Goal: Information Seeking & Learning: Find specific fact

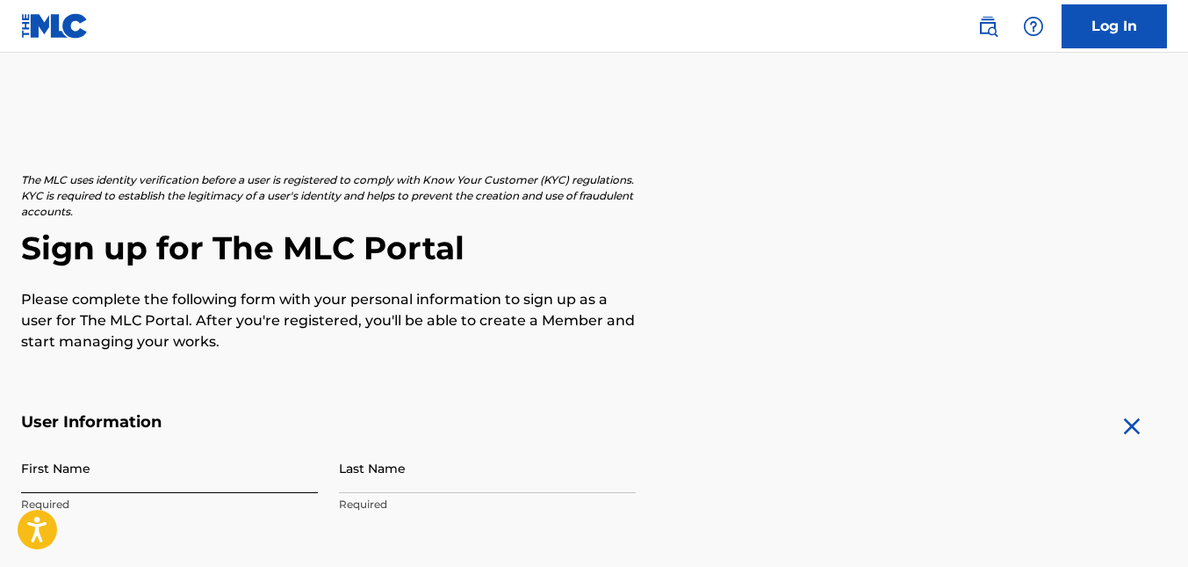
click at [37, 443] on input "First Name" at bounding box center [169, 468] width 297 height 50
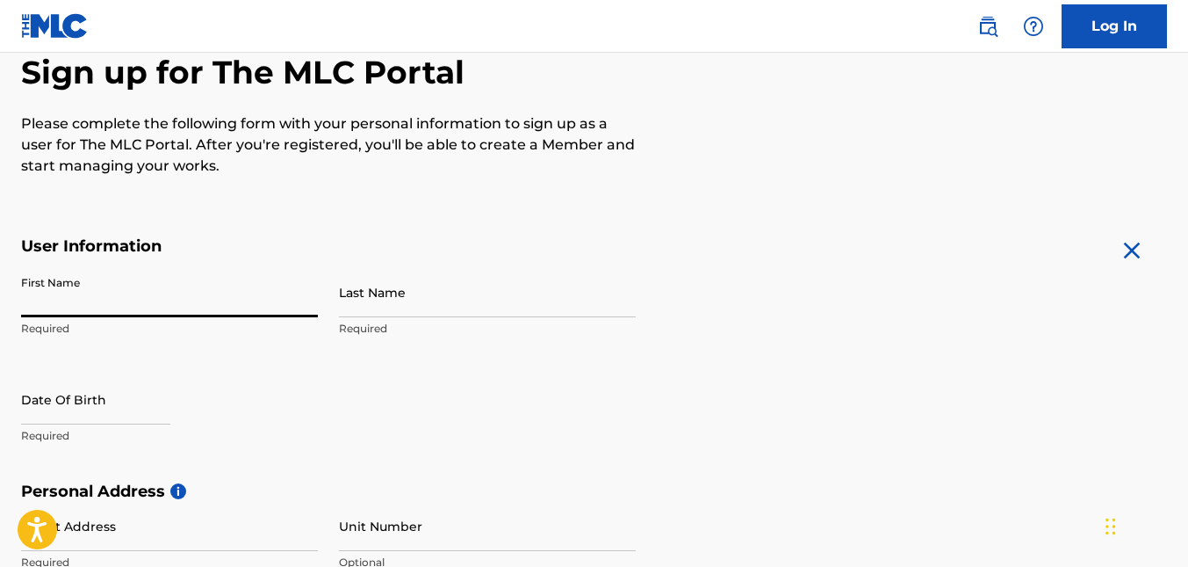
type input "romaine"
type input "[PERSON_NAME]"
type input "Lot [STREET_ADDRESS][PERSON_NAME]"
type input "[GEOGRAPHIC_DATA]"
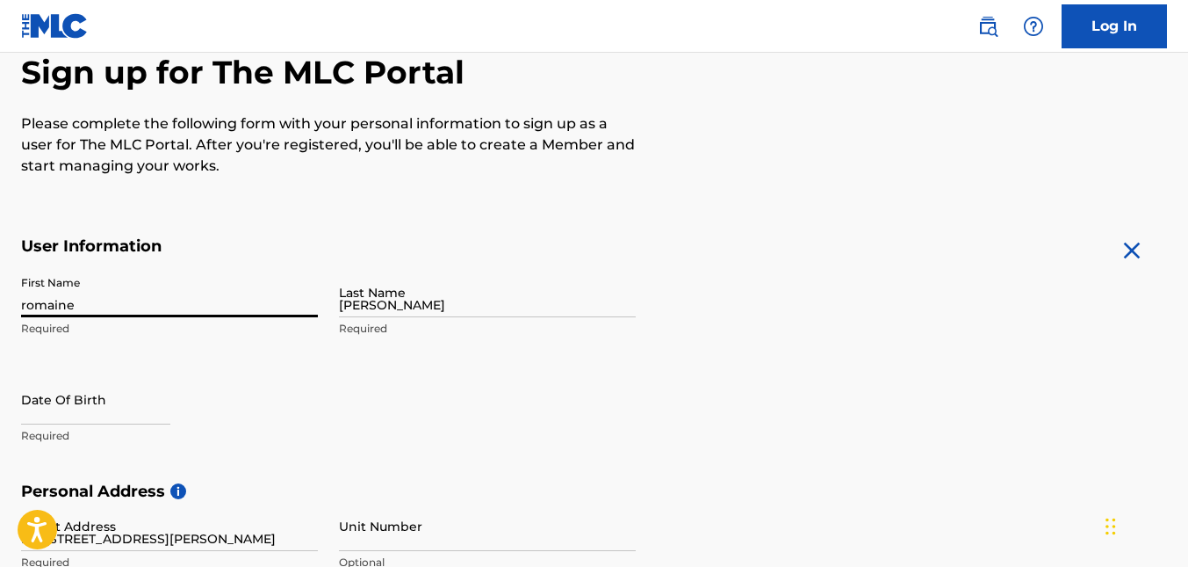
type input "[GEOGRAPHIC_DATA]"
type input "876"
type input "4724552"
type input "[EMAIL_ADDRESS][DOMAIN_NAME]"
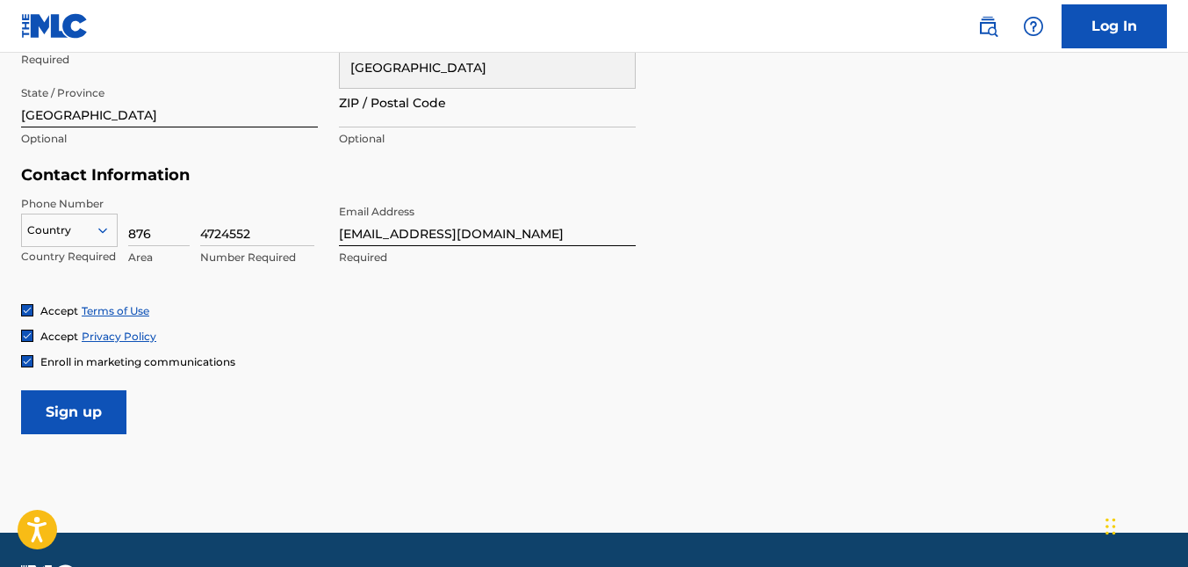
scroll to position [806, 0]
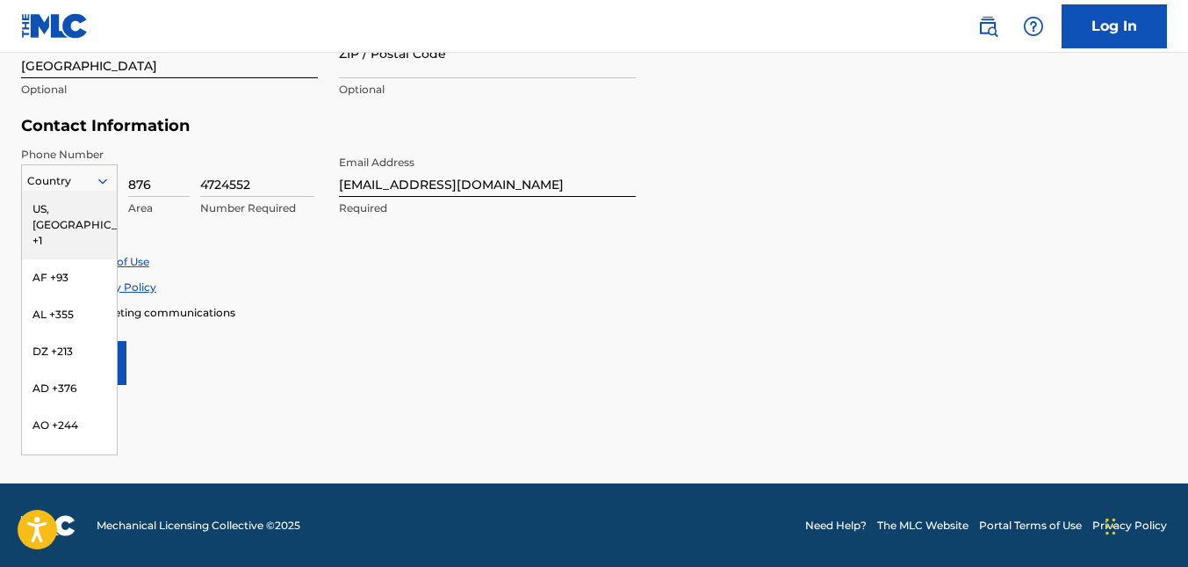
click at [98, 187] on icon at bounding box center [103, 181] width 16 height 16
type input "j"
click at [71, 317] on div "JM +1876" at bounding box center [69, 319] width 95 height 37
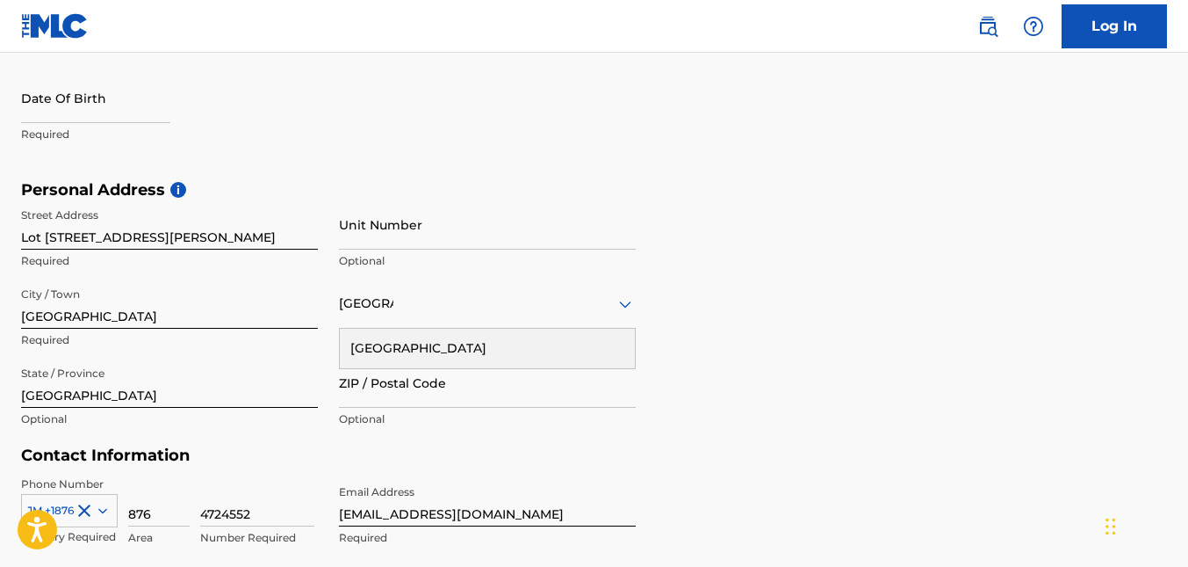
scroll to position [455, 0]
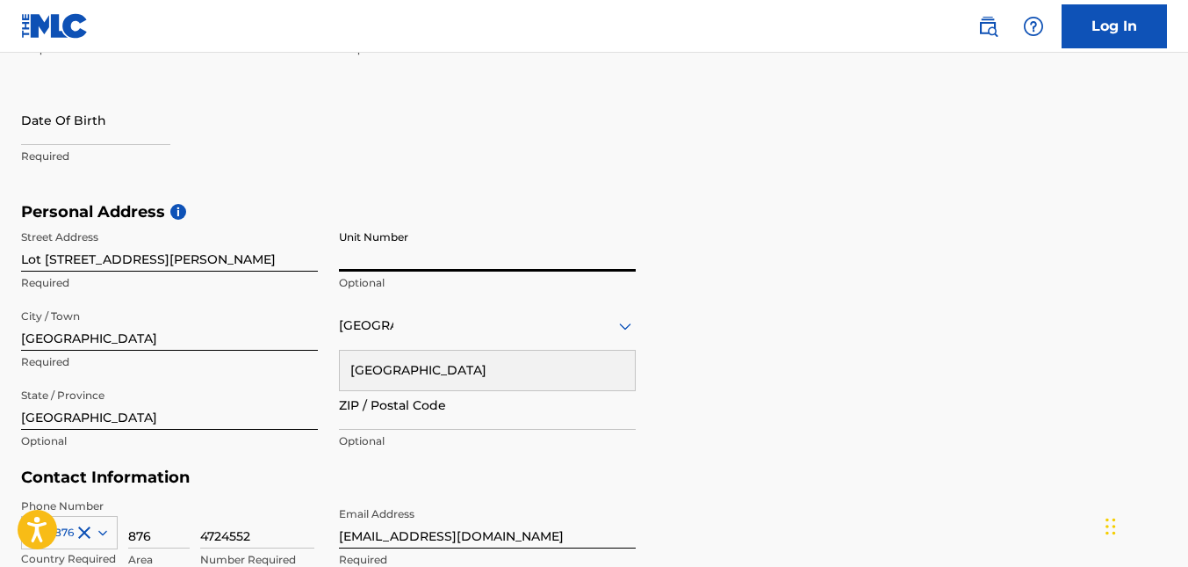
click at [387, 247] on input "Unit Number" at bounding box center [487, 246] width 297 height 50
click at [620, 234] on input "Unit Number" at bounding box center [487, 246] width 297 height 50
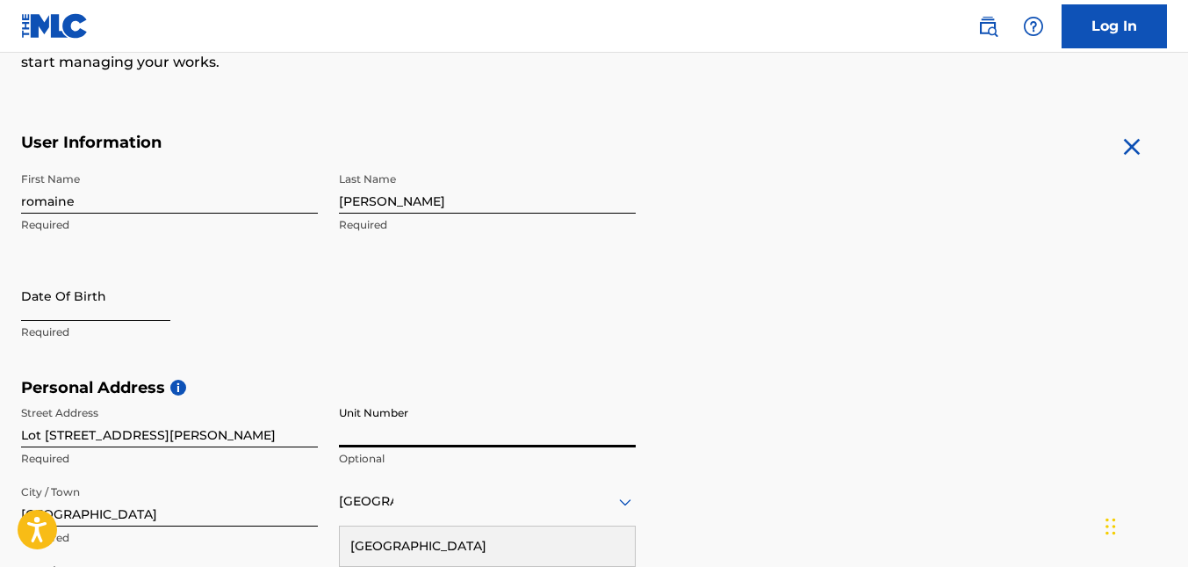
select select "8"
select select "2025"
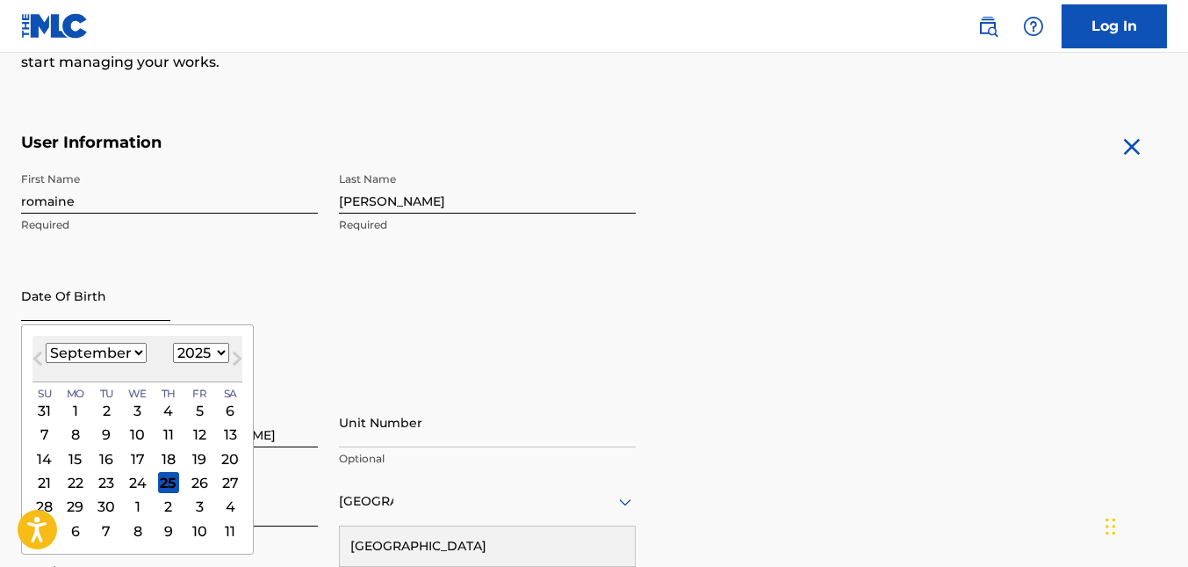
click at [76, 297] on input "text" at bounding box center [95, 296] width 149 height 50
click at [119, 351] on select "January February March April May June July August September October November De…" at bounding box center [96, 353] width 101 height 20
select select "10"
click at [46, 343] on select "January February March April May June July August September October November De…" at bounding box center [96, 353] width 101 height 20
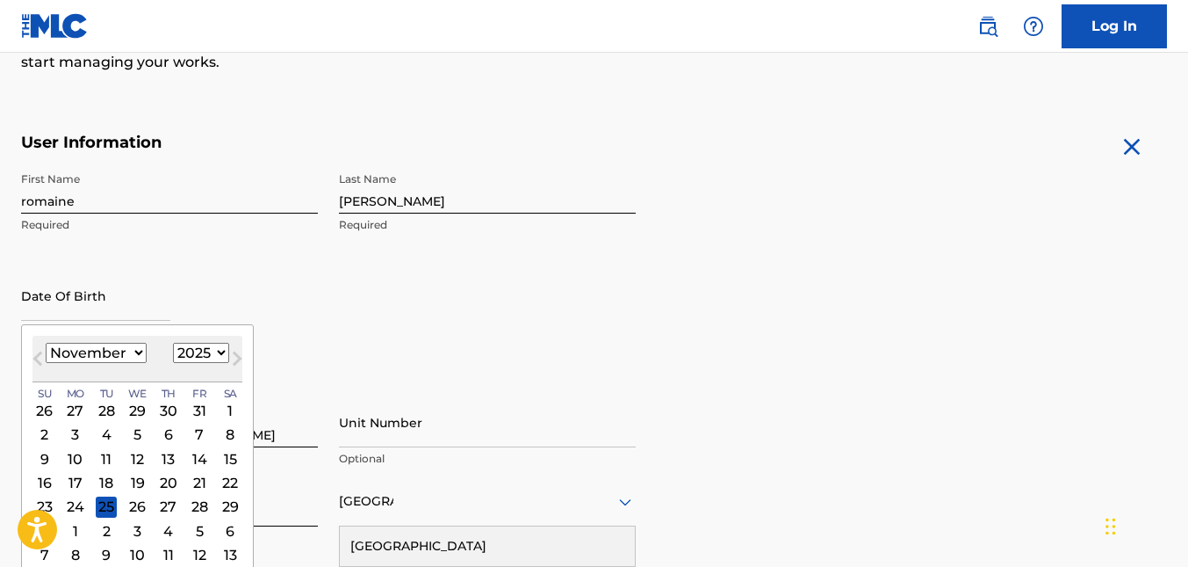
click at [191, 354] on select "1899 1900 1901 1902 1903 1904 1905 1906 1907 1908 1909 1910 1911 1912 1913 1914…" at bounding box center [201, 353] width 56 height 20
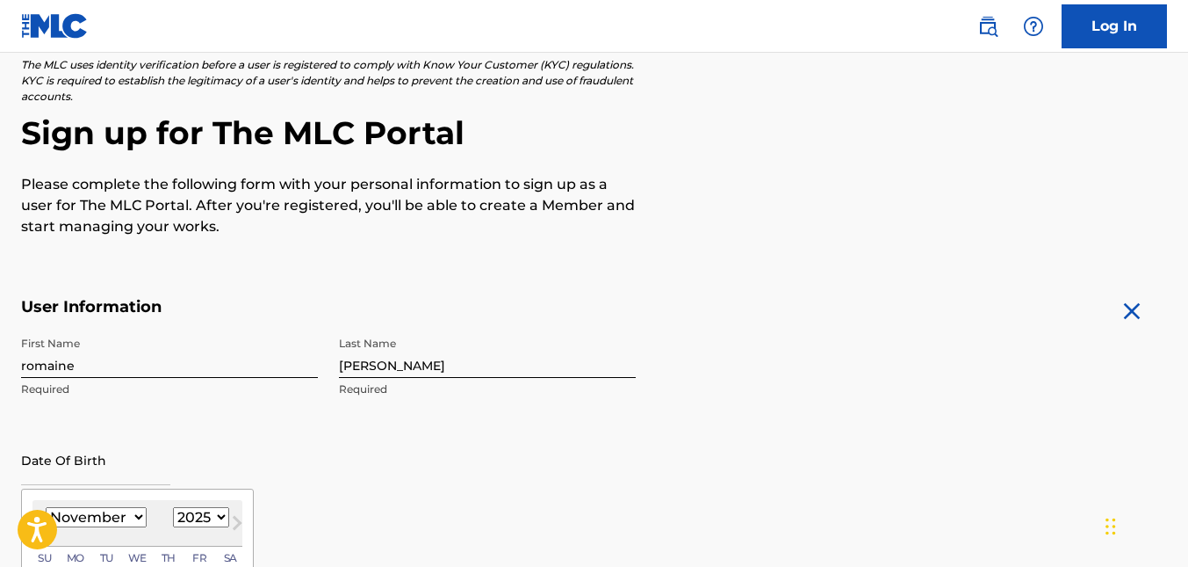
scroll to position [351, 0]
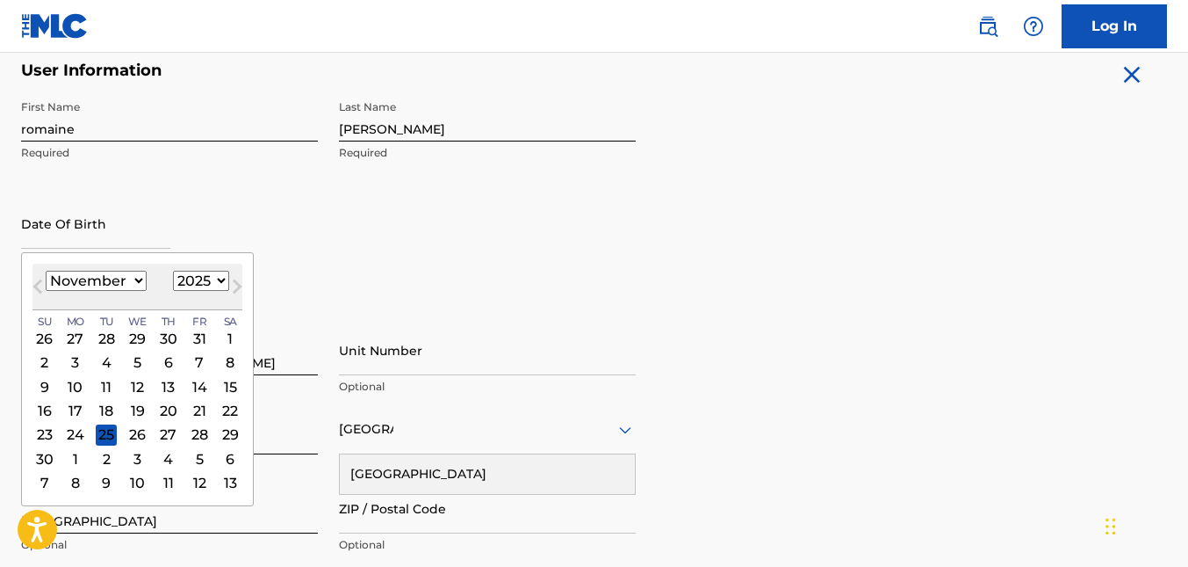
click at [209, 285] on select "1899 1900 1901 1902 1903 1904 1905 1906 1907 1908 1909 1910 1911 1912 1913 1914…" at bounding box center [201, 281] width 56 height 20
select select "1986"
click at [173, 271] on select "1899 1900 1901 1902 1903 1904 1905 1906 1907 1908 1909 1910 1911 1912 1913 1914…" at bounding box center [201, 281] width 56 height 20
click at [45, 431] on div "23" at bounding box center [44, 434] width 21 height 21
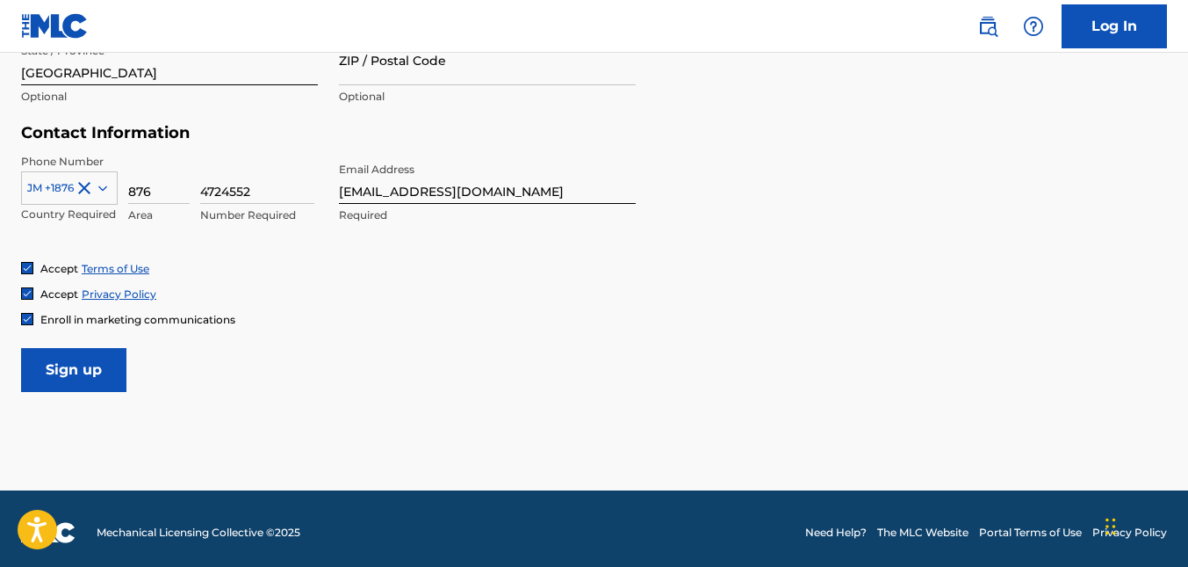
scroll to position [807, 0]
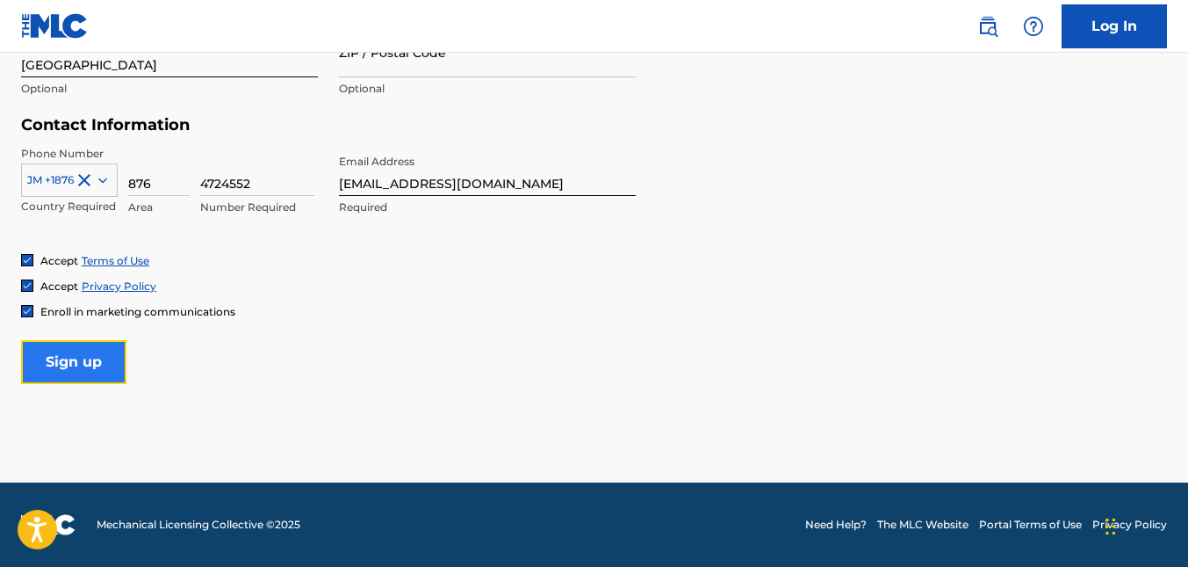
click at [100, 361] on input "Sign up" at bounding box center [73, 362] width 105 height 44
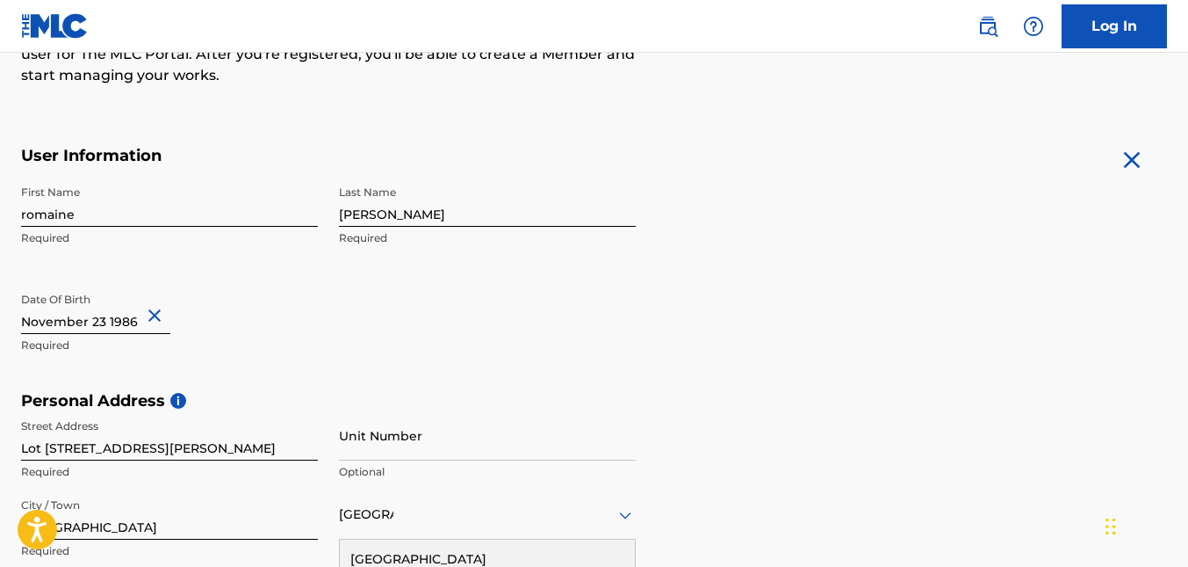
scroll to position [368, 0]
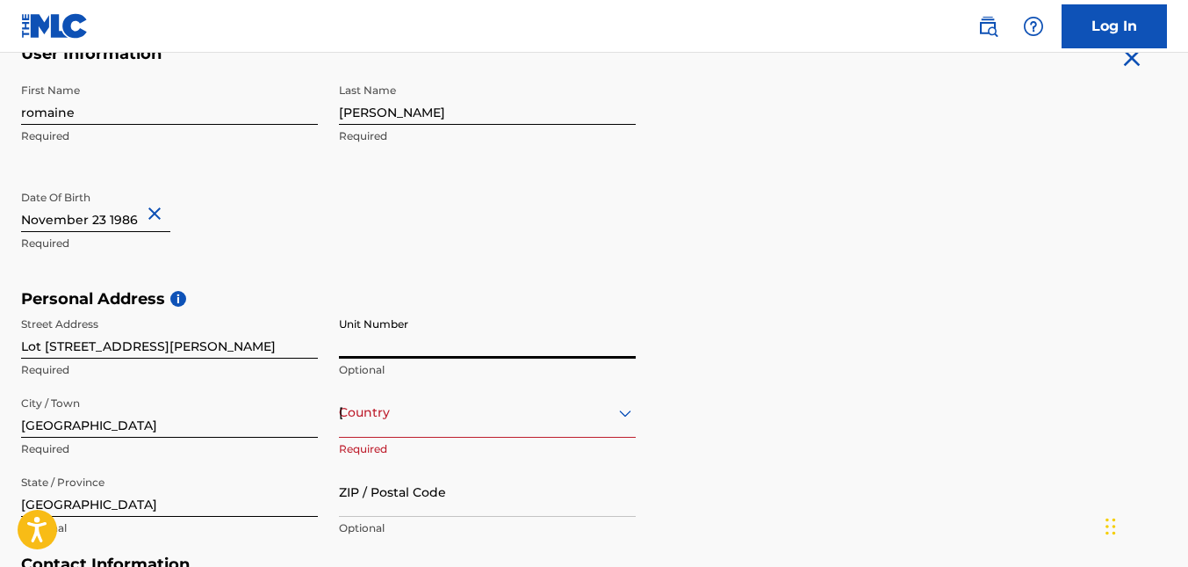
click at [442, 335] on input "Unit Number" at bounding box center [487, 333] width 297 height 50
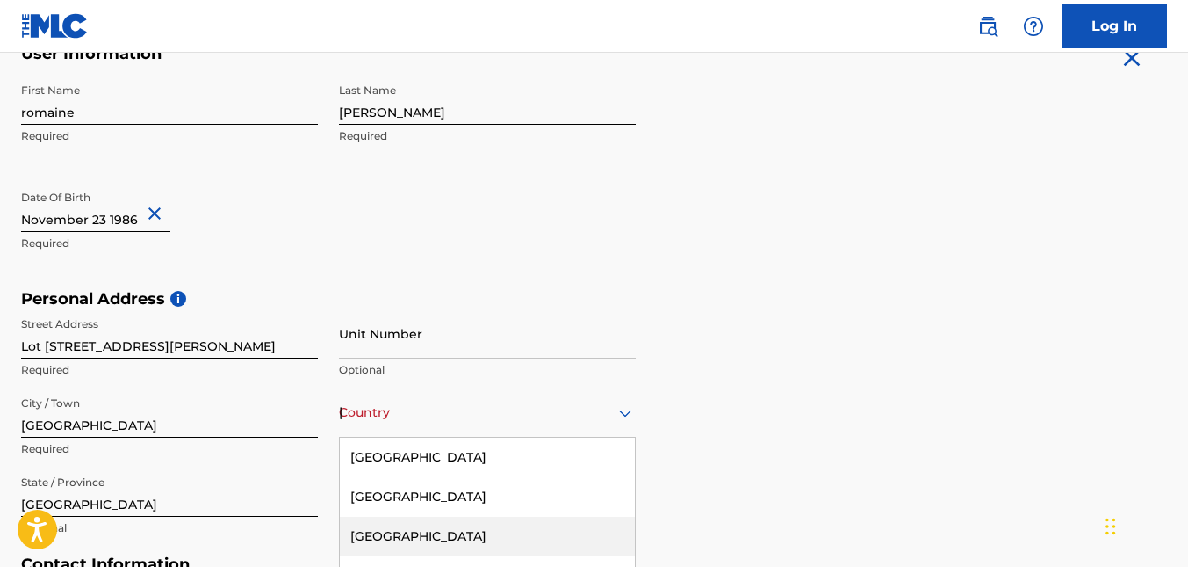
scroll to position [503, 0]
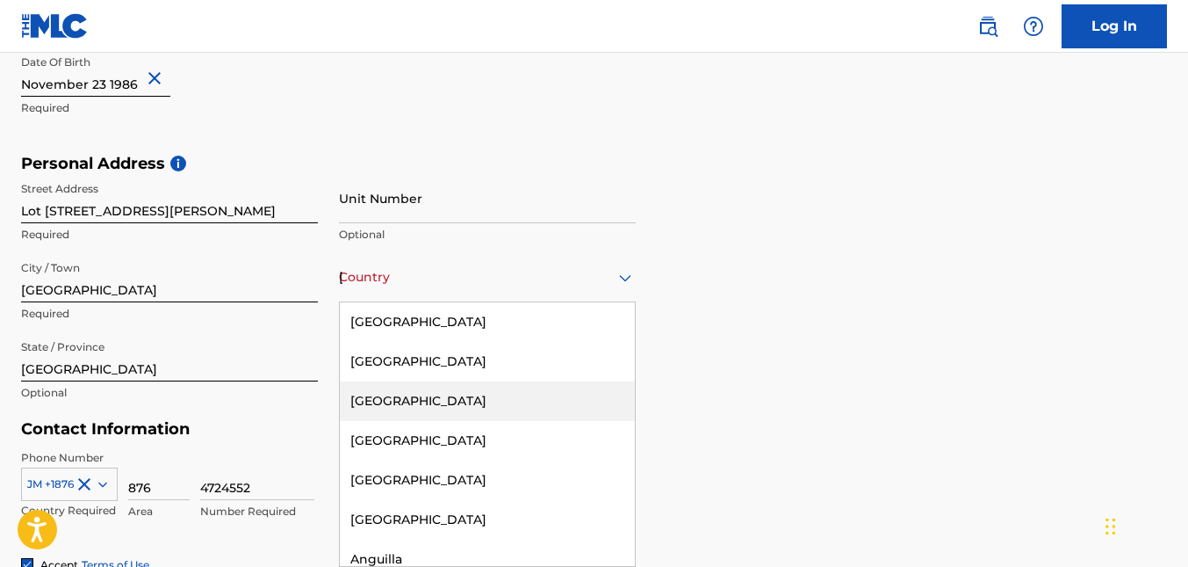
click at [389, 302] on div "223 results available. Use Up and Down to choose options, press Enter to select…" at bounding box center [487, 277] width 297 height 50
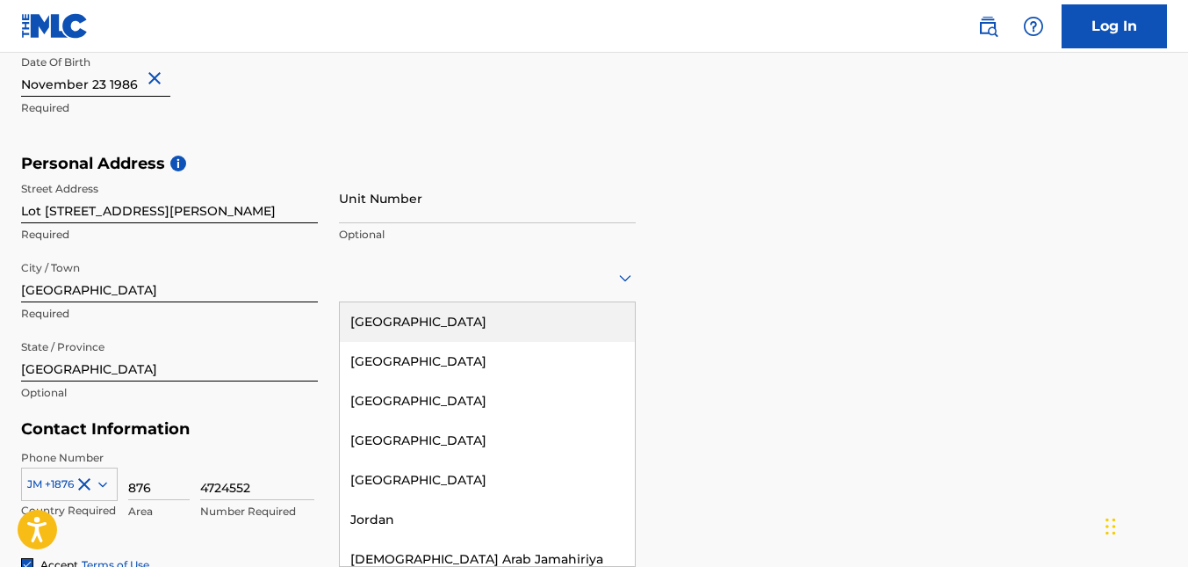
type input "j"
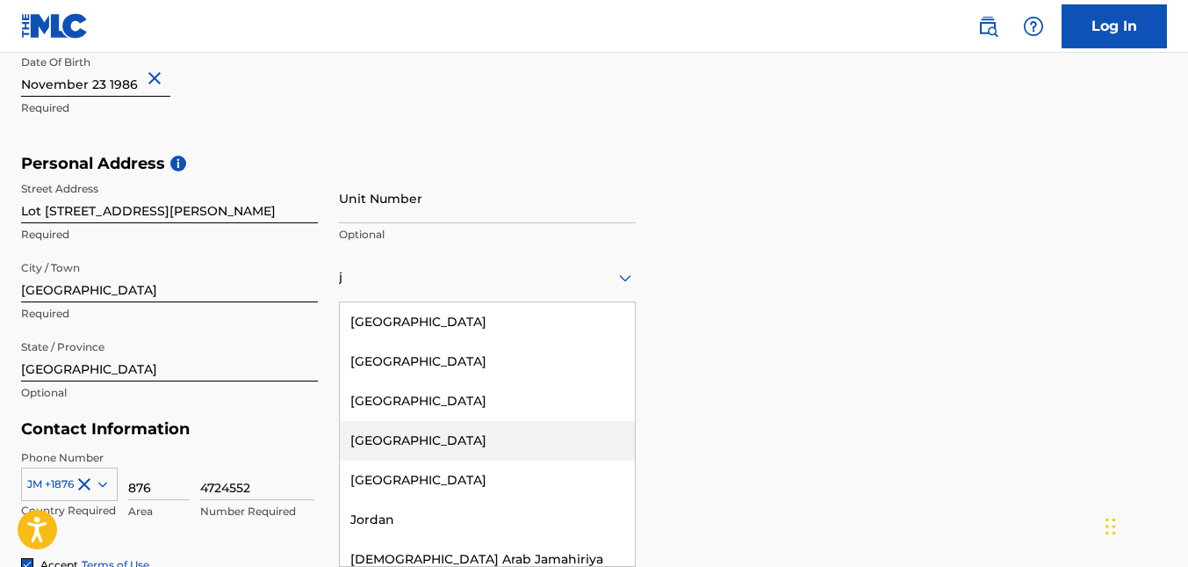
click at [400, 437] on div "Jamaica" at bounding box center [487, 441] width 295 height 40
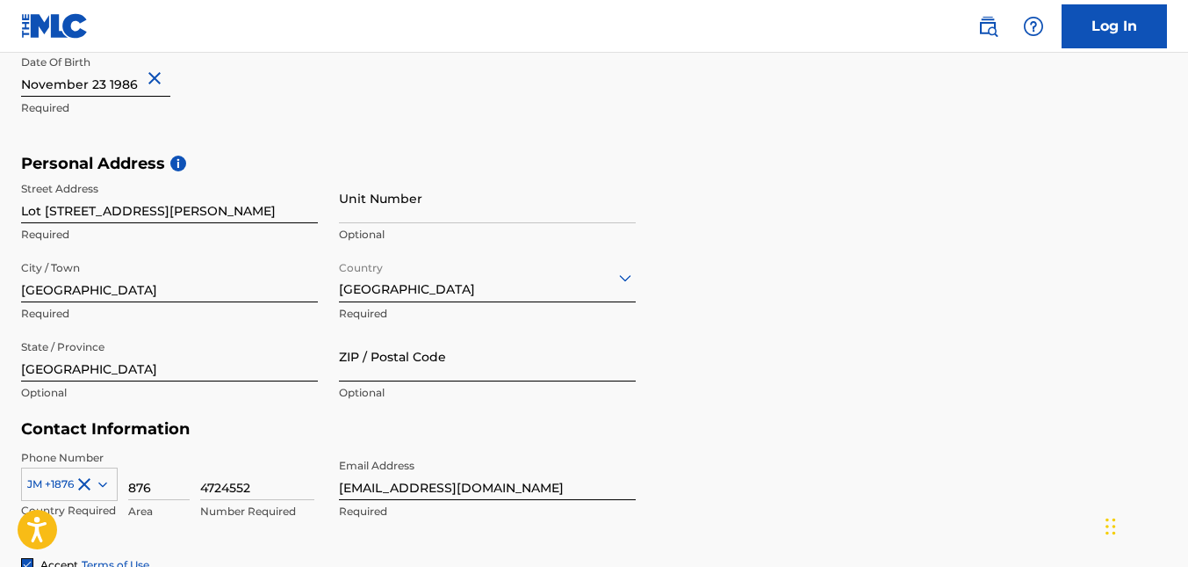
click at [459, 374] on input "ZIP / Postal Code" at bounding box center [487, 356] width 297 height 50
type input "876"
type input "Jamaica"
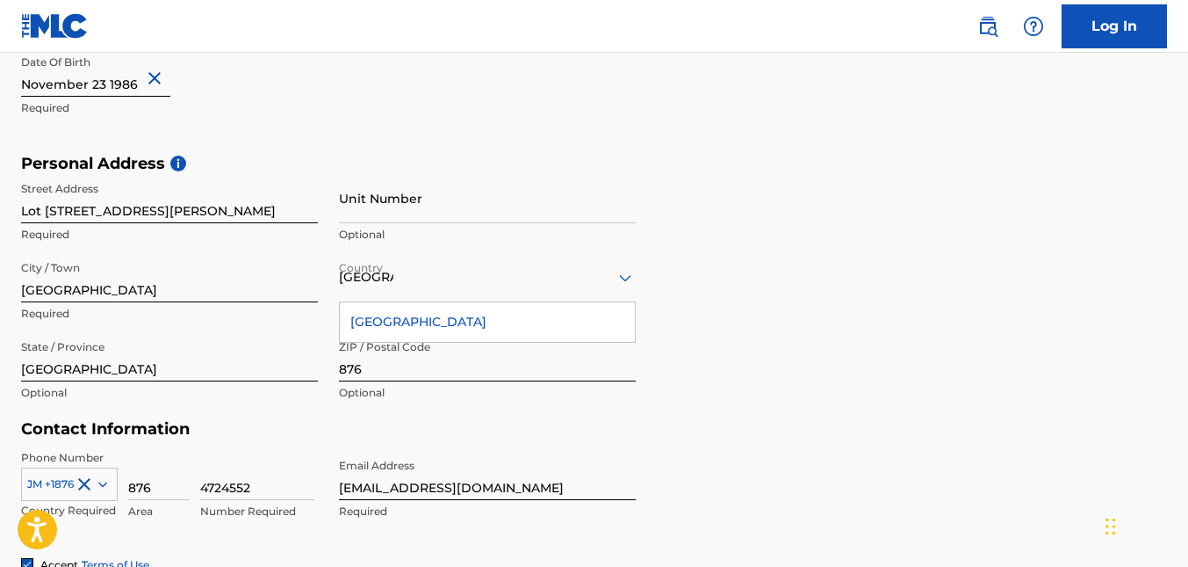
click at [466, 274] on div "Jamaica" at bounding box center [487, 277] width 297 height 22
click at [434, 316] on div "Jamaica" at bounding box center [487, 322] width 295 height 40
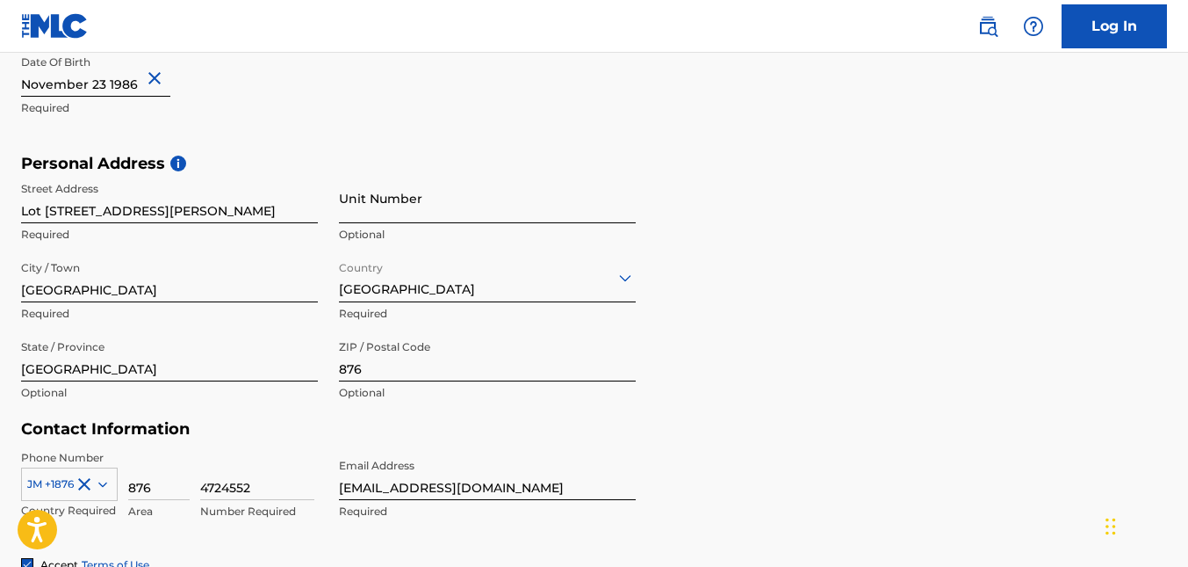
click at [416, 208] on input "Unit Number" at bounding box center [487, 198] width 297 height 50
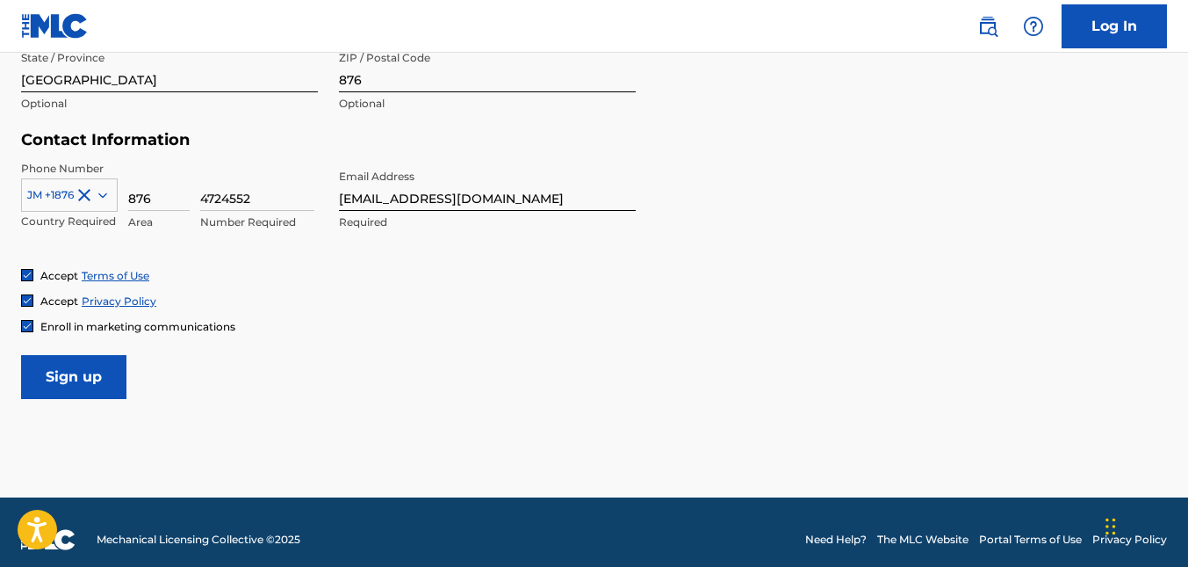
scroll to position [807, 0]
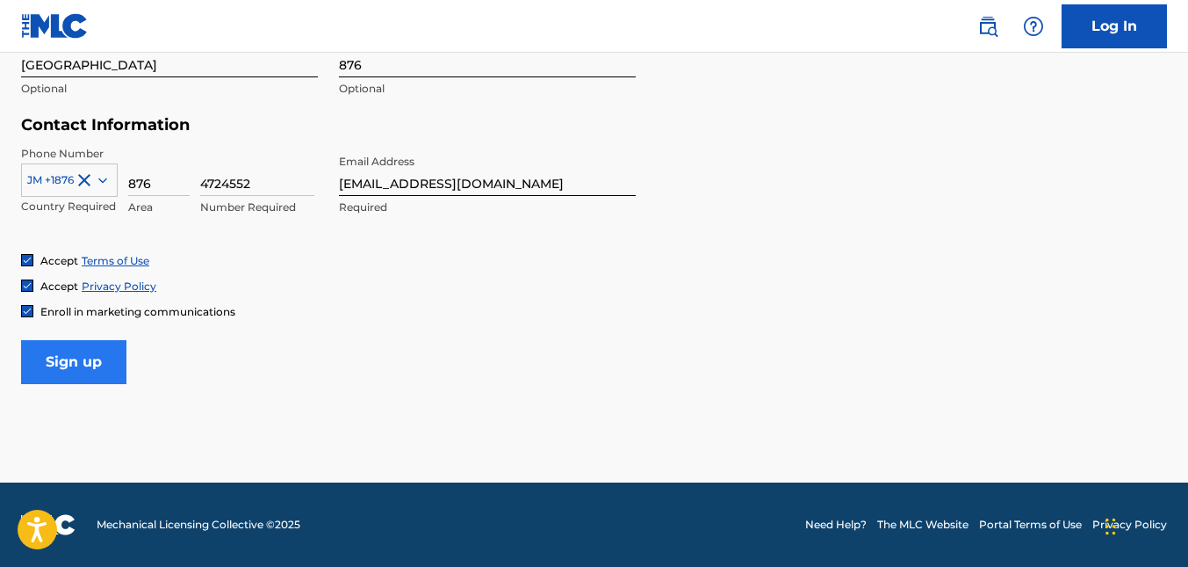
type input "2"
click at [97, 363] on input "Sign up" at bounding box center [73, 362] width 105 height 44
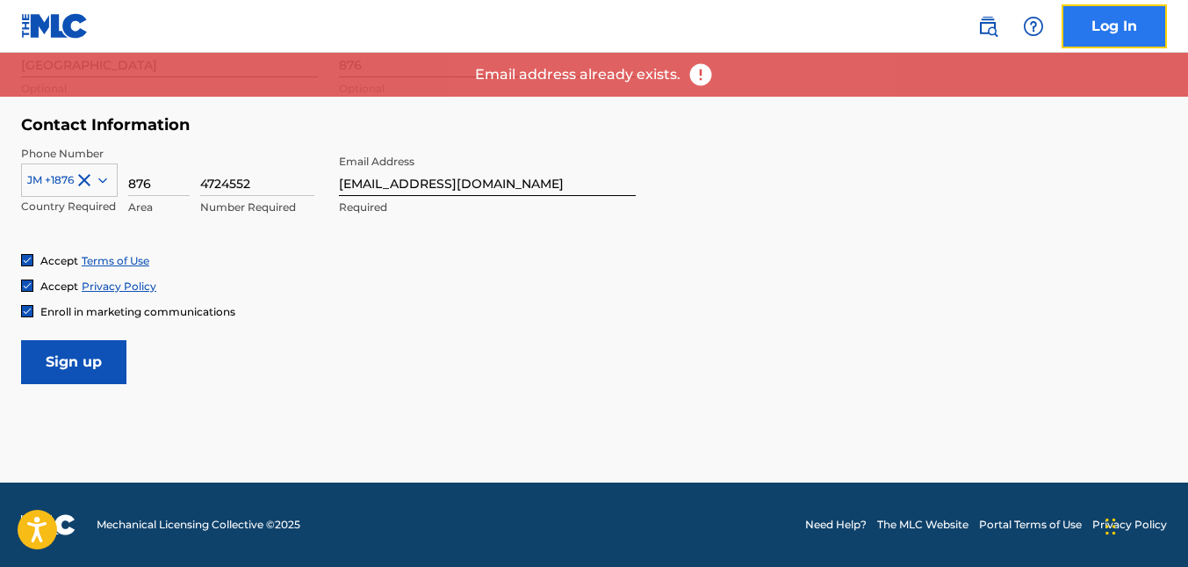
click at [1099, 24] on link "Log In" at bounding box center [1114, 26] width 105 height 44
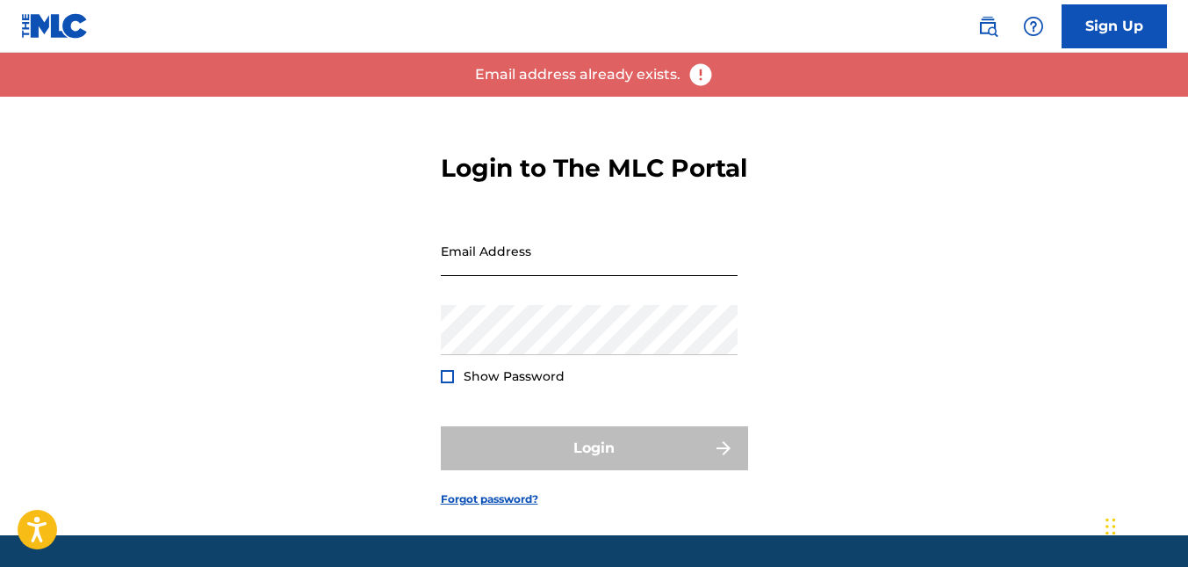
click at [533, 276] on input "Email Address" at bounding box center [589, 251] width 297 height 50
type input "[EMAIL_ADDRESS][DOMAIN_NAME]"
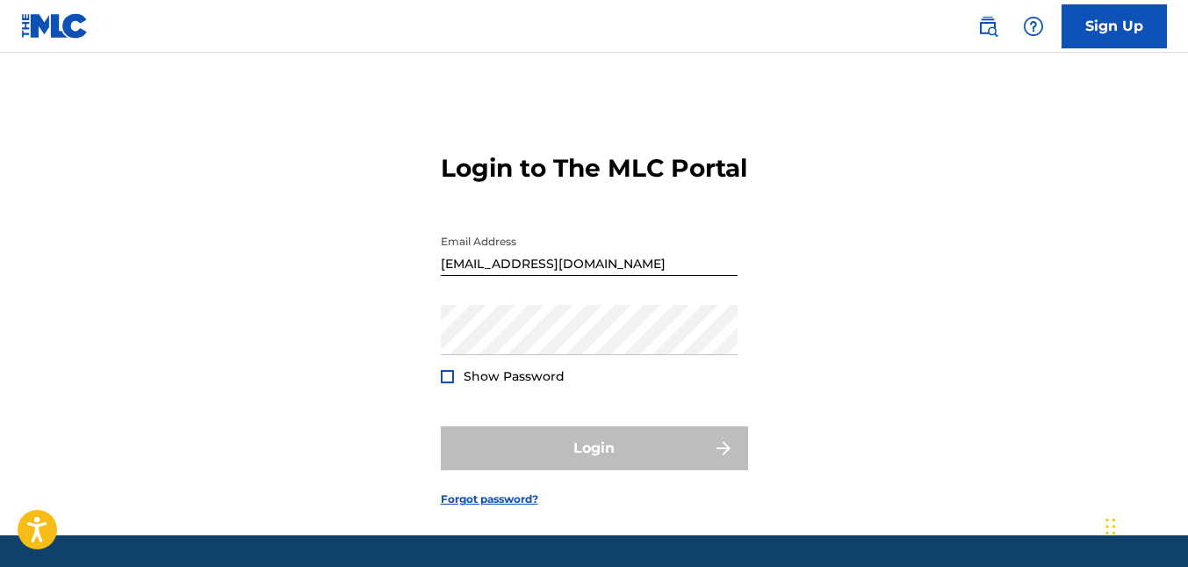
click at [472, 384] on span "Show Password" at bounding box center [514, 376] width 101 height 16
click at [451, 383] on div at bounding box center [447, 376] width 13 height 13
click at [489, 507] on link "Forgot password?" at bounding box center [489, 499] width 97 height 16
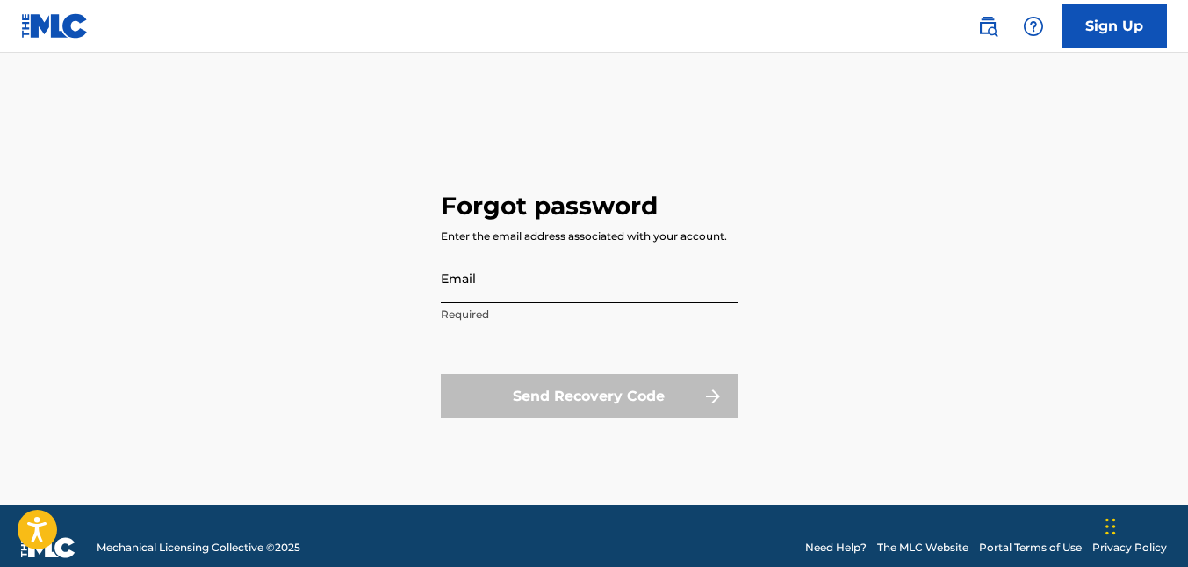
click at [478, 297] on input "Email" at bounding box center [589, 278] width 297 height 50
type input "[EMAIL_ADDRESS][DOMAIN_NAME]"
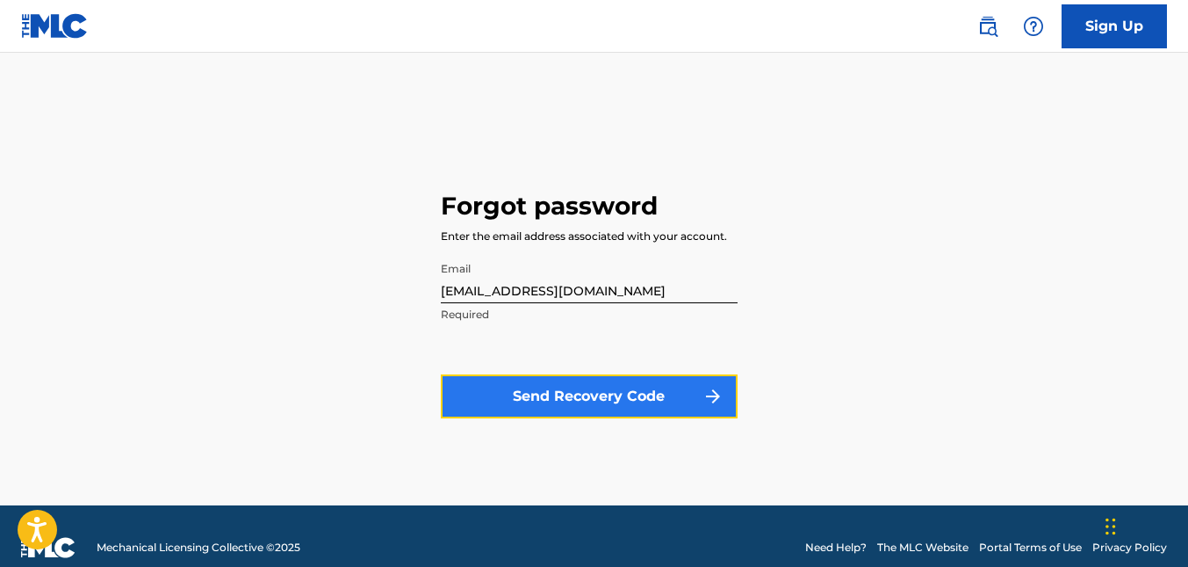
click at [600, 411] on button "Send Recovery Code" at bounding box center [589, 396] width 297 height 44
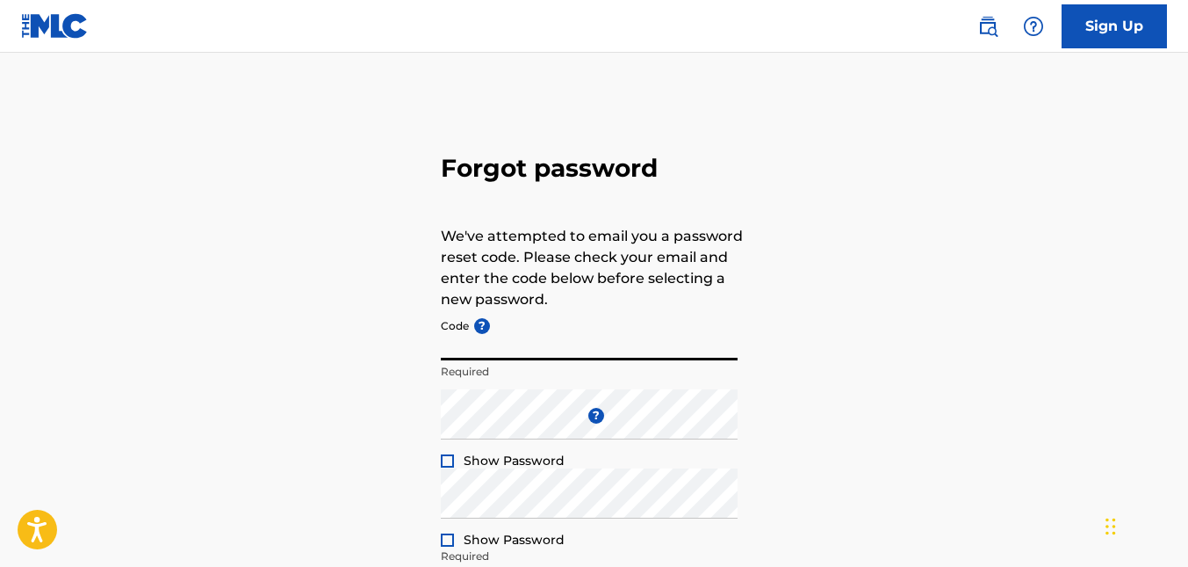
click at [518, 352] on input "Code ?" at bounding box center [589, 335] width 297 height 50
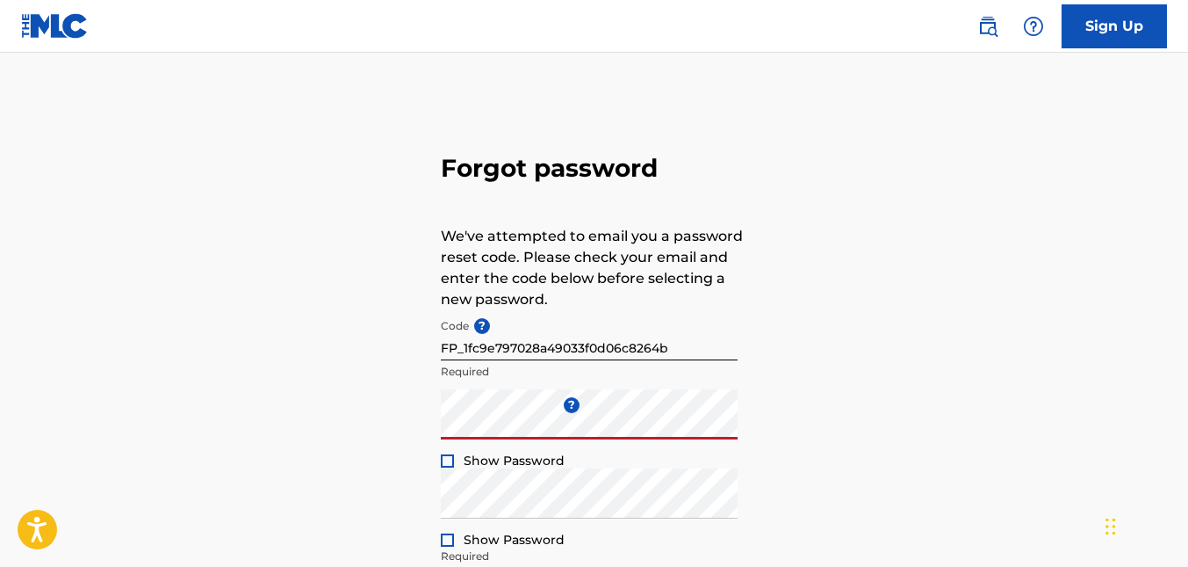
click at [450, 459] on div at bounding box center [447, 460] width 13 height 13
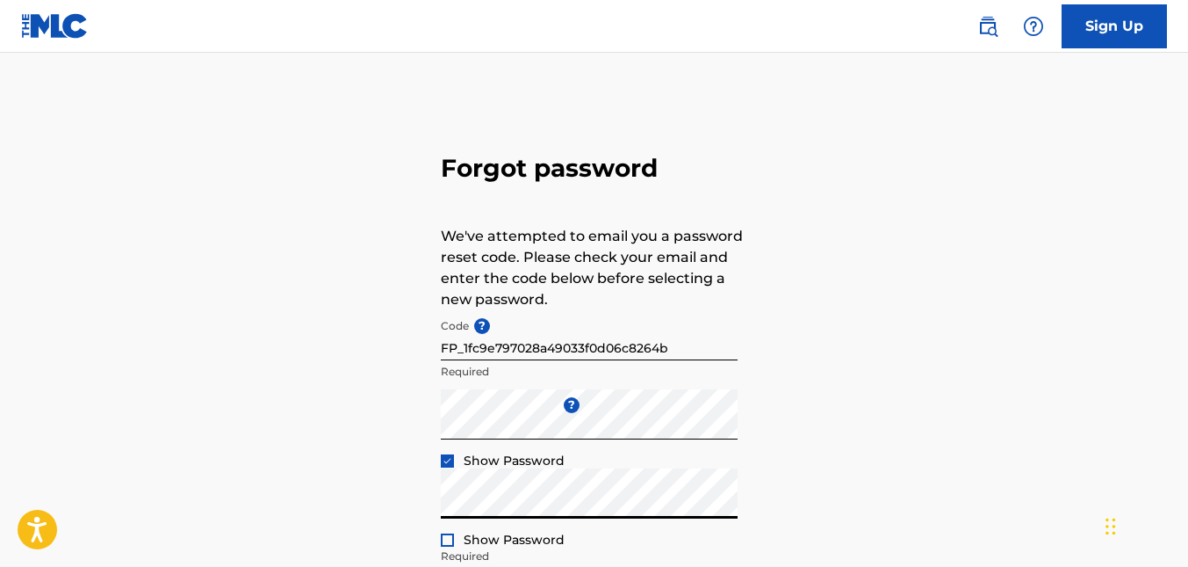
click at [446, 536] on div at bounding box center [447, 539] width 13 height 13
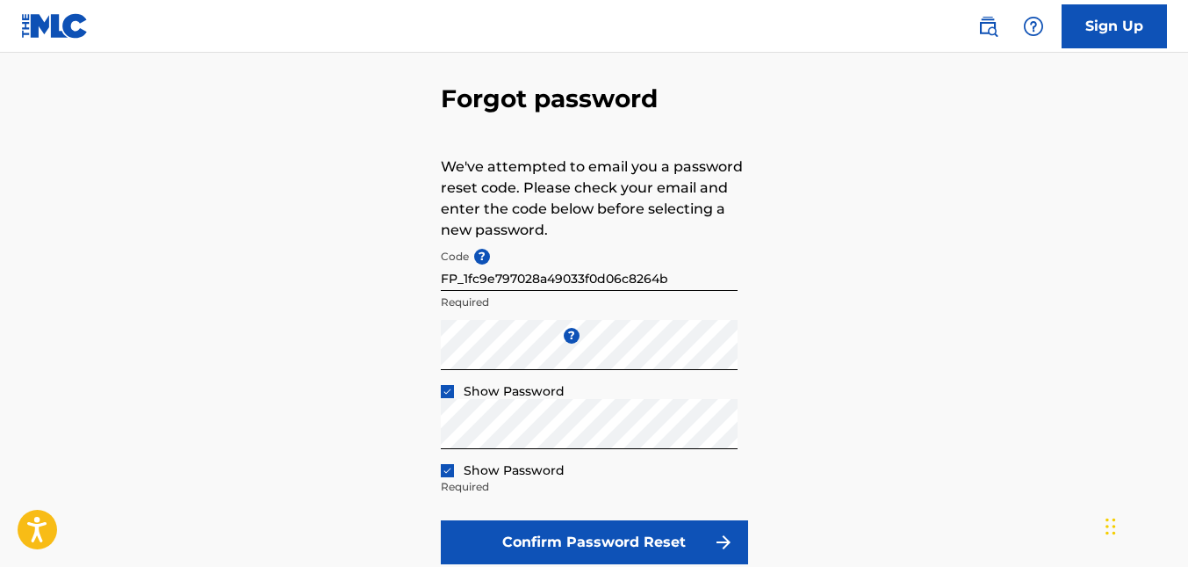
scroll to position [176, 0]
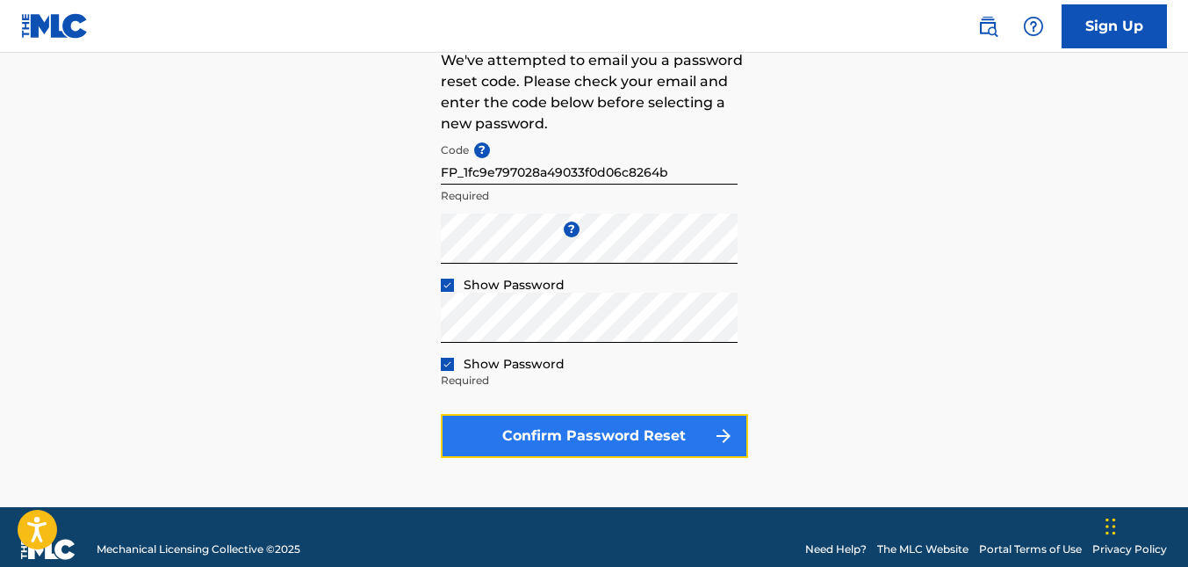
click at [581, 433] on button "Confirm Password Reset" at bounding box center [594, 436] width 307 height 44
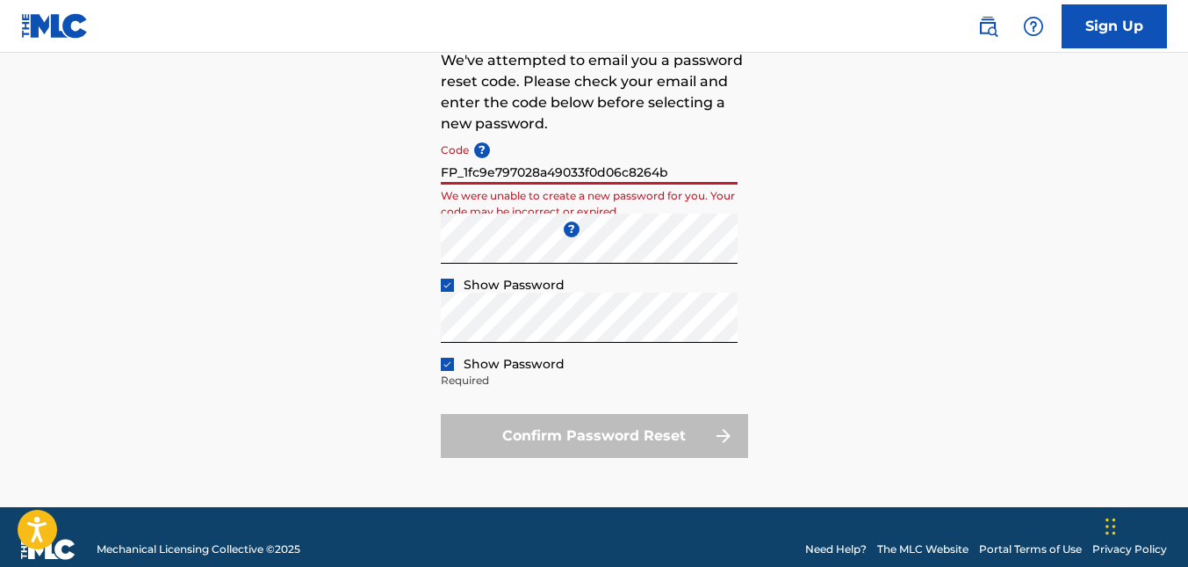
drag, startPoint x: 672, startPoint y: 169, endPoint x: 429, endPoint y: 174, distance: 243.4
click at [429, 174] on div "Forgot password We've attempted to email you a password reset code. Please chec…" at bounding box center [594, 214] width 1188 height 586
paste input "2ac6d1e00e77fc9f3456d93e93b9"
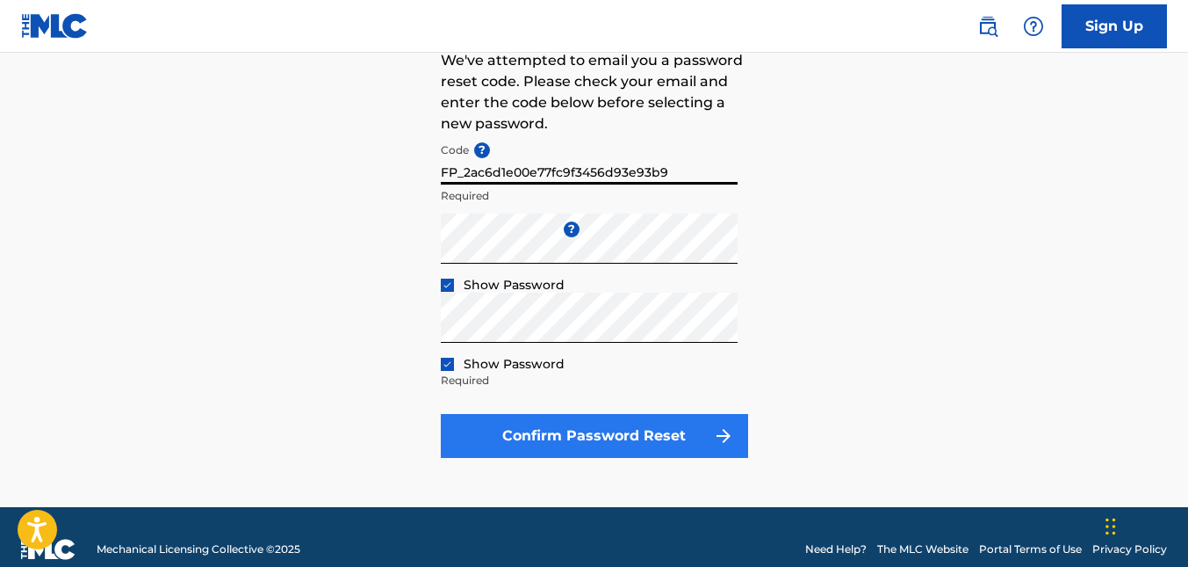
type input "FP_2ac6d1e00e77fc9f3456d93e93b9"
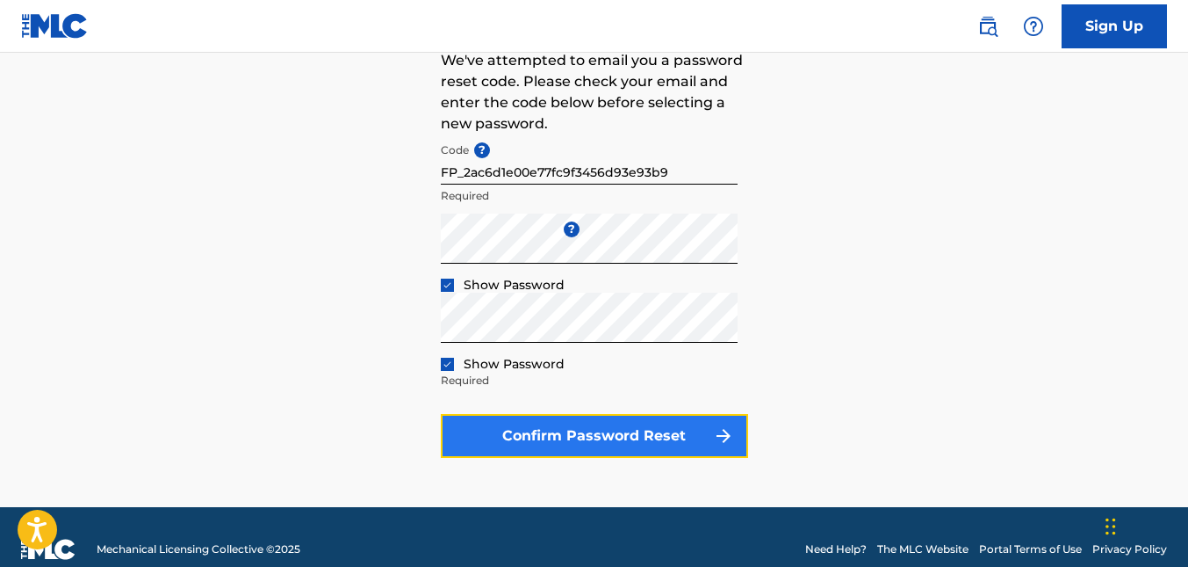
click at [567, 430] on button "Confirm Password Reset" at bounding box center [594, 436] width 307 height 44
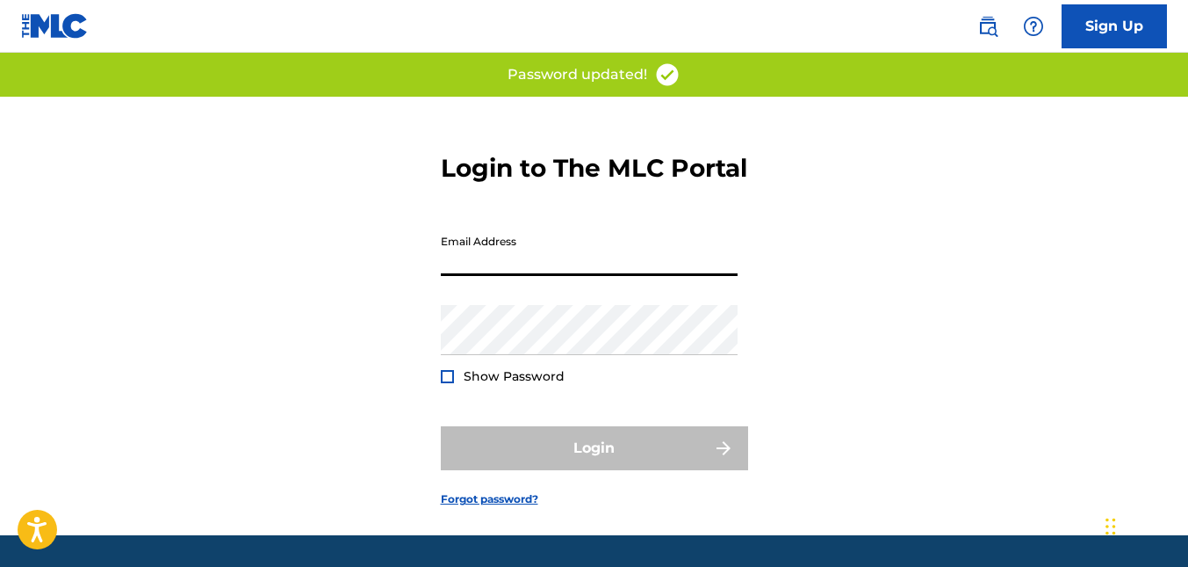
click at [481, 276] on input "Email Address" at bounding box center [589, 251] width 297 height 50
type input "[EMAIL_ADDRESS][DOMAIN_NAME]"
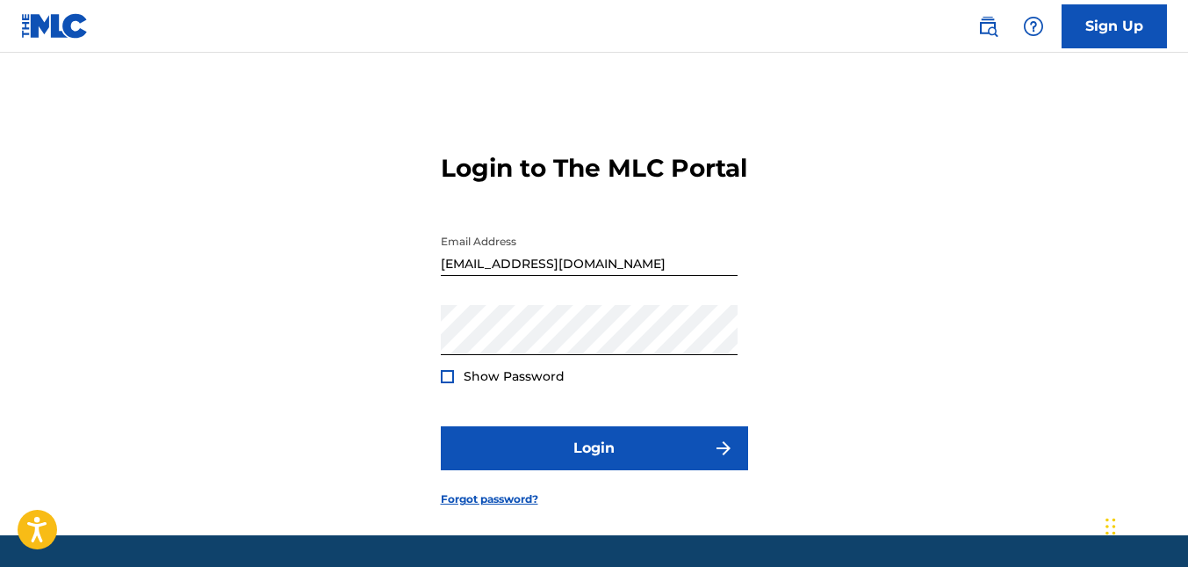
click at [444, 383] on div at bounding box center [447, 376] width 13 height 13
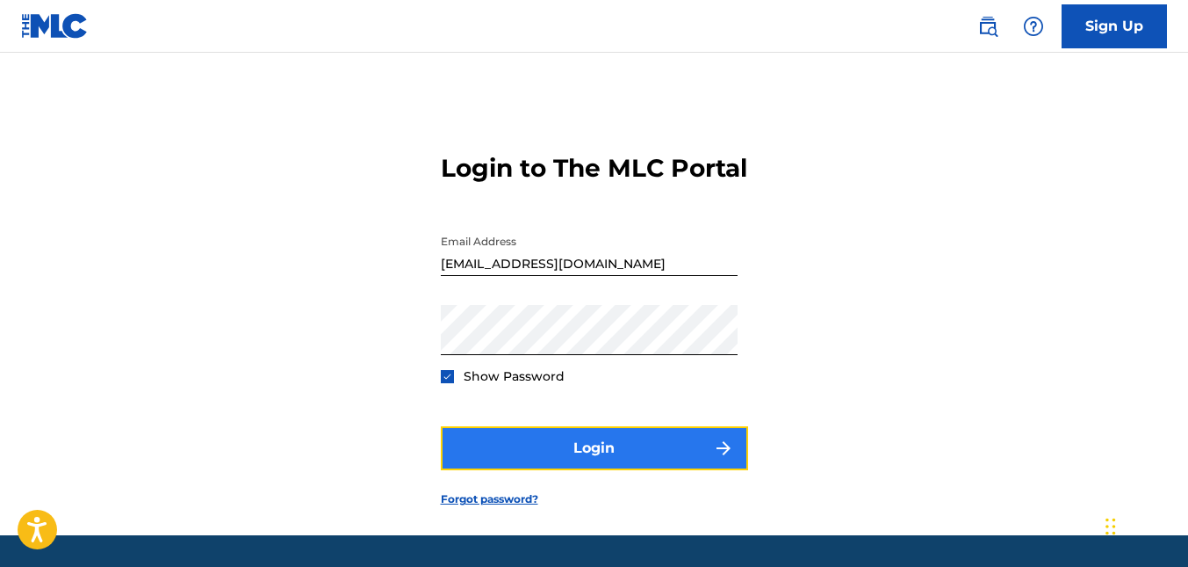
click at [641, 470] on button "Login" at bounding box center [594, 448] width 307 height 44
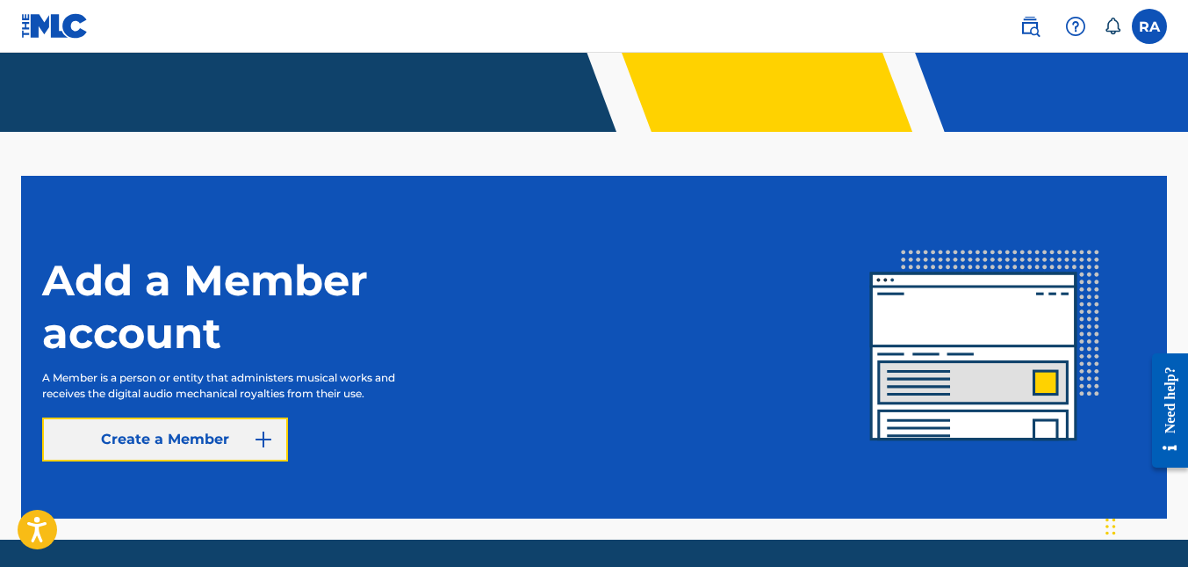
click at [160, 439] on button "Create a Member" at bounding box center [165, 439] width 246 height 44
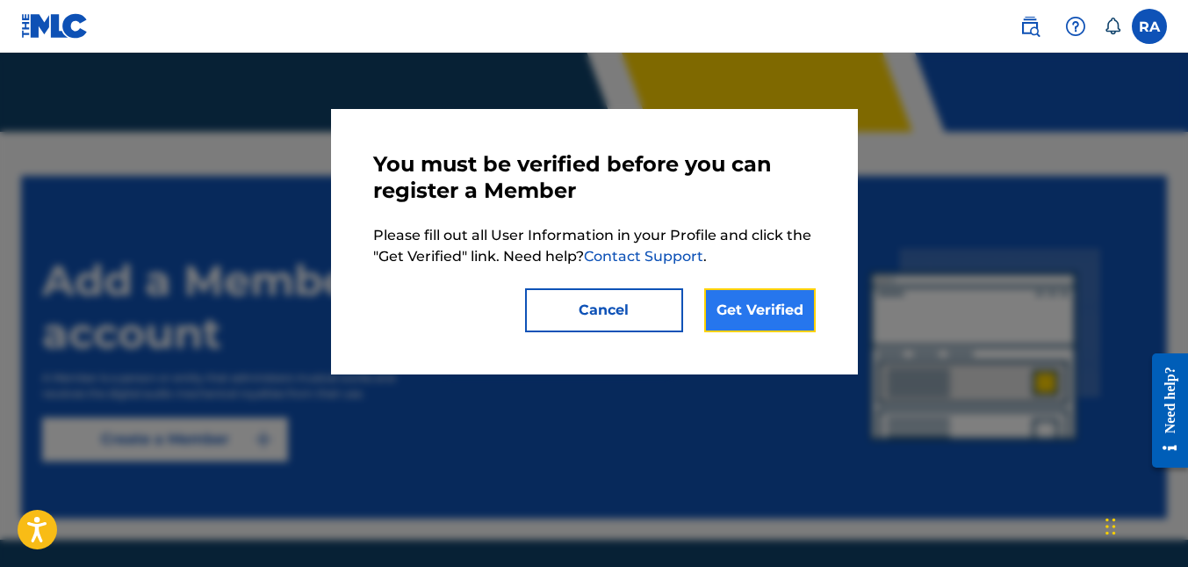
click at [744, 315] on link "Get Verified" at bounding box center [760, 310] width 112 height 44
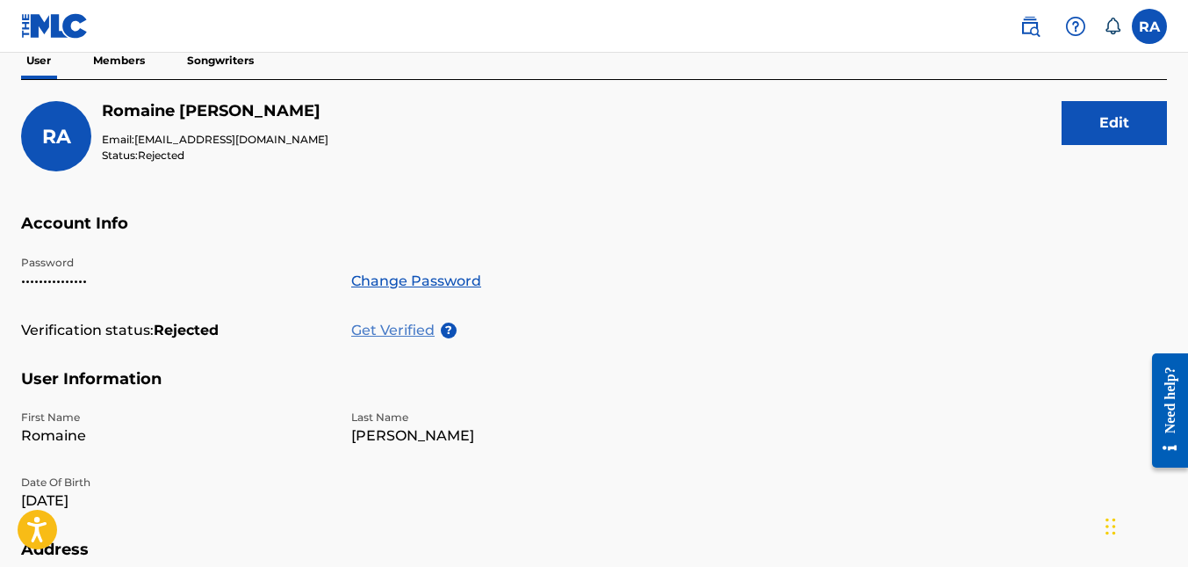
scroll to position [176, 0]
click at [432, 328] on p "Get Verified" at bounding box center [396, 329] width 90 height 21
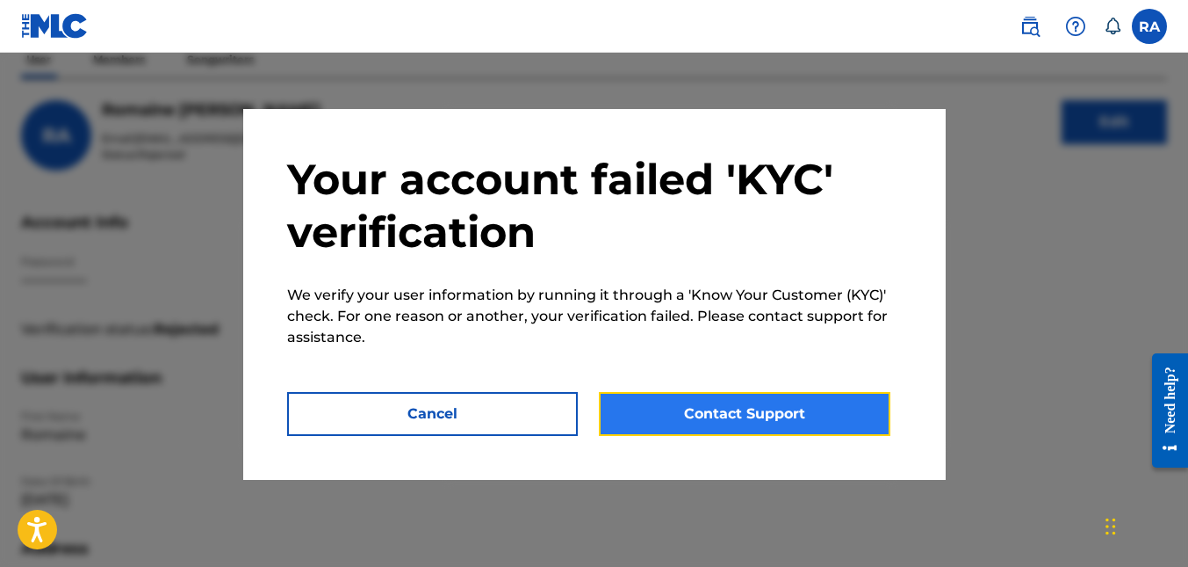
click at [679, 404] on button "Contact Support" at bounding box center [745, 414] width 292 height 44
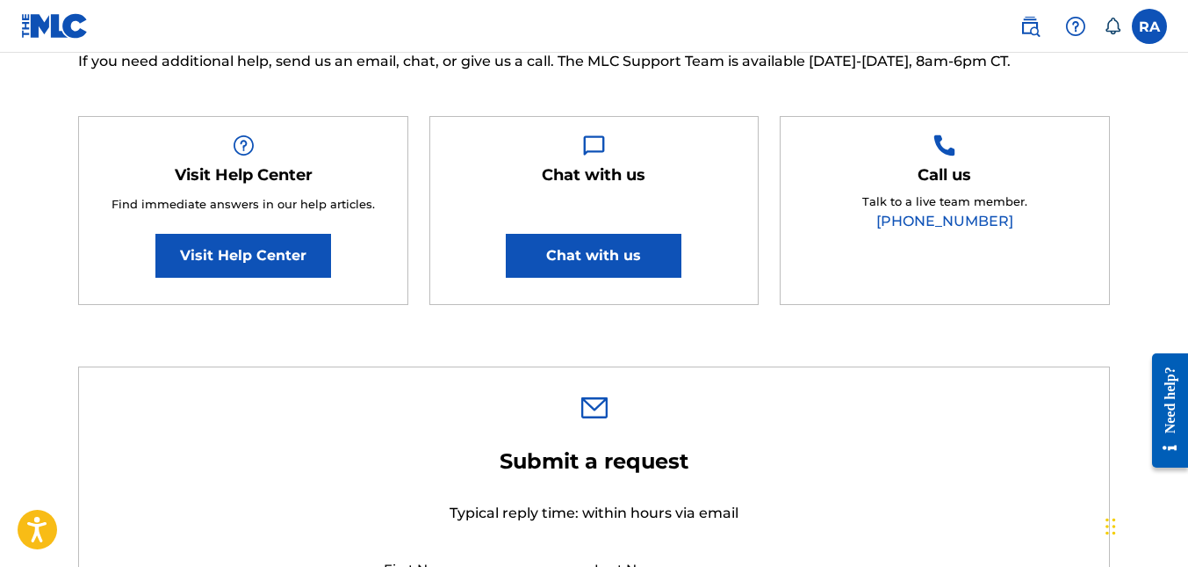
scroll to position [264, 0]
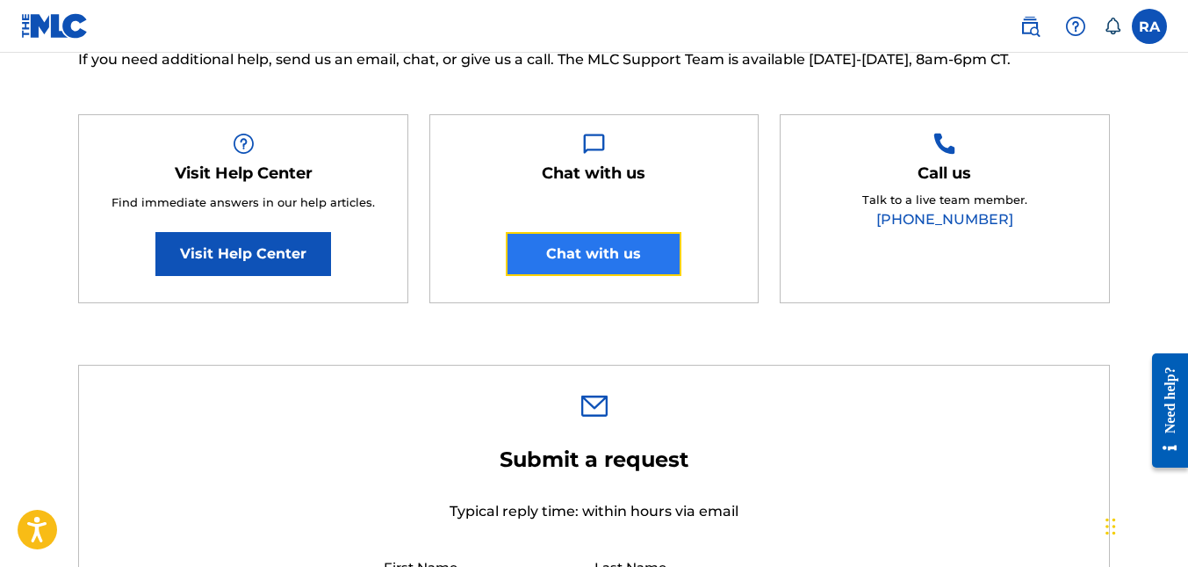
click at [589, 249] on button "Chat with us" at bounding box center [594, 254] width 176 height 44
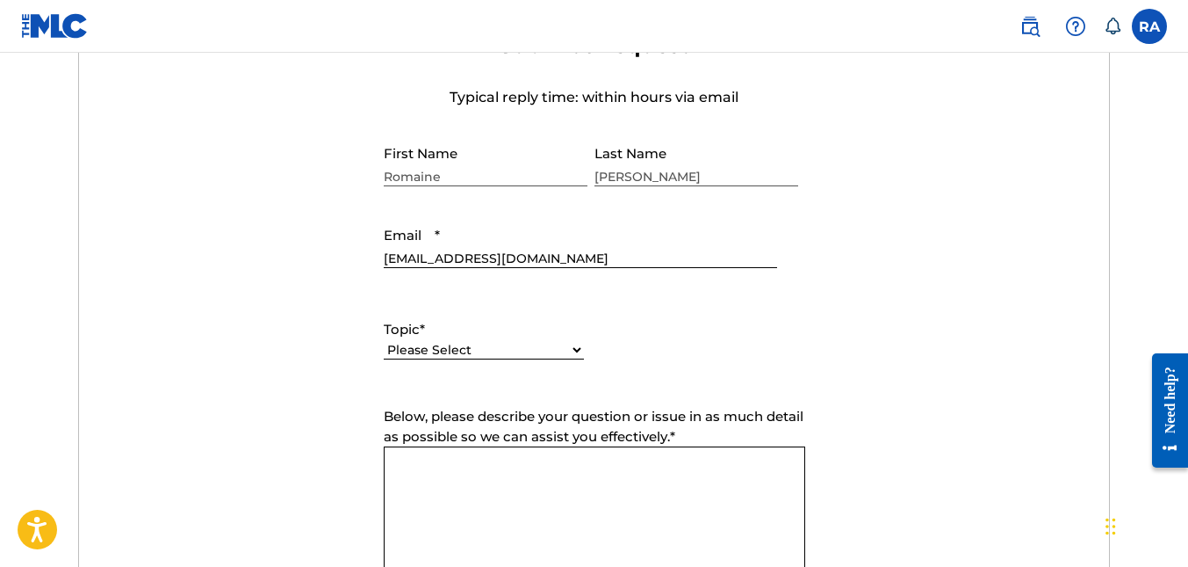
scroll to position [791, 0]
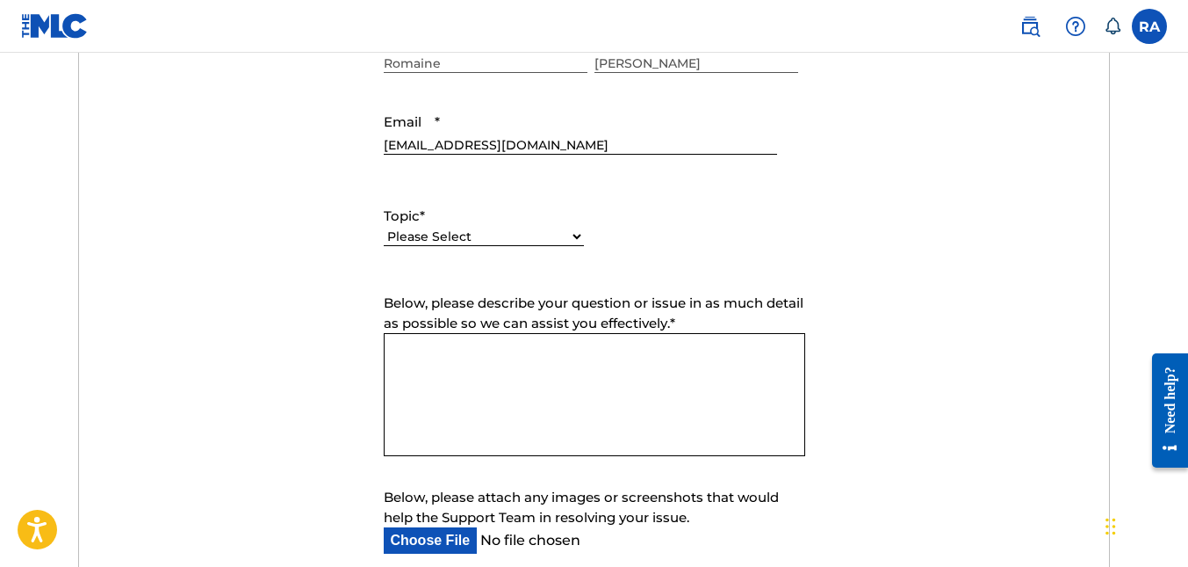
click at [459, 243] on select "Please Select I need help with my account I need help with managing my catalog …" at bounding box center [484, 236] width 200 height 18
select select "I need help with managing my catalog"
click at [384, 227] on select "Please Select I need help with my account I need help with managing my catalog …" at bounding box center [484, 236] width 200 height 18
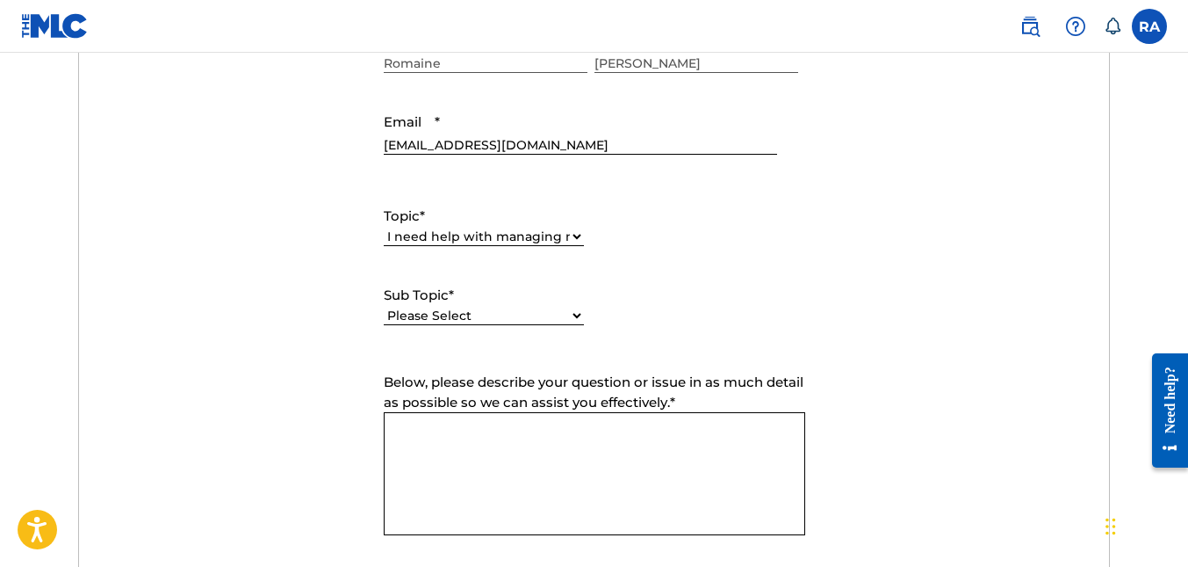
click at [464, 310] on select "Please Select I need help with CWR I need help registering my work(s) in The ML…" at bounding box center [484, 316] width 200 height 18
select select "I need help registering my work(s) in The MLC Portal"
click at [384, 307] on select "Please Select I need help with CWR I need help registering my work(s) in The ML…" at bounding box center [484, 316] width 200 height 18
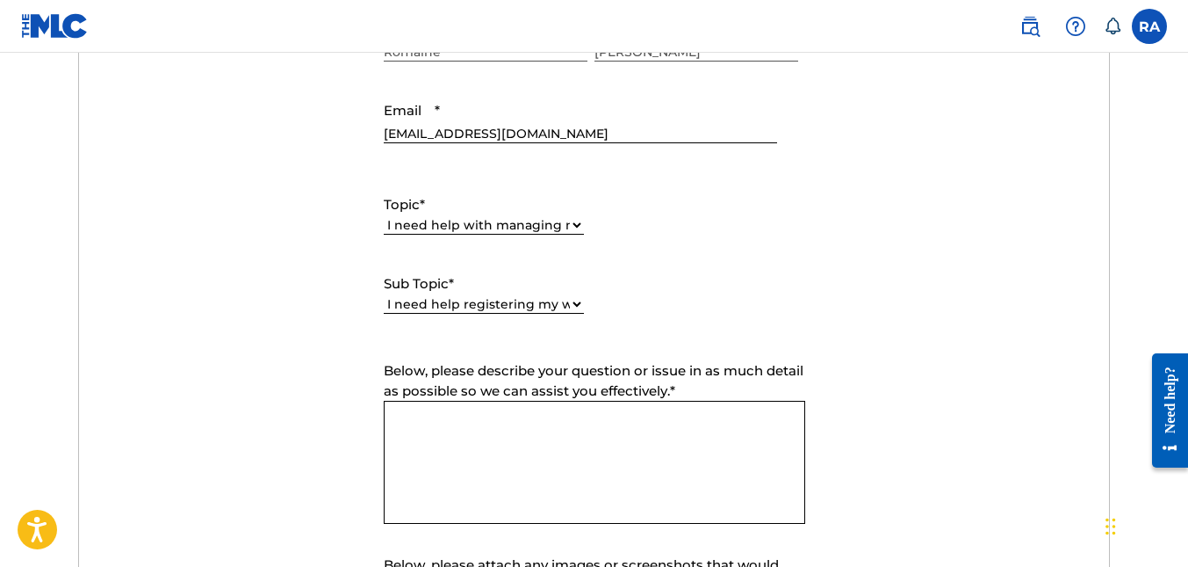
scroll to position [878, 0]
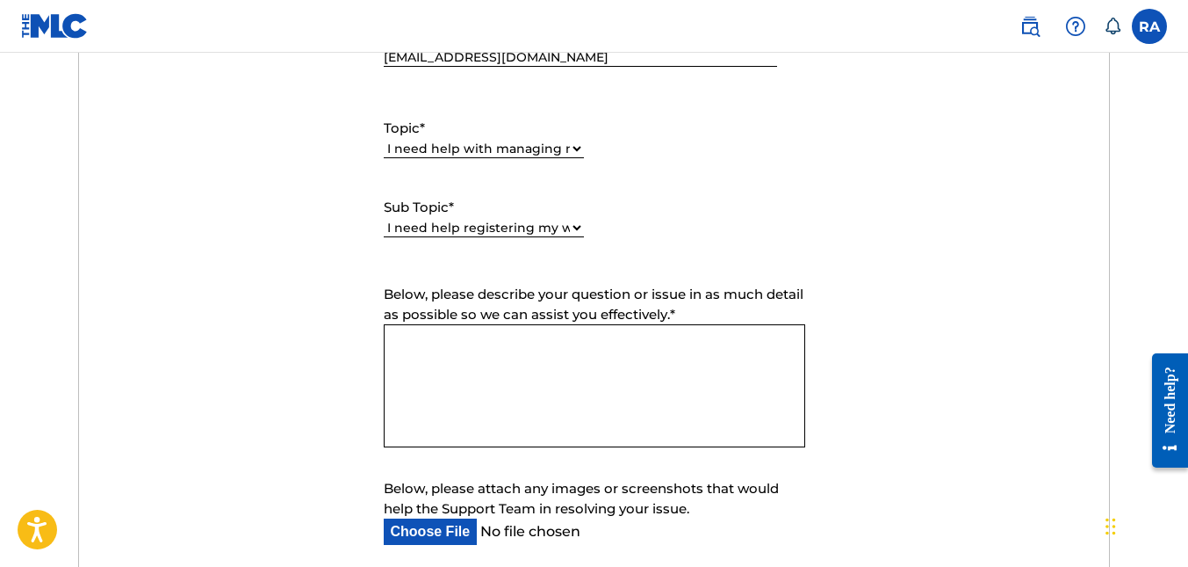
click at [522, 365] on textarea "Below, please describe your question or issue in as much detail as possible so …" at bounding box center [595, 385] width 422 height 123
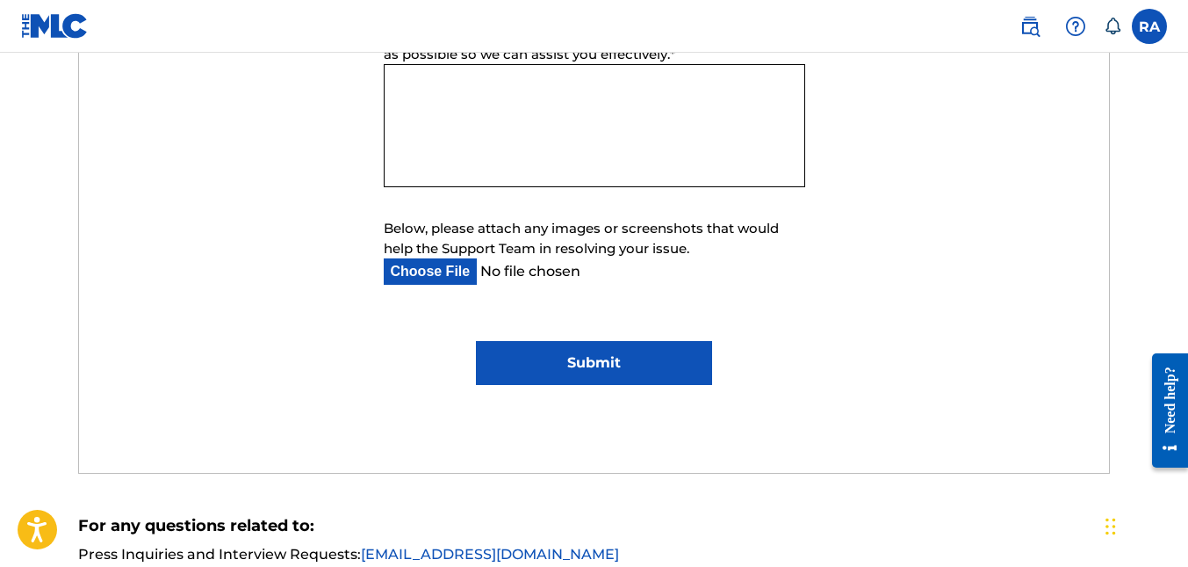
scroll to position [1142, 0]
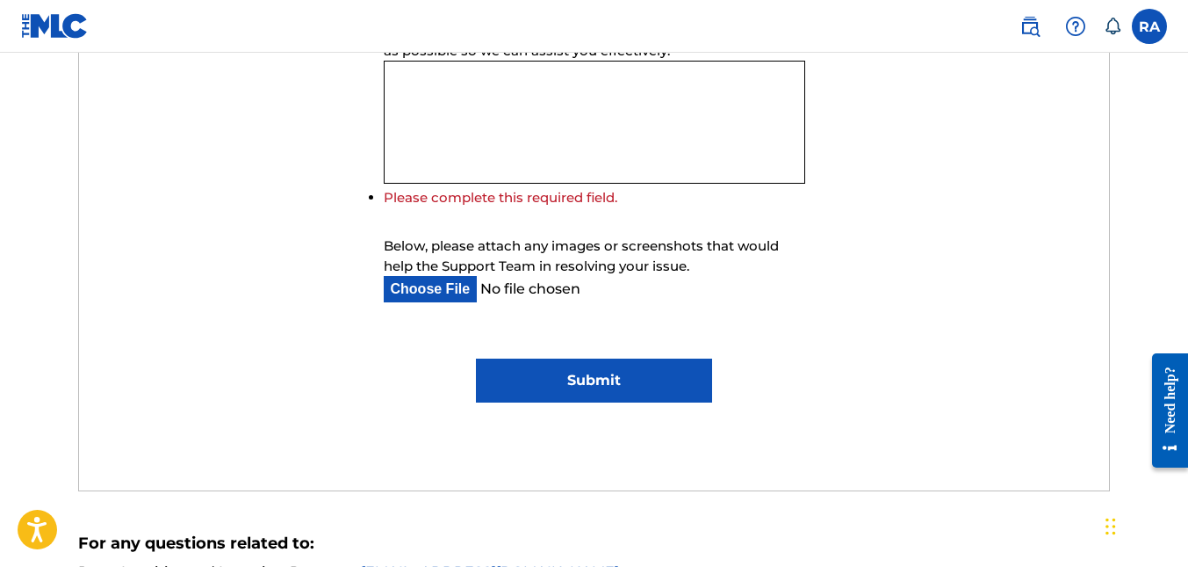
click at [534, 147] on textarea "Below, please describe your question or issue in as much detail as possible so …" at bounding box center [595, 122] width 422 height 123
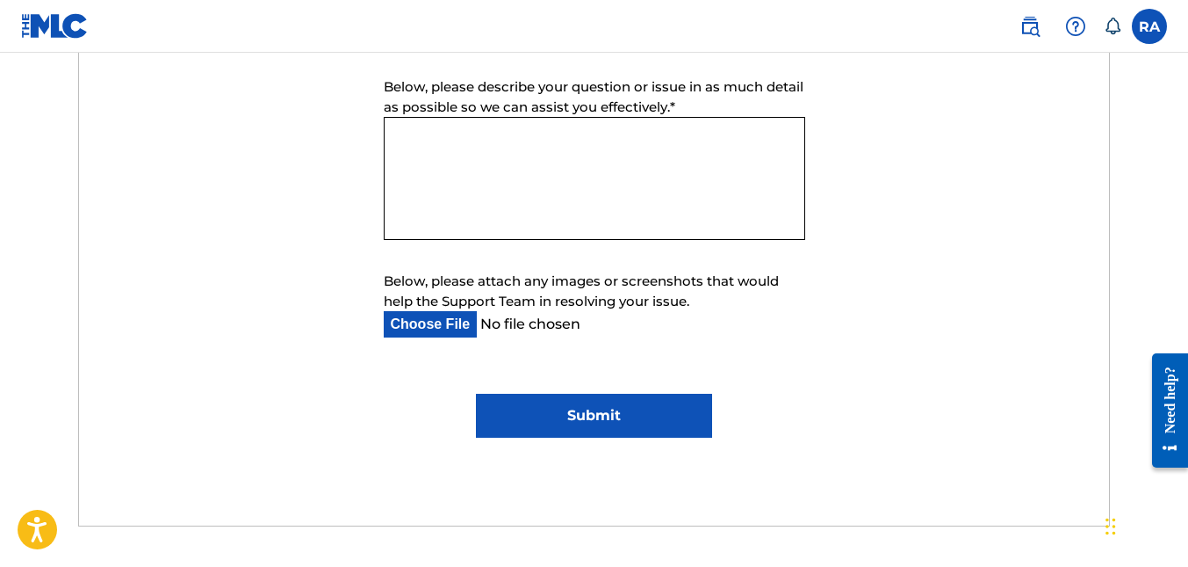
scroll to position [1054, 0]
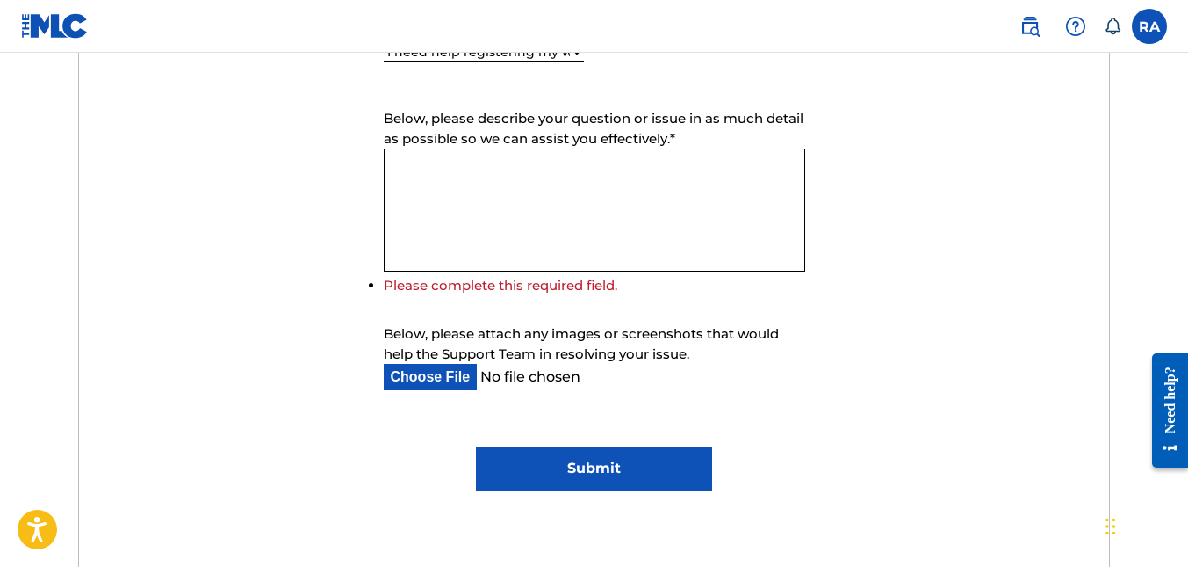
click at [485, 190] on textarea "Below, please describe your question or issue in as much detail as possible so …" at bounding box center [595, 209] width 422 height 123
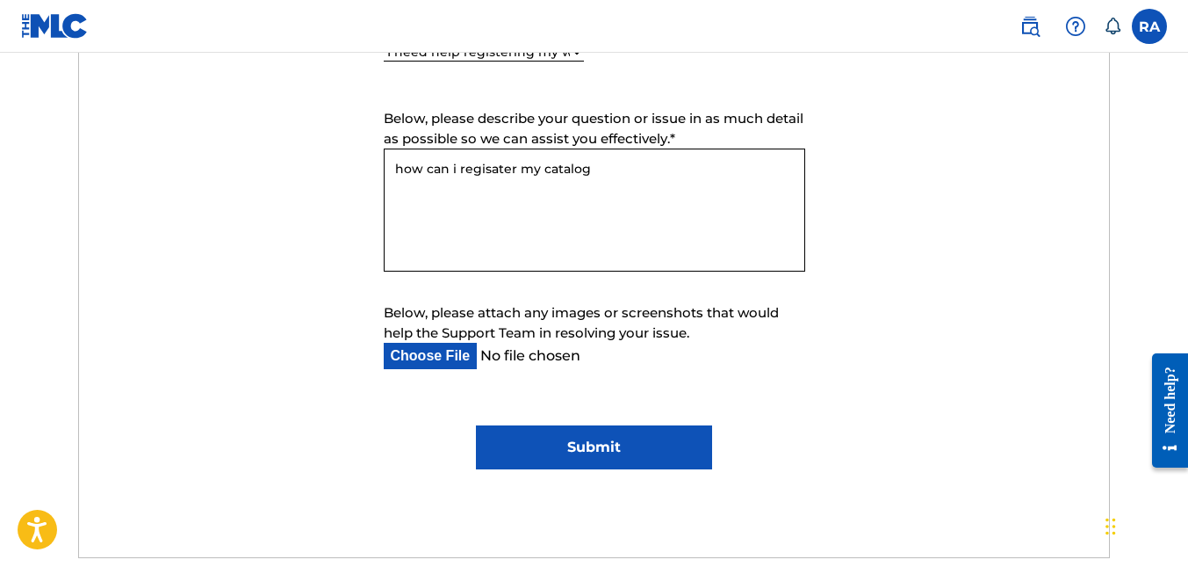
click at [486, 171] on textarea "how can i regisater my catalog" at bounding box center [595, 209] width 422 height 123
click at [471, 170] on textarea "how can i regisater my catalog" at bounding box center [595, 209] width 422 height 123
click at [480, 171] on textarea "how can i regisater my catalog" at bounding box center [595, 209] width 422 height 123
click at [494, 172] on textarea "how can i regisater my catalog" at bounding box center [595, 209] width 422 height 123
click at [565, 192] on textarea "how can i register my catalog" at bounding box center [595, 209] width 422 height 123
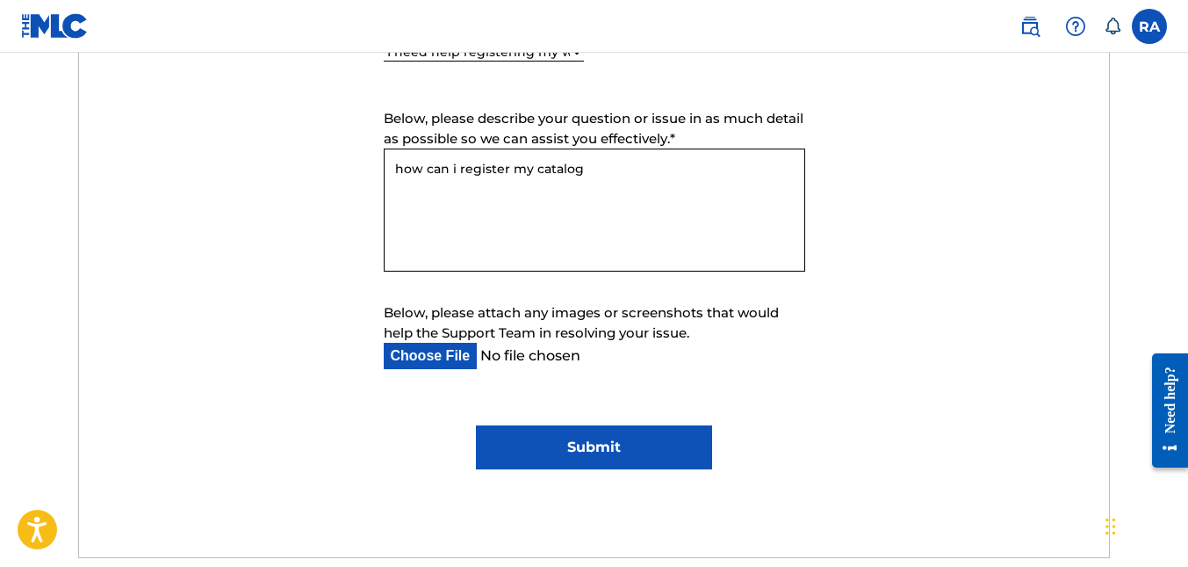
type textarea "how can i register my catalog"
click at [569, 440] on input "Submit" at bounding box center [594, 447] width 237 height 44
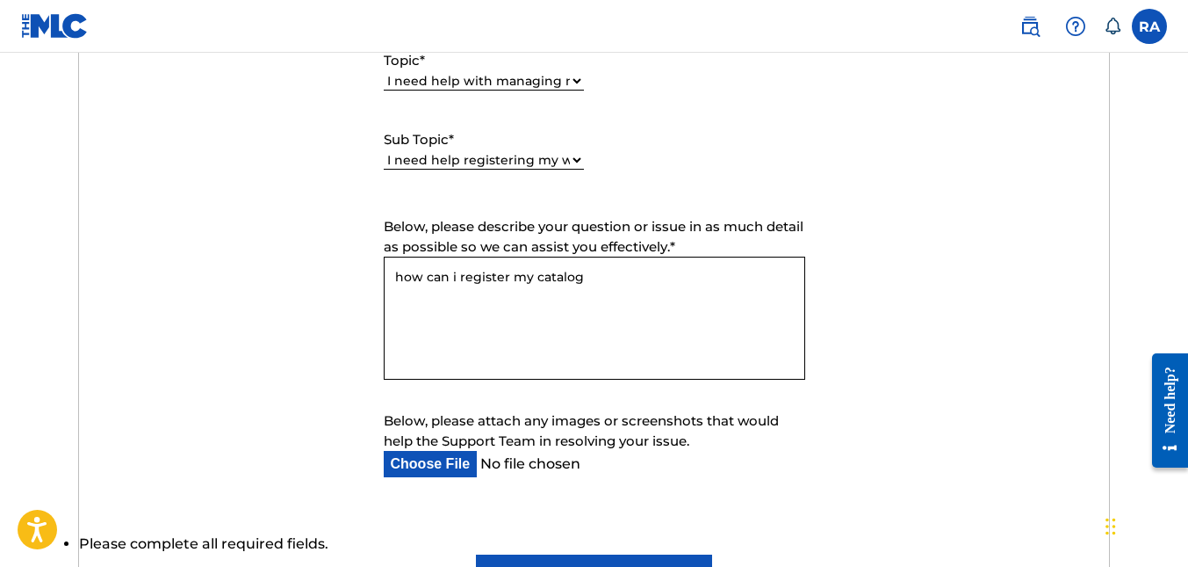
scroll to position [724, 0]
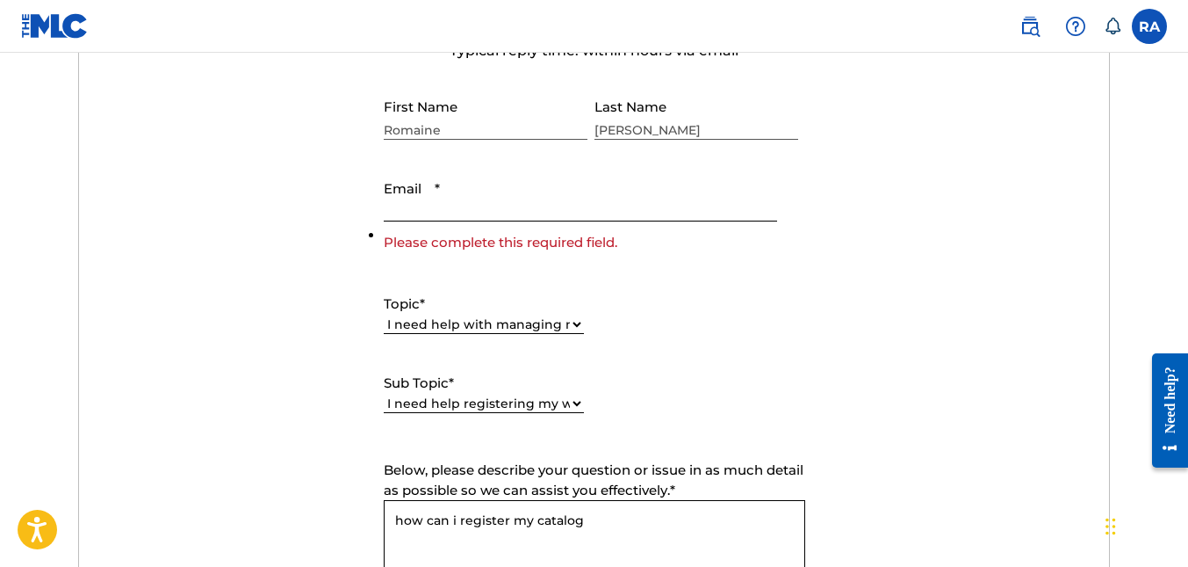
click at [457, 213] on input "Email *" at bounding box center [581, 196] width 394 height 50
type input "[EMAIL_ADDRESS][DOMAIN_NAME]"
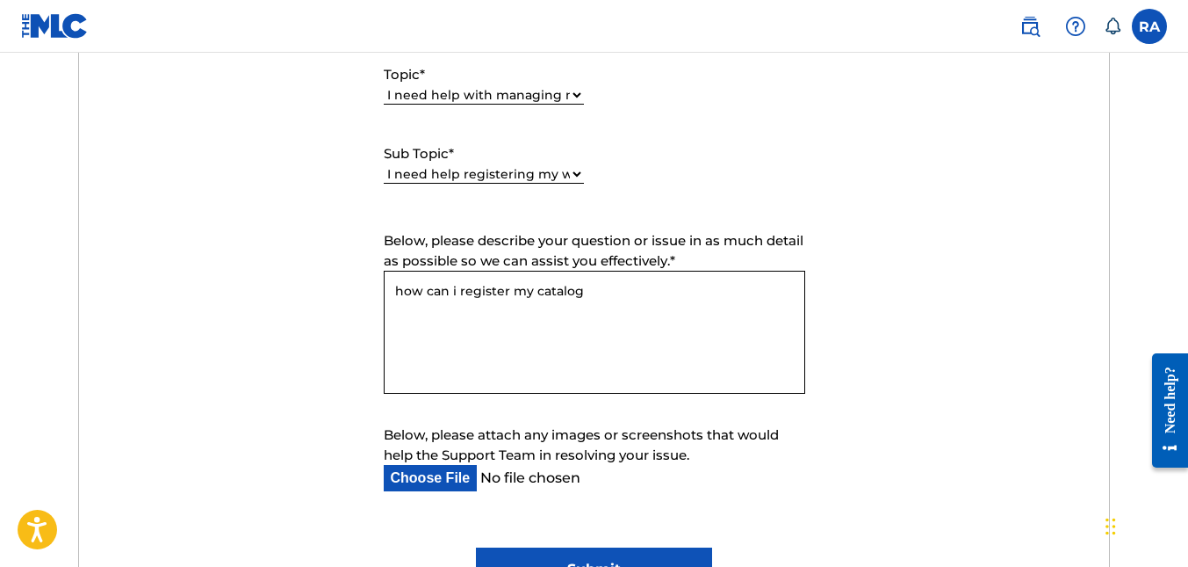
scroll to position [987, 0]
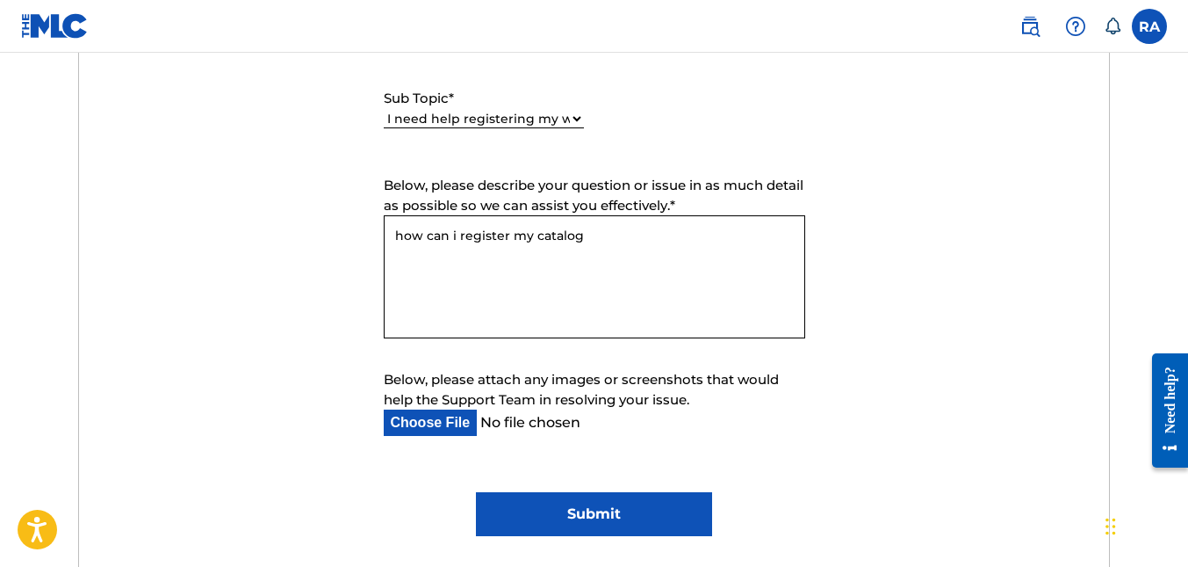
click at [620, 493] on input "Submit" at bounding box center [594, 514] width 237 height 44
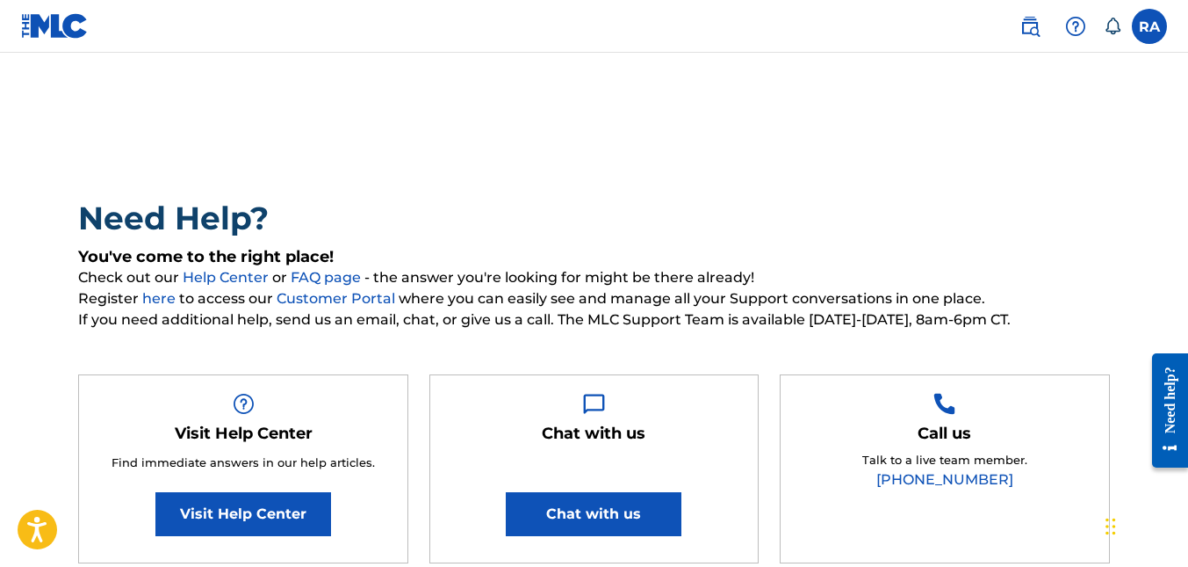
scroll to position [0, 0]
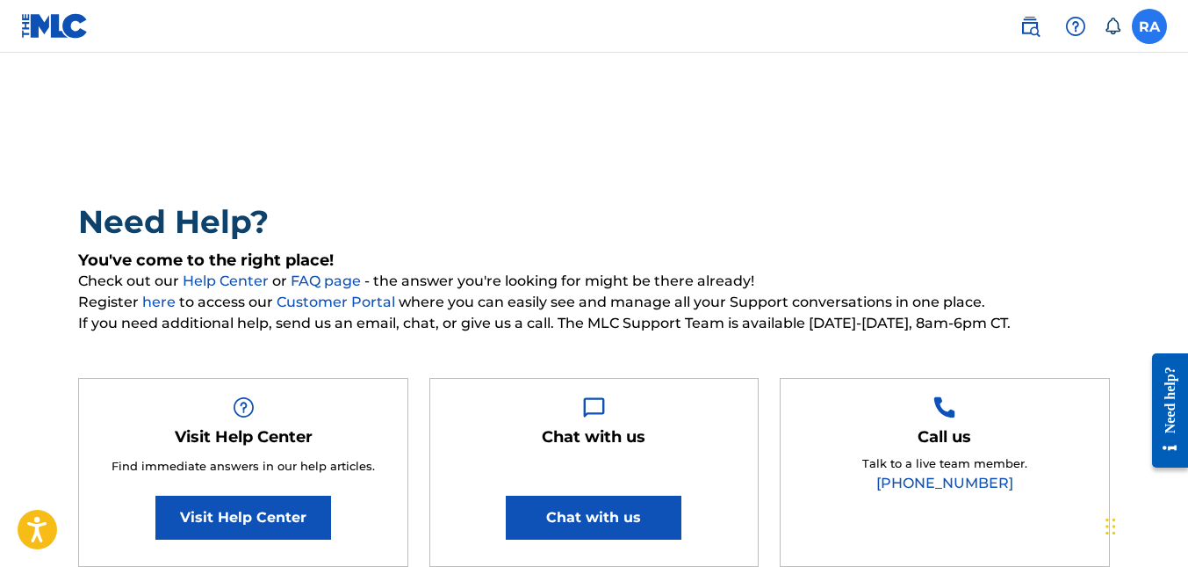
click at [1160, 33] on label at bounding box center [1149, 26] width 35 height 35
click at [1150, 26] on input "RA Romaine Arnett teflonzincfence@gmail.com Notification Preferences Profile Lo…" at bounding box center [1150, 26] width 0 height 0
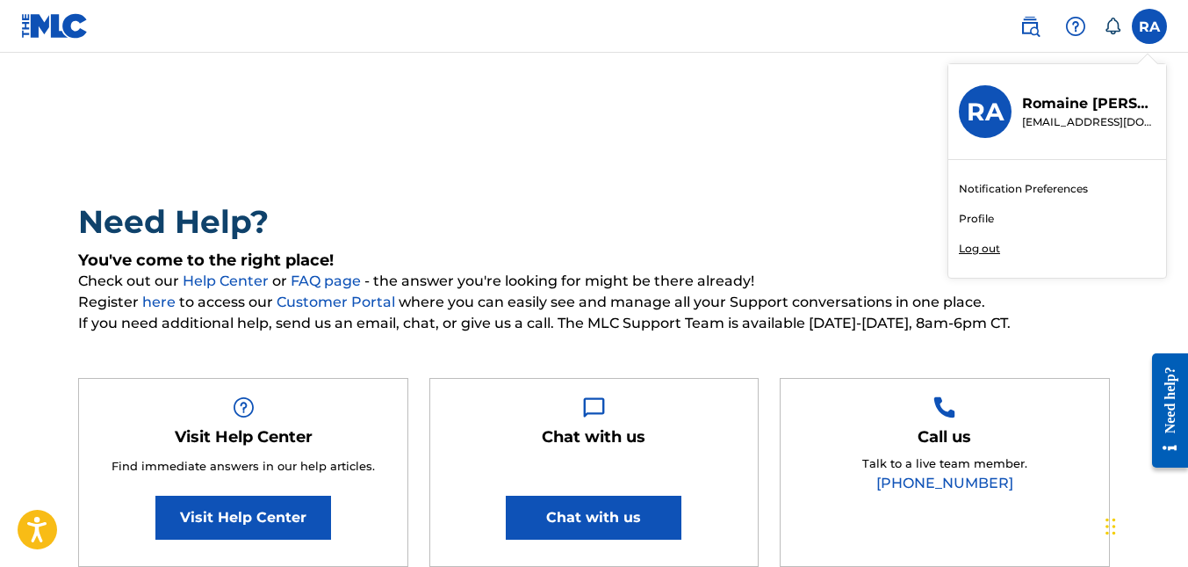
click at [982, 215] on link "Profile" at bounding box center [976, 219] width 35 height 16
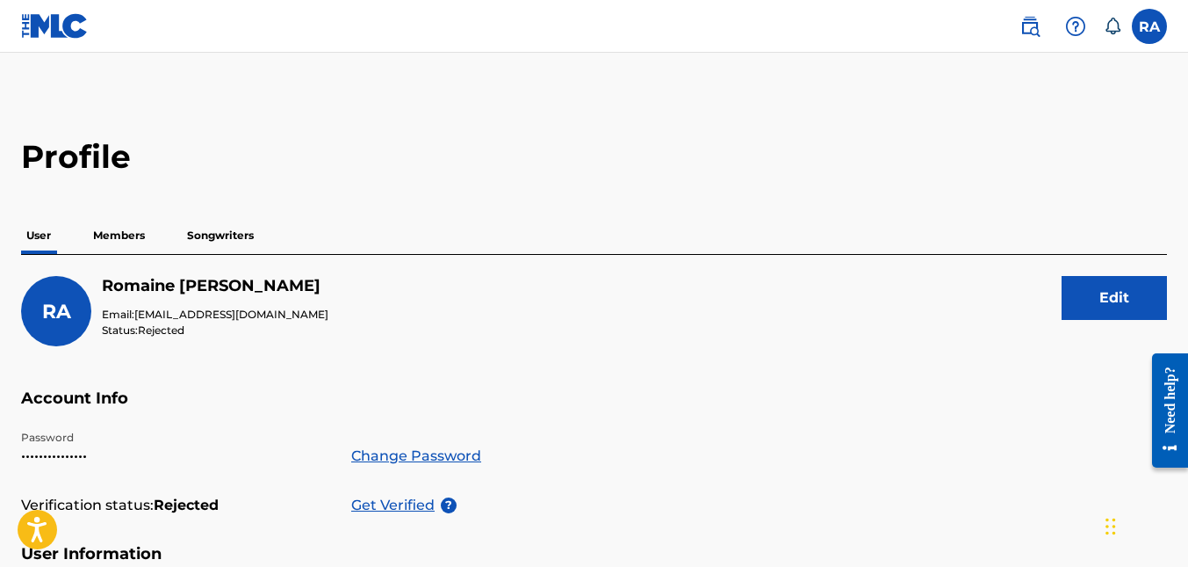
click at [202, 235] on p "Songwriters" at bounding box center [220, 235] width 77 height 37
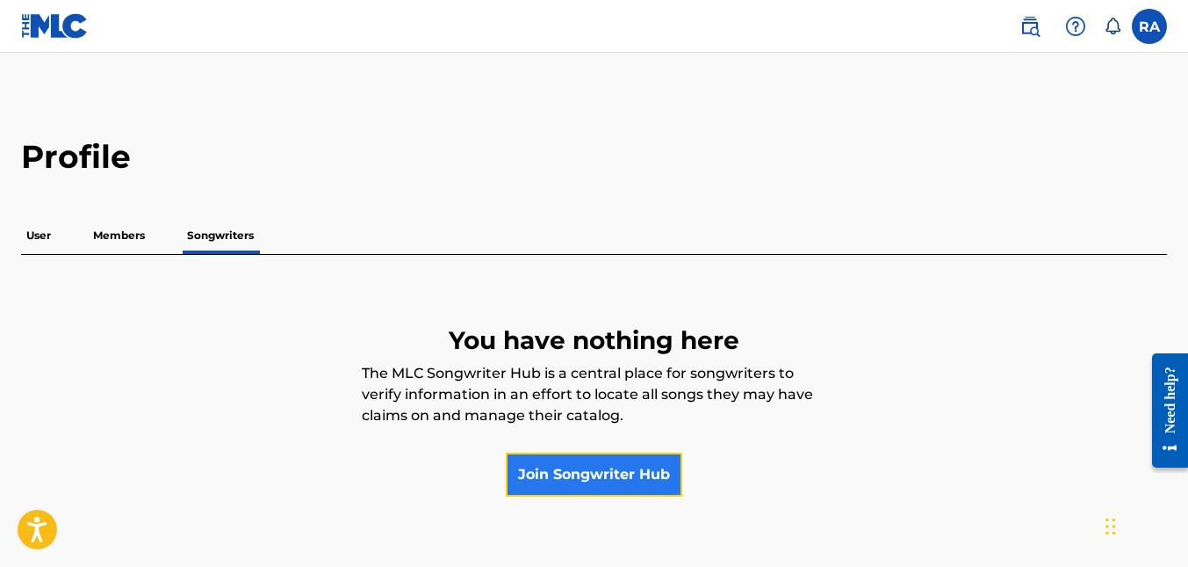
click at [586, 470] on link "Join Songwriter Hub" at bounding box center [594, 474] width 177 height 44
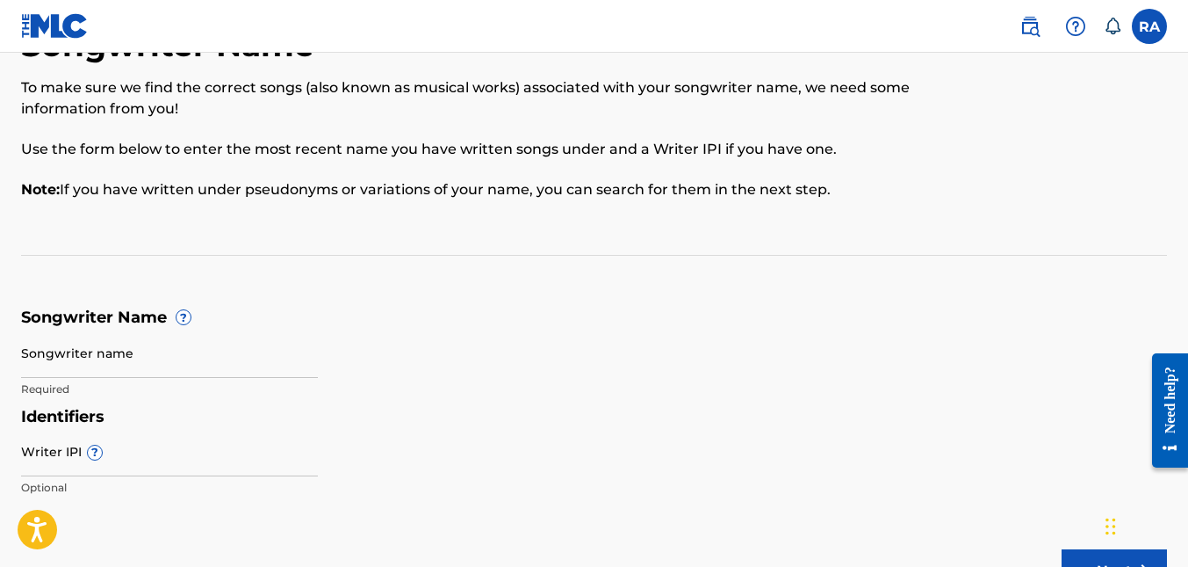
scroll to position [176, 0]
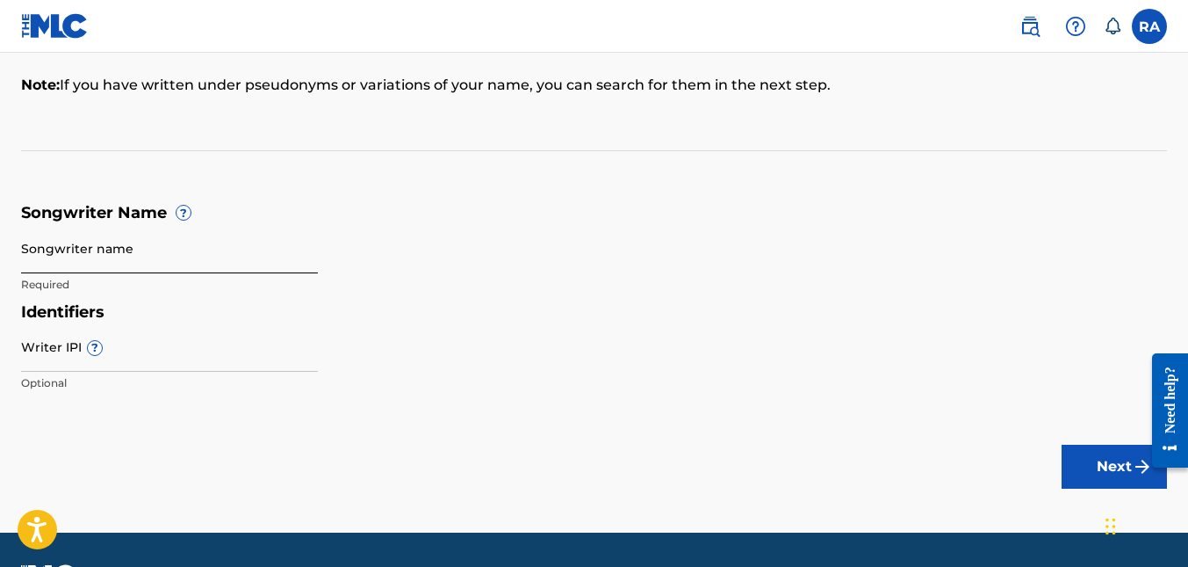
click at [88, 263] on input "Songwriter name" at bounding box center [169, 248] width 297 height 50
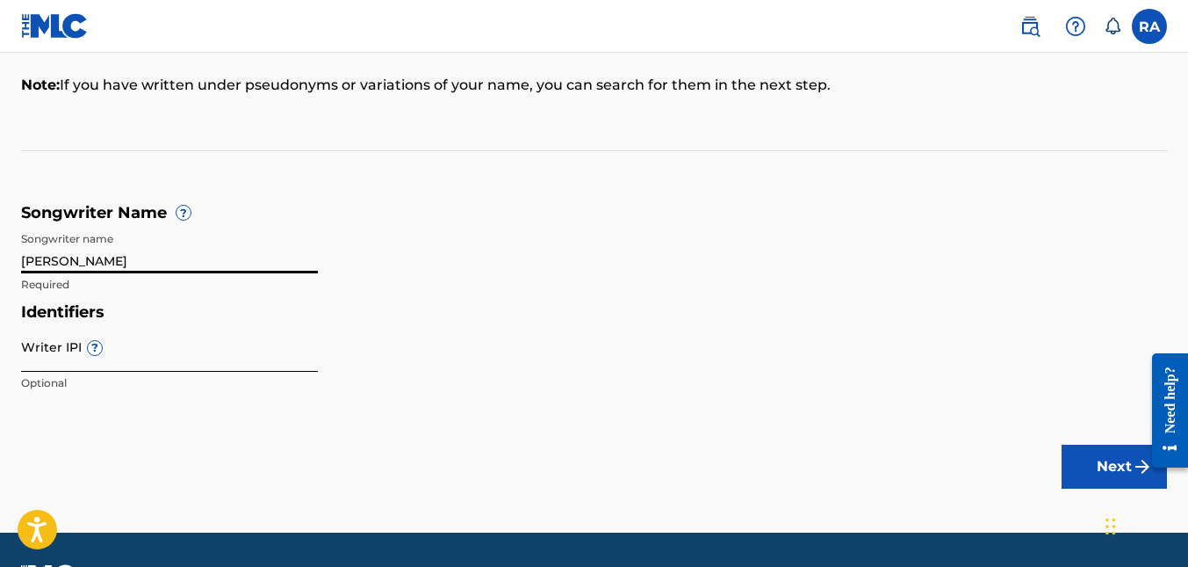
type input "[PERSON_NAME]"
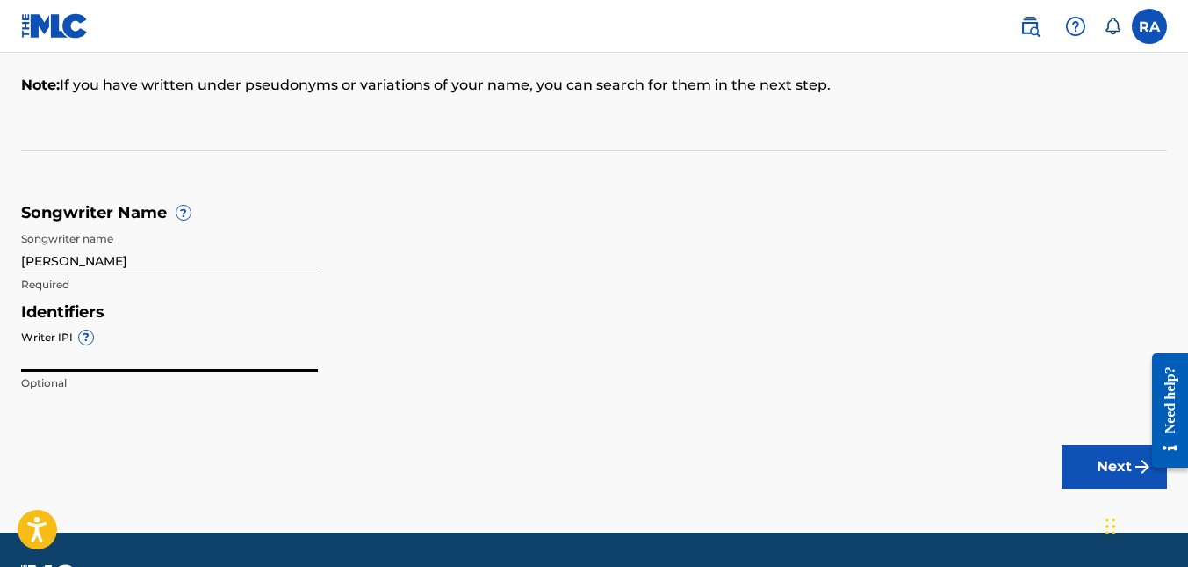
click at [105, 369] on input "Writer IPI ?" at bounding box center [169, 346] width 297 height 50
drag, startPoint x: 123, startPoint y: 363, endPoint x: 0, endPoint y: 336, distance: 125.9
click at [0, 336] on div "Songwriter Name To make sure we find the correct songs (also known as musical w…" at bounding box center [594, 161] width 1188 height 480
paste input "658631908"
type input "00658631908"
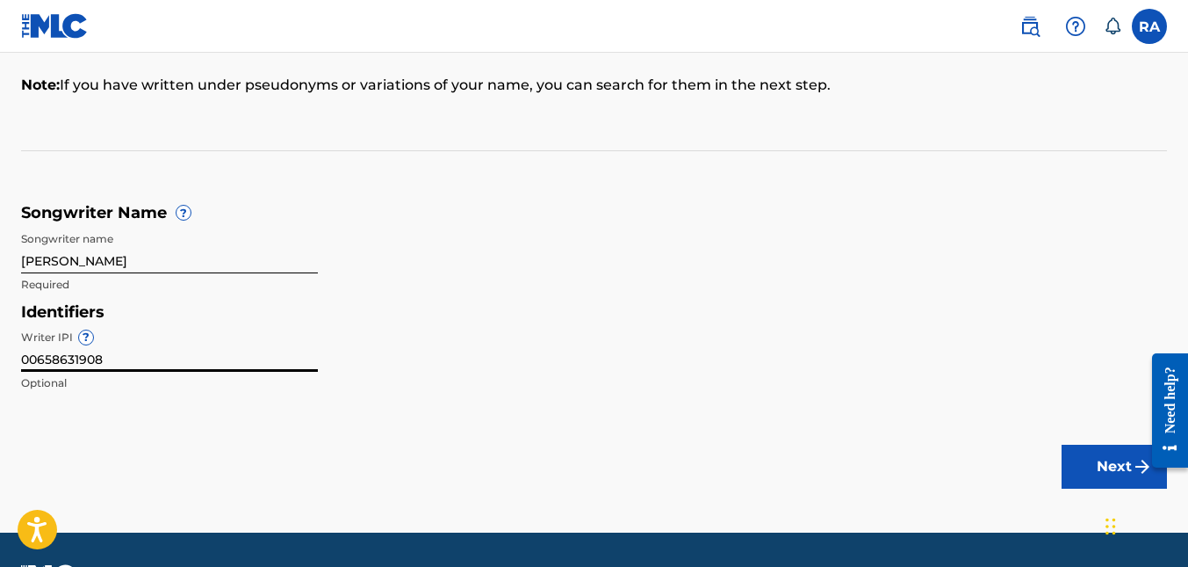
scroll to position [226, 0]
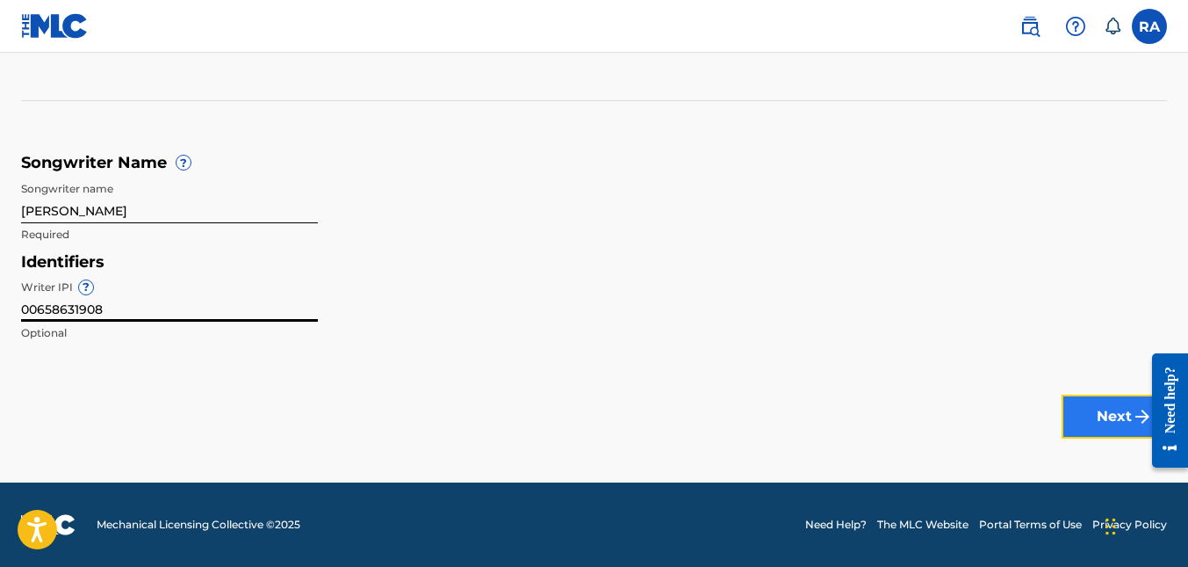
click at [1104, 418] on button "Next" at bounding box center [1114, 416] width 105 height 44
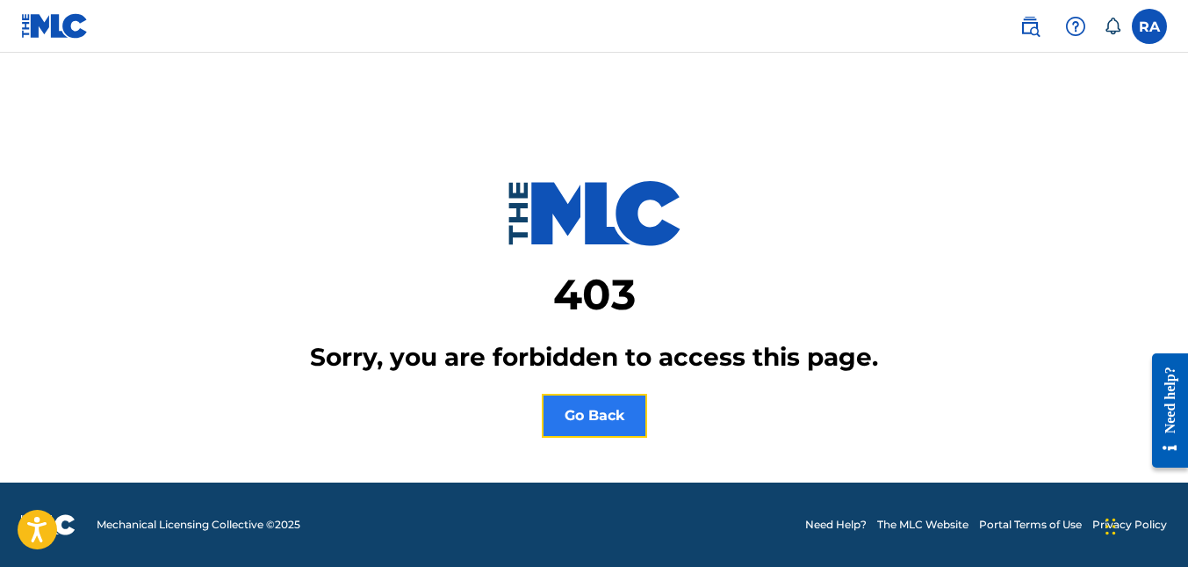
click at [589, 417] on button "Go Back" at bounding box center [594, 416] width 105 height 44
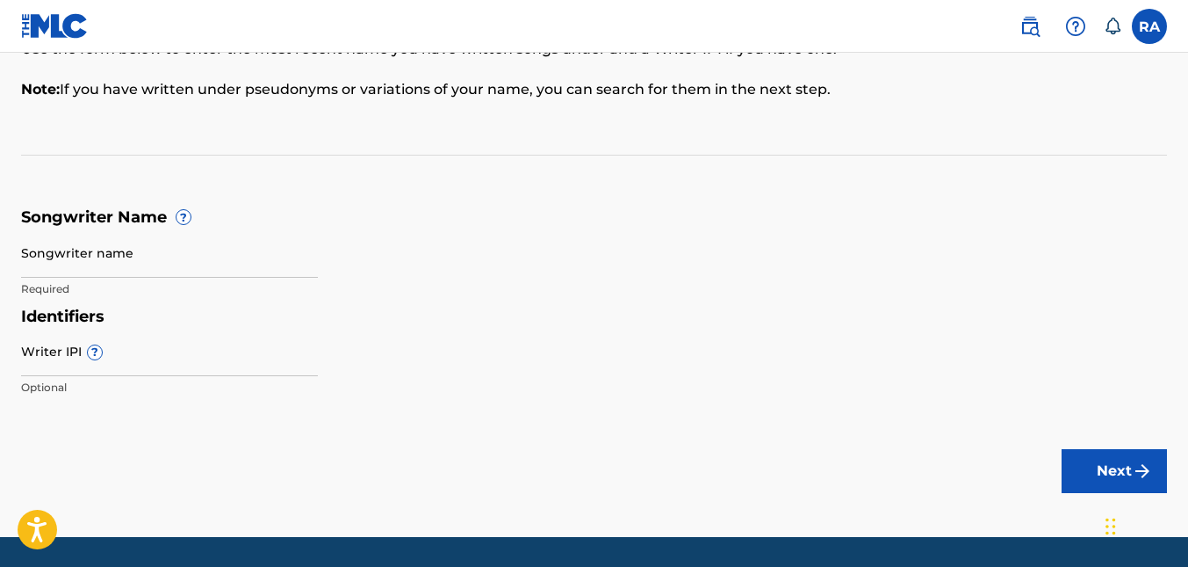
scroll to position [176, 0]
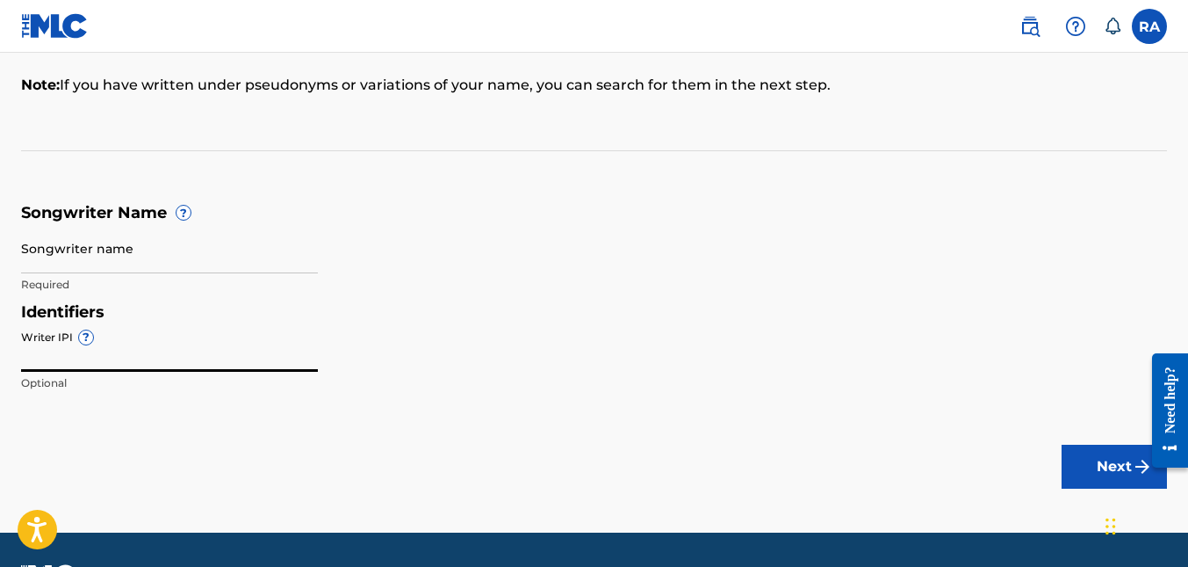
click at [105, 358] on input "Writer IPI ?" at bounding box center [169, 346] width 297 height 50
paste input "00658631908"
type input "00658631908"
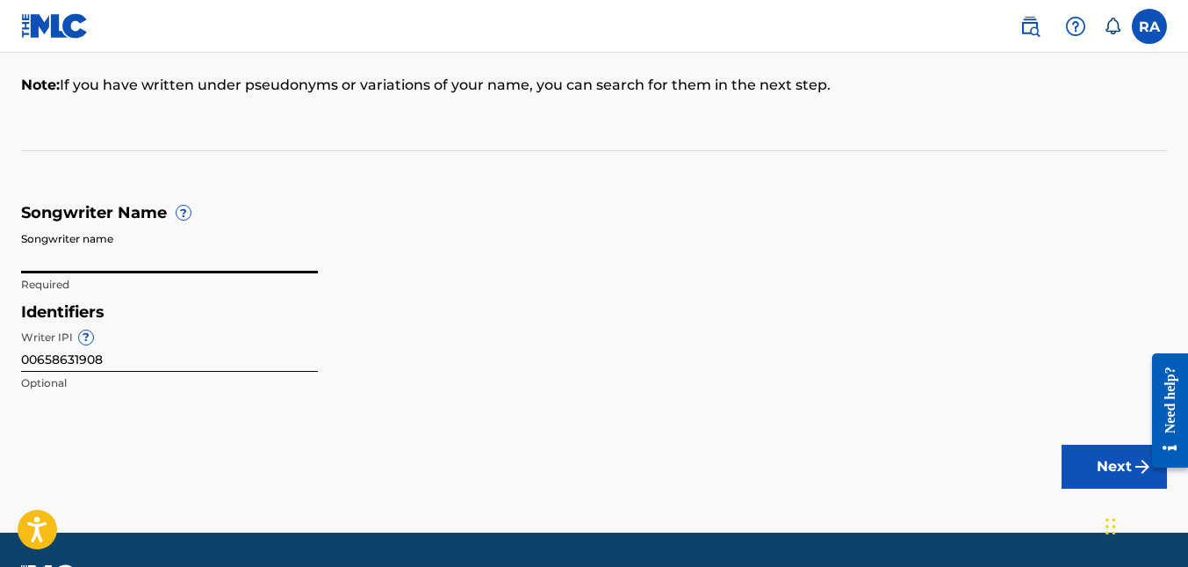
click at [94, 263] on input "Songwriter name" at bounding box center [169, 248] width 297 height 50
type input "[PERSON_NAME]"
click at [784, 332] on div "Identifiers Writer IPI ? 00658631908 Optional" at bounding box center [594, 351] width 1146 height 99
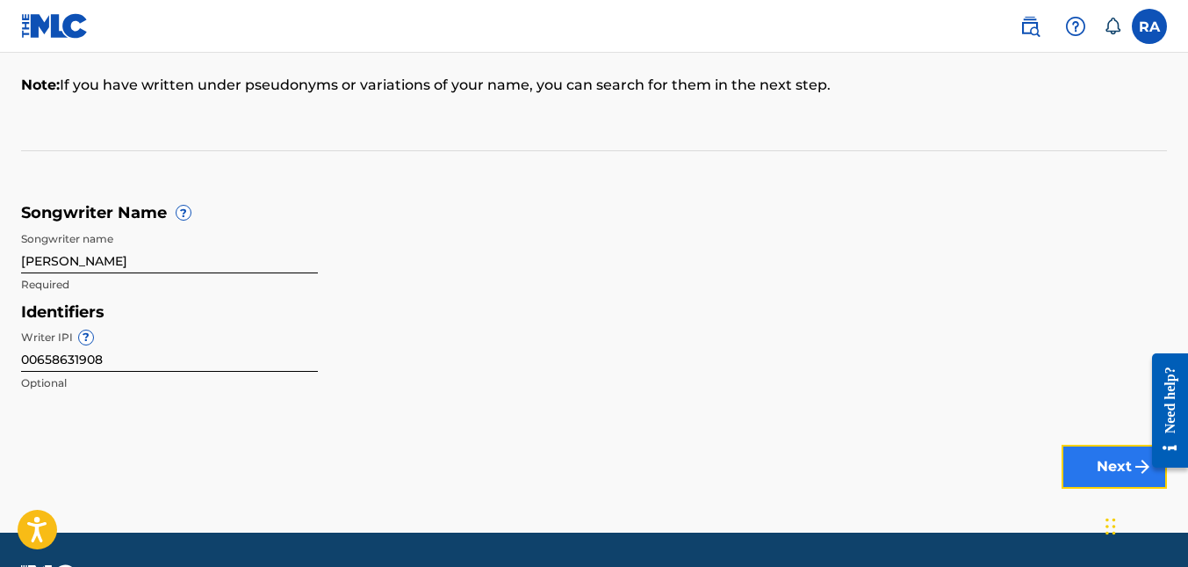
click at [1094, 473] on button "Next" at bounding box center [1114, 466] width 105 height 44
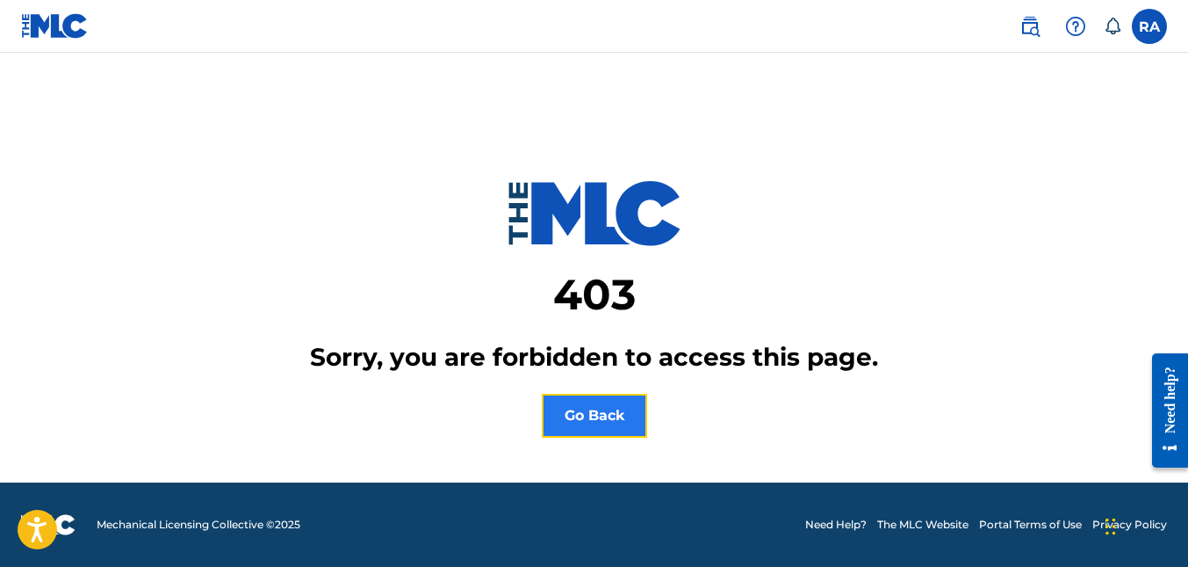
click at [584, 415] on button "Go Back" at bounding box center [594, 416] width 105 height 44
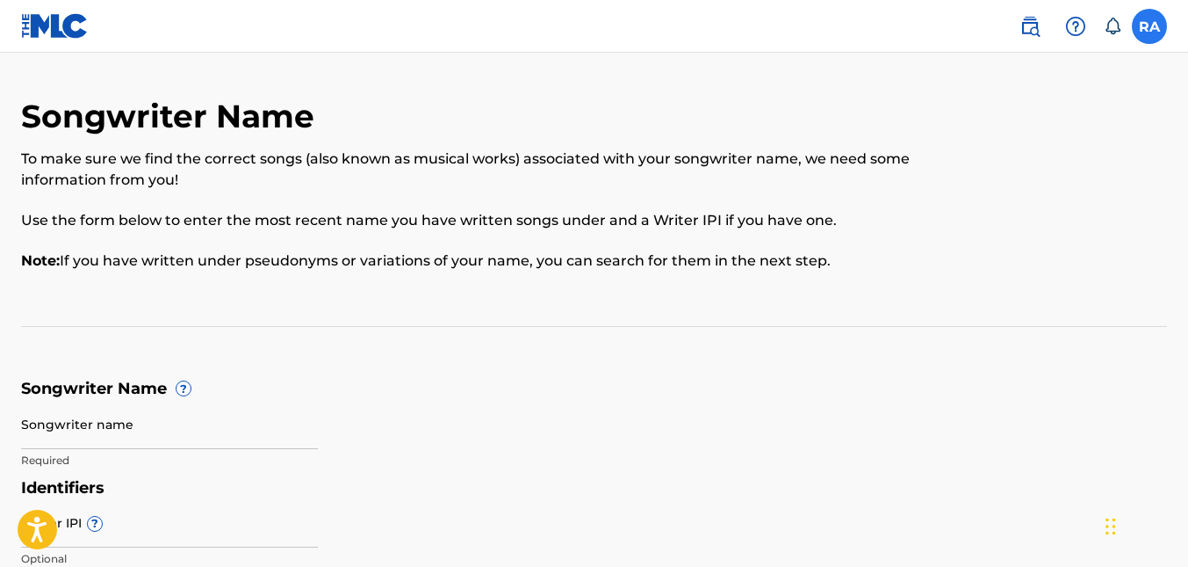
click at [1146, 36] on label at bounding box center [1149, 26] width 35 height 35
click at [1150, 26] on input "[PERSON_NAME] [EMAIL_ADDRESS][DOMAIN_NAME] Notification Preferences Profile Log…" at bounding box center [1150, 26] width 0 height 0
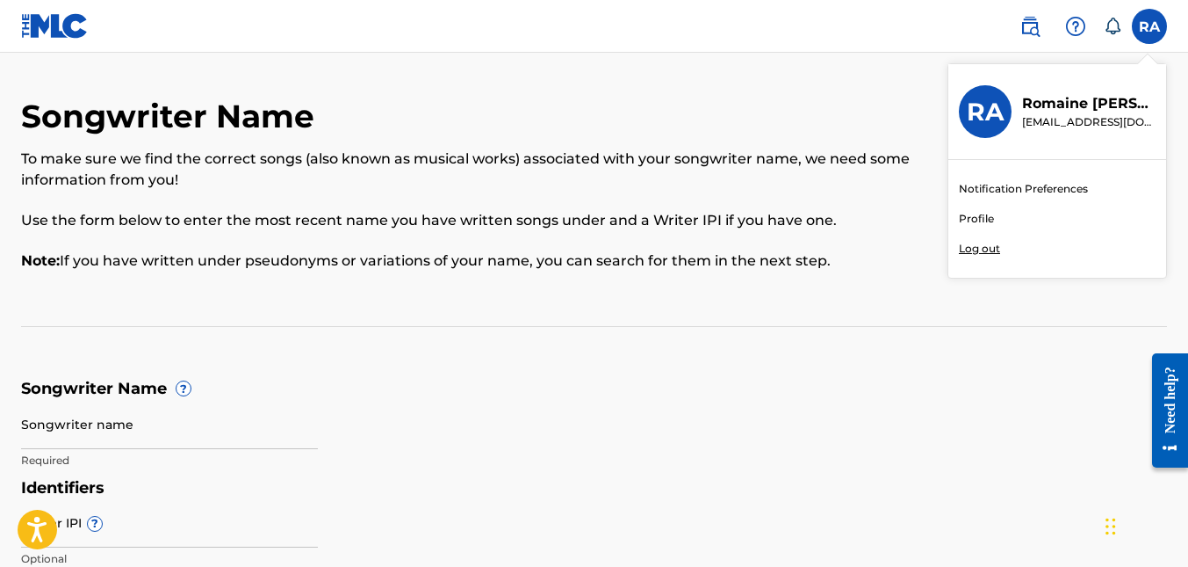
click at [984, 214] on link "Profile" at bounding box center [976, 219] width 35 height 16
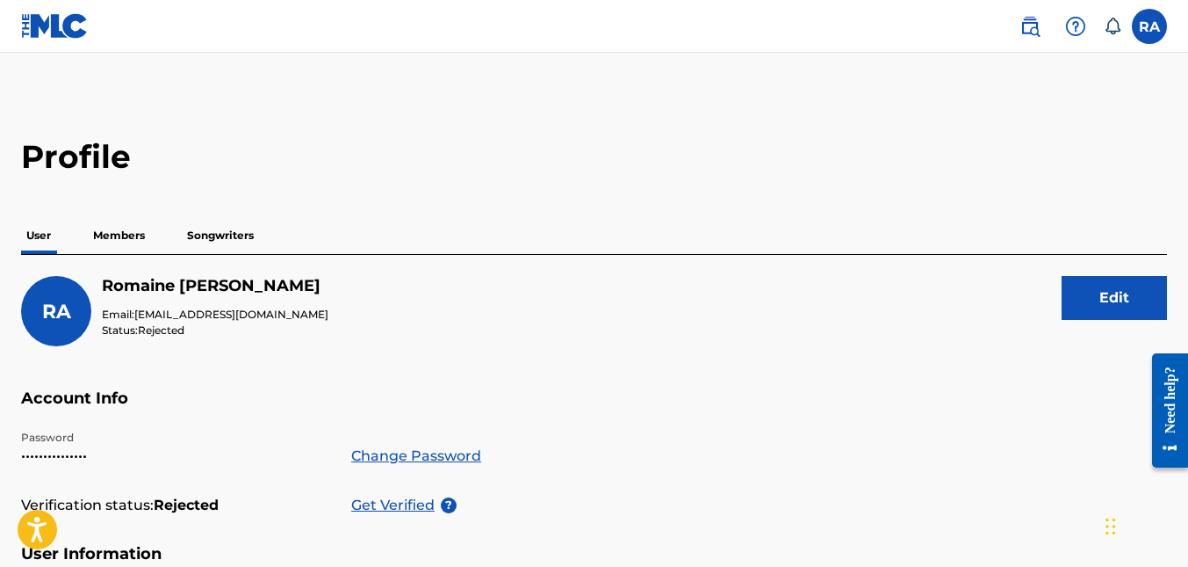
click at [107, 237] on p "Members" at bounding box center [119, 235] width 62 height 37
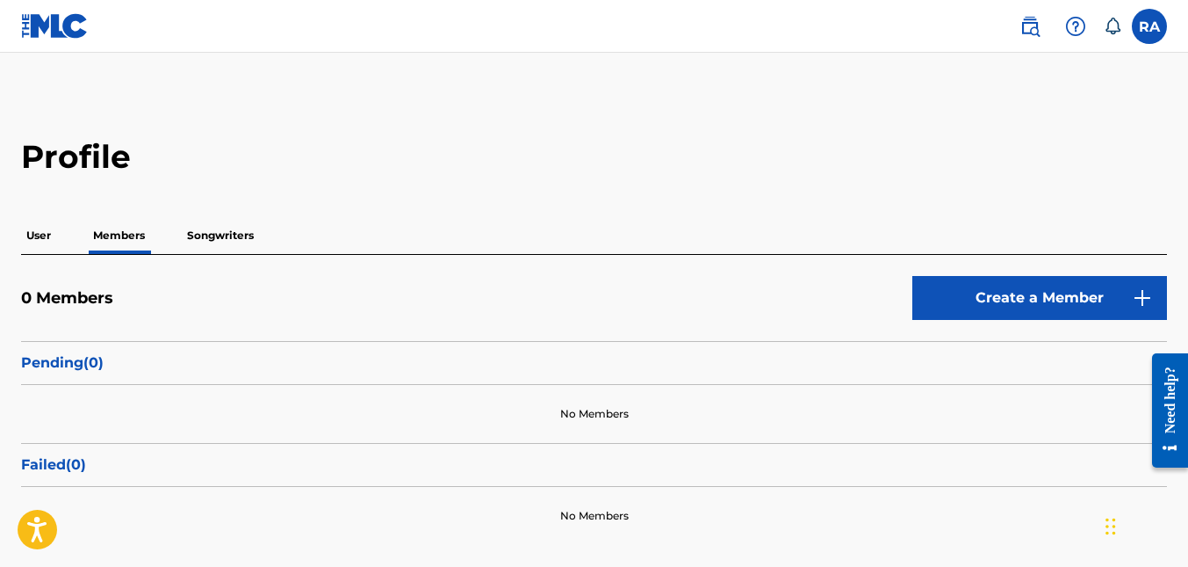
click at [34, 239] on p "User" at bounding box center [38, 235] width 35 height 37
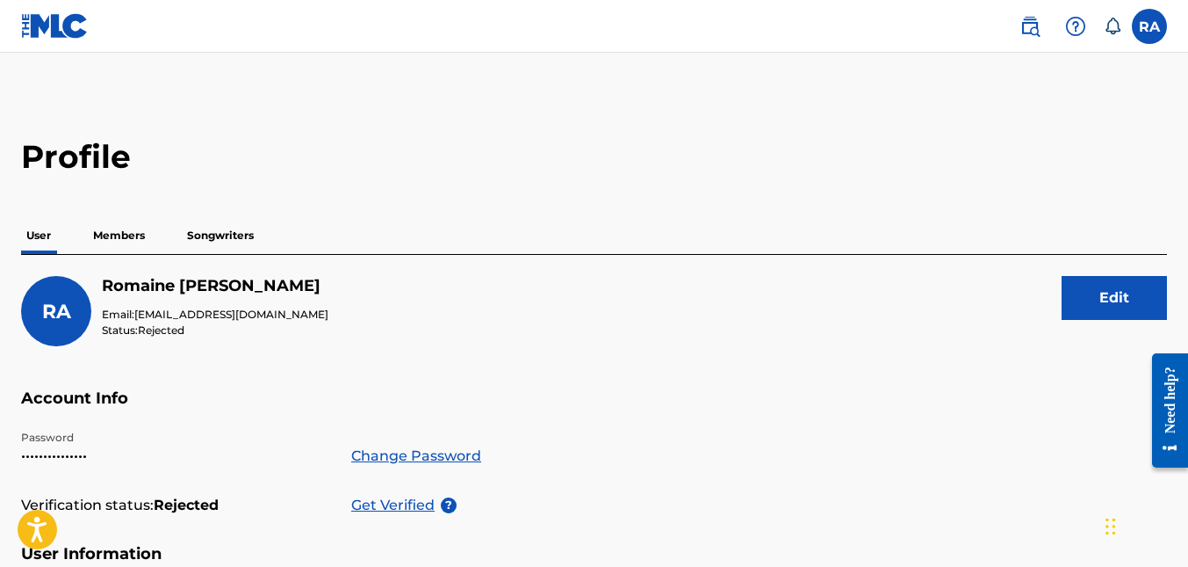
click at [42, 22] on img at bounding box center [55, 25] width 68 height 25
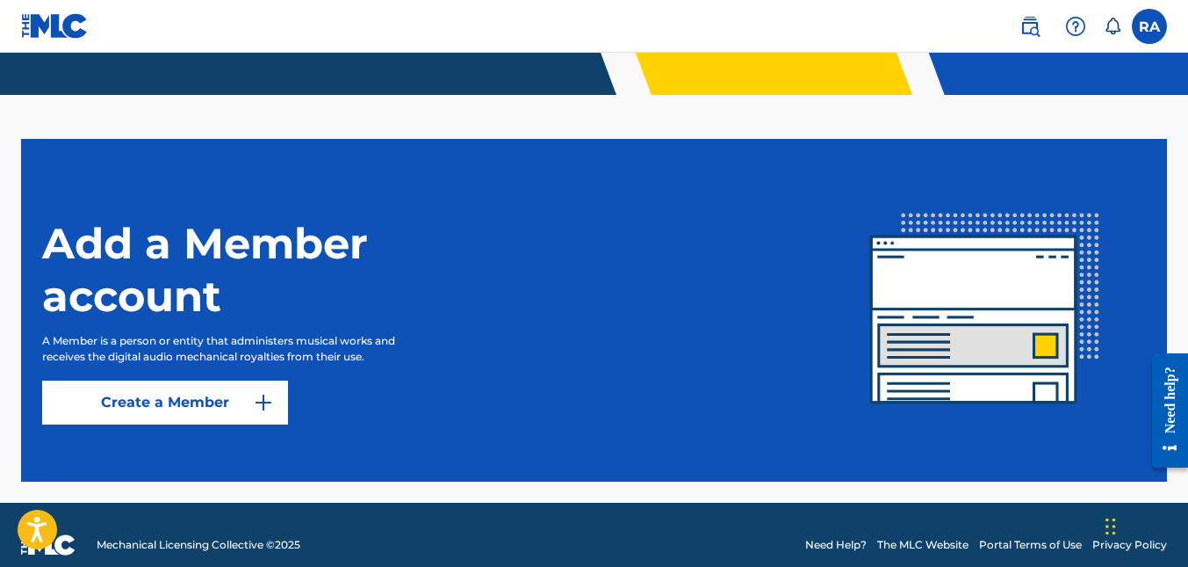
scroll to position [408, 0]
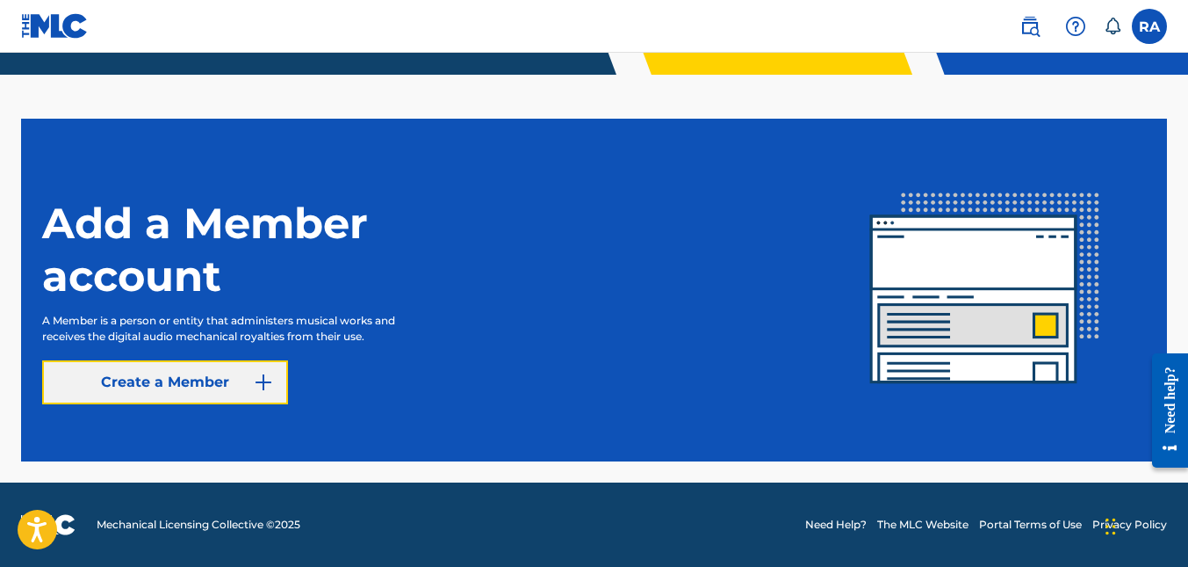
click at [185, 372] on button "Create a Member" at bounding box center [165, 382] width 246 height 44
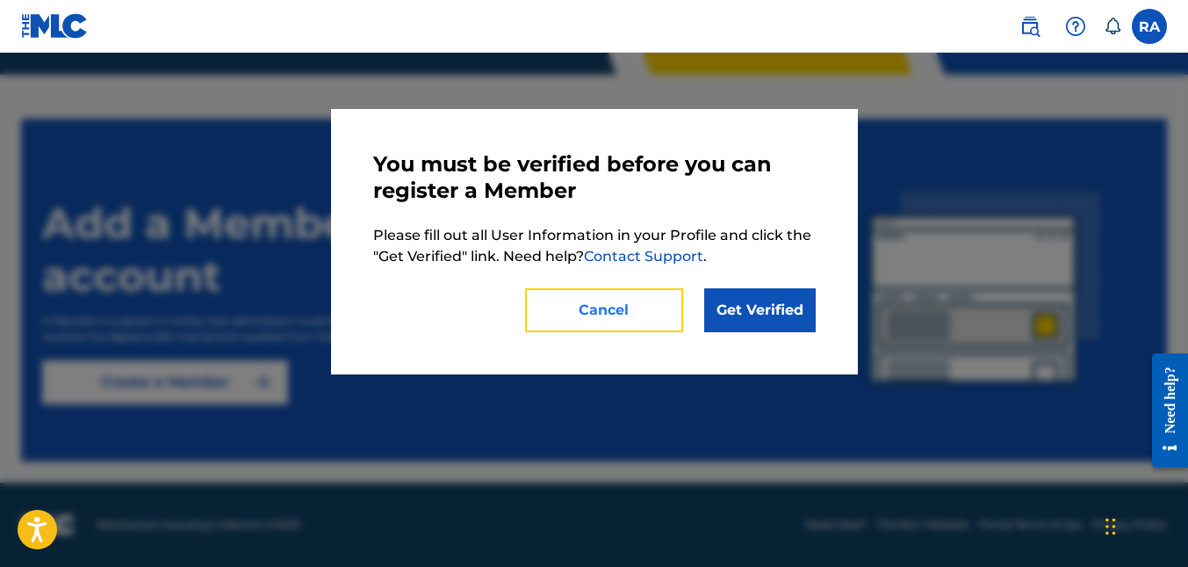
click at [614, 314] on button "Cancel" at bounding box center [604, 310] width 158 height 44
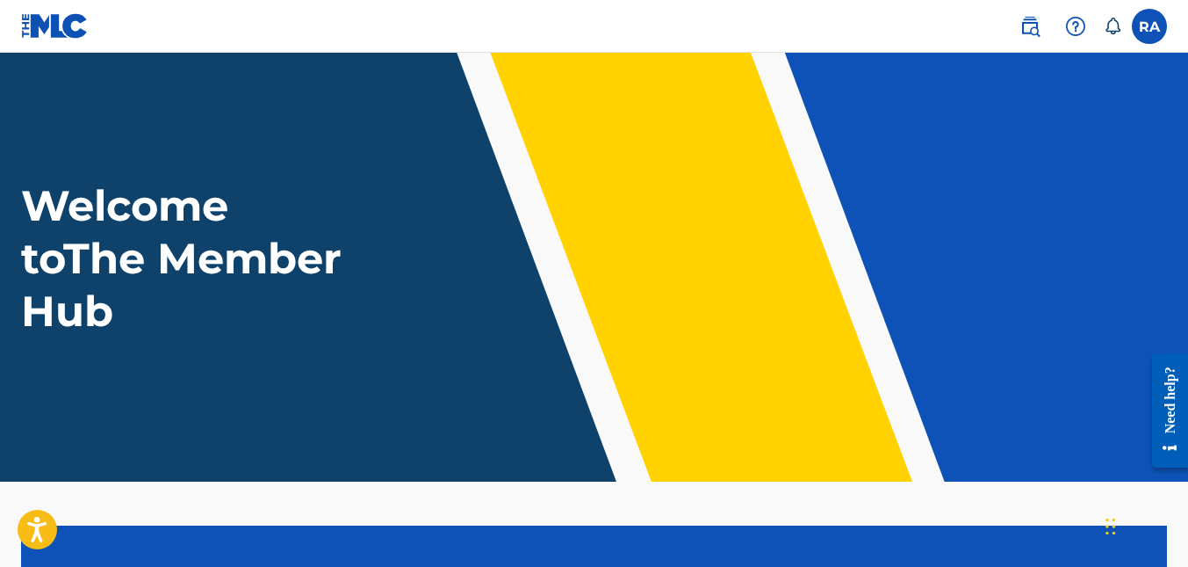
scroll to position [0, 0]
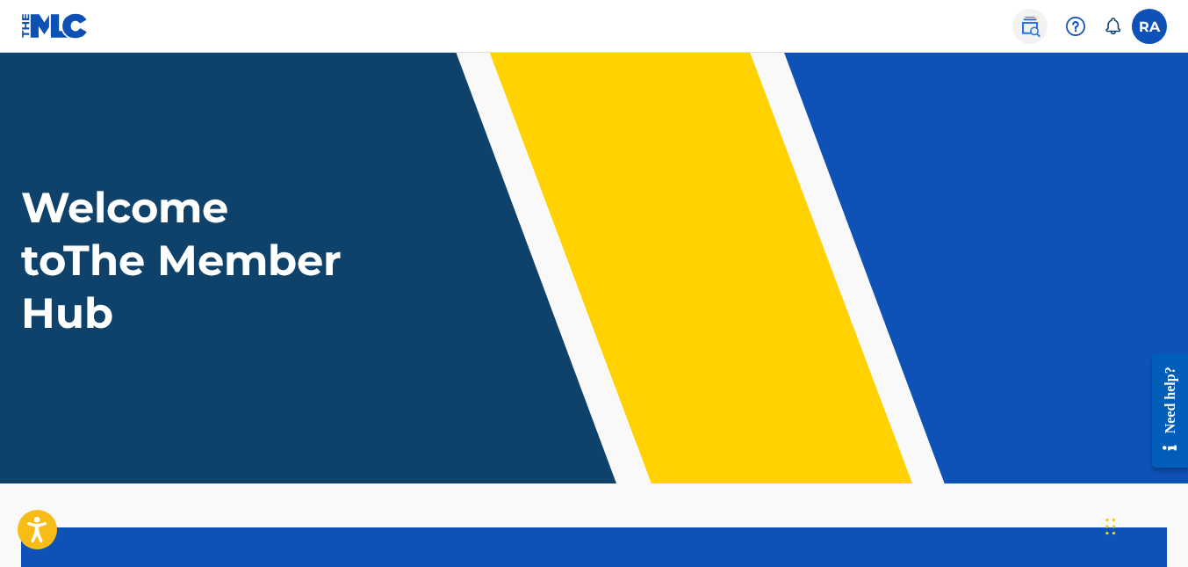
click at [1027, 29] on img at bounding box center [1030, 26] width 21 height 21
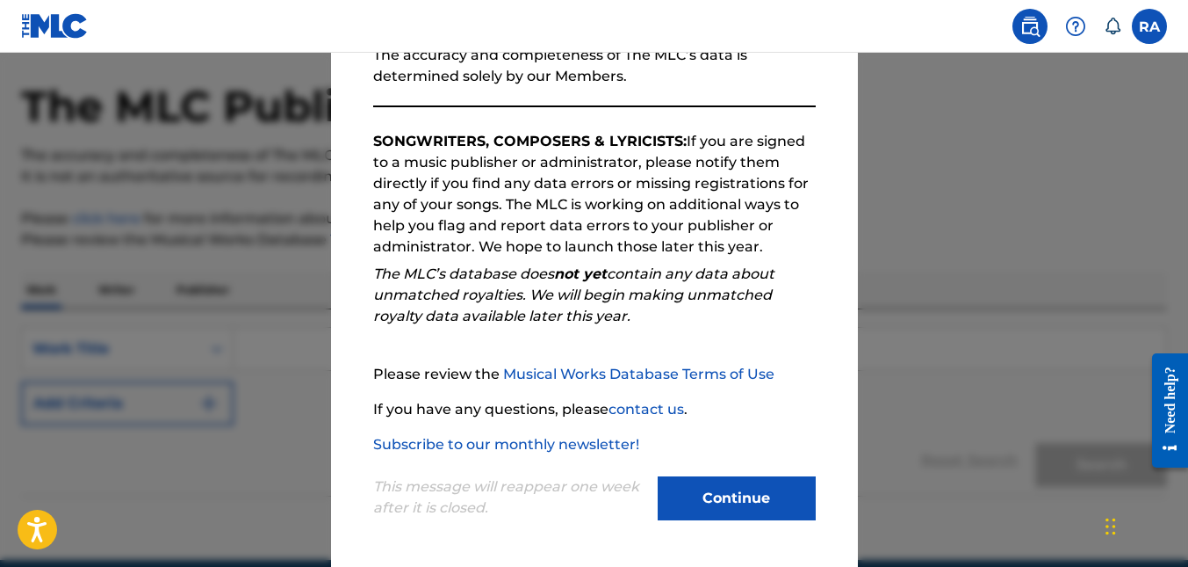
scroll to position [141, 0]
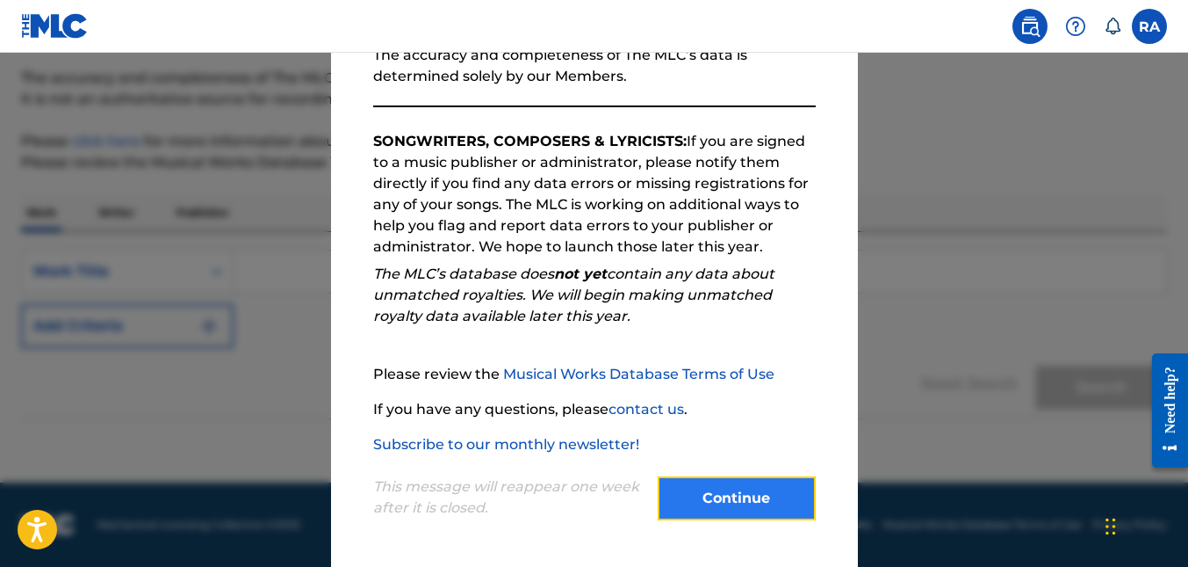
click at [722, 499] on button "Continue" at bounding box center [737, 498] width 158 height 44
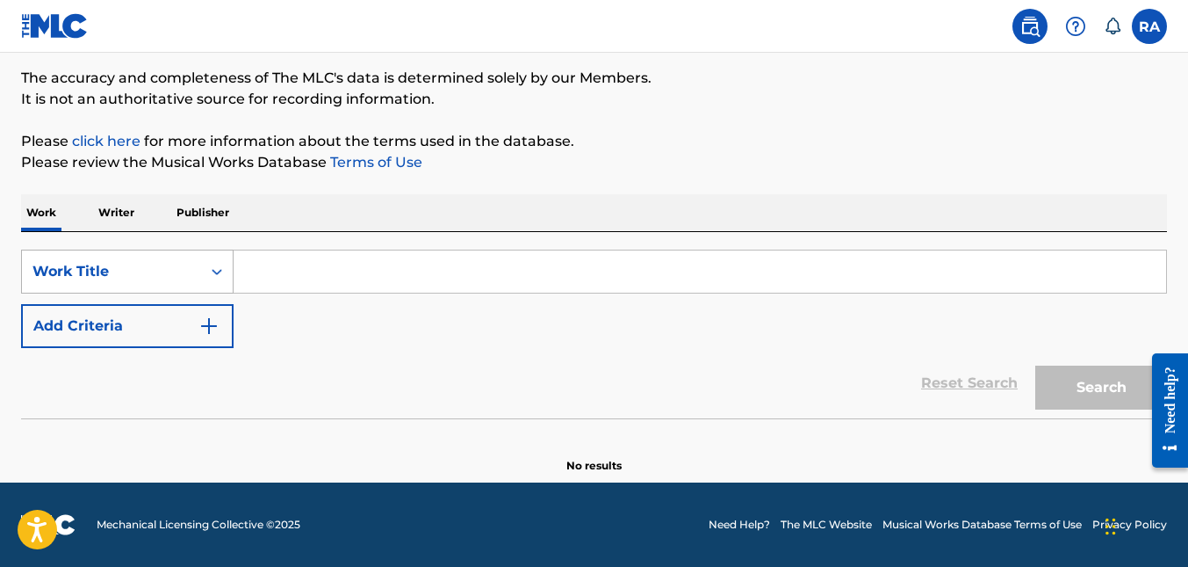
click at [121, 264] on div "Work Title" at bounding box center [111, 271] width 158 height 21
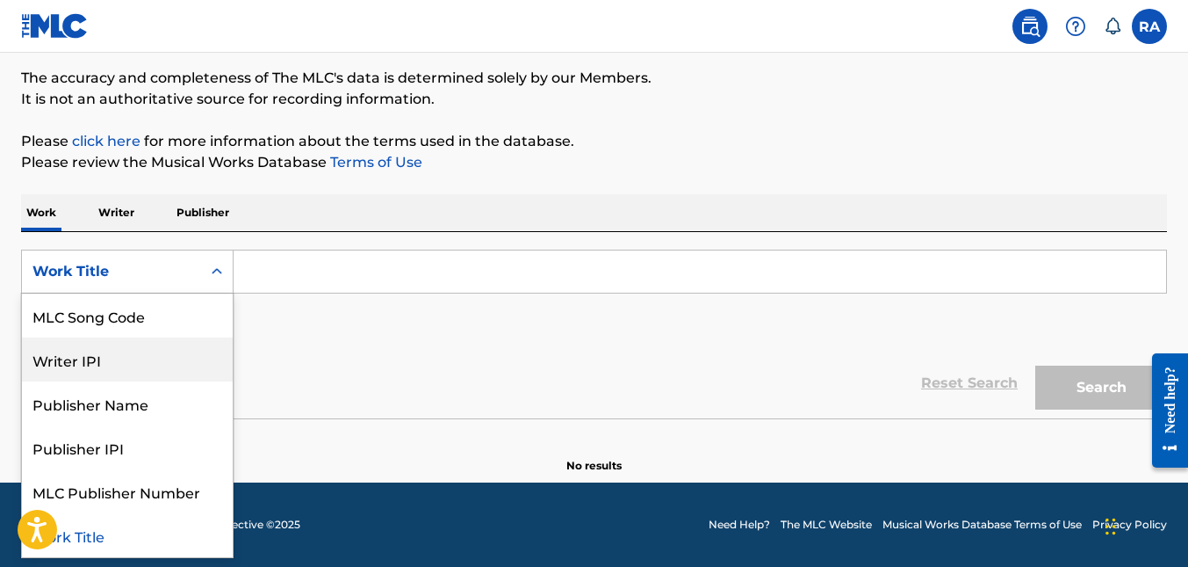
scroll to position [0, 0]
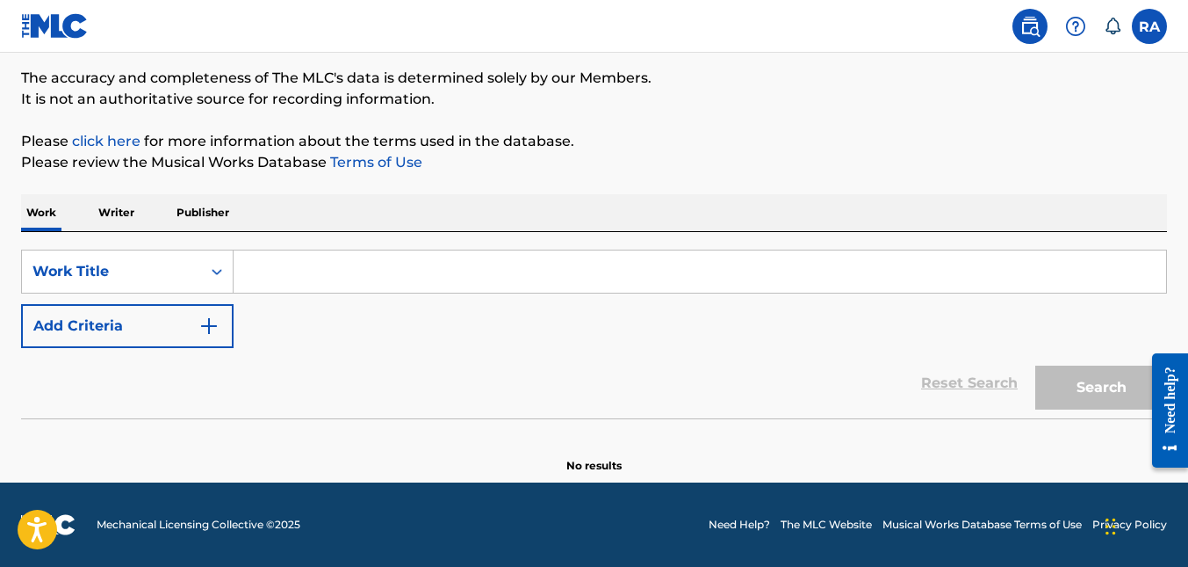
click at [107, 270] on div "Work Title" at bounding box center [111, 271] width 158 height 21
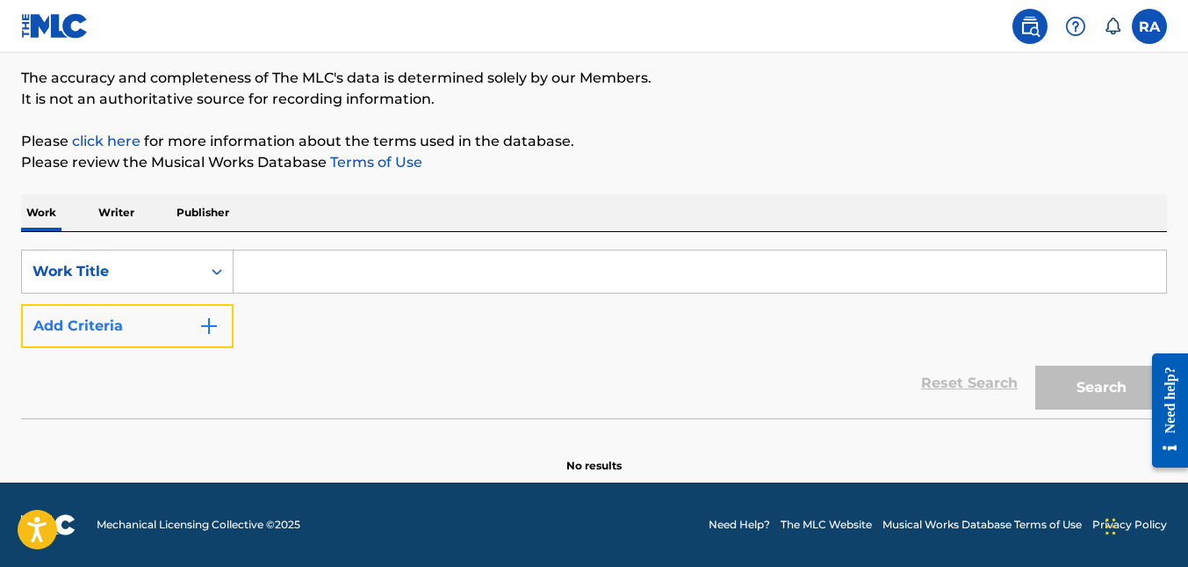
click at [115, 327] on button "Add Criteria" at bounding box center [127, 326] width 213 height 44
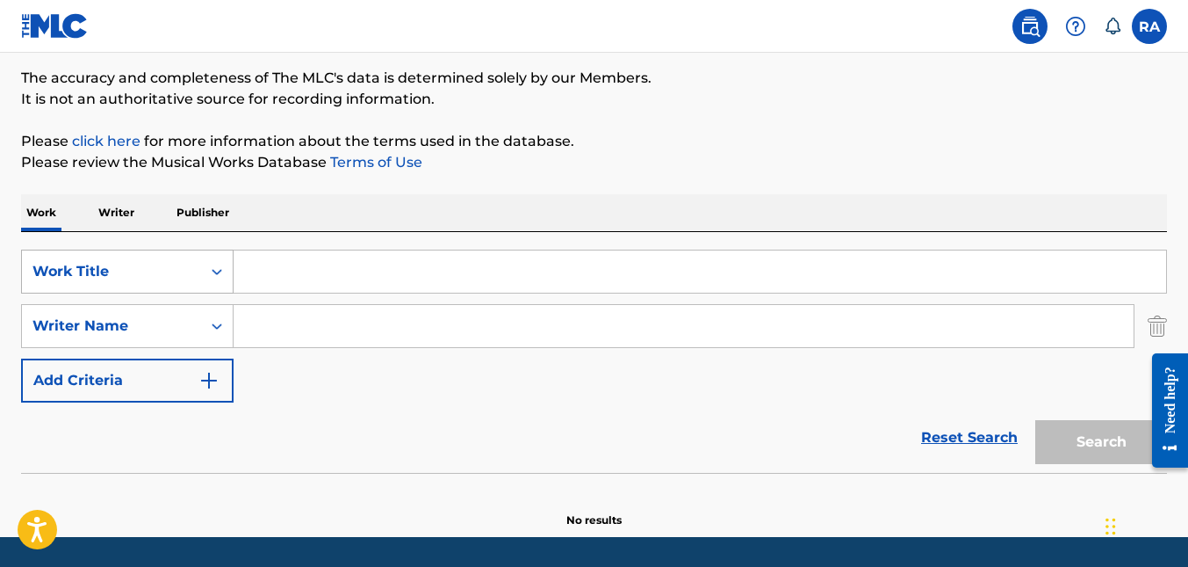
click at [131, 274] on div "Work Title" at bounding box center [111, 271] width 158 height 21
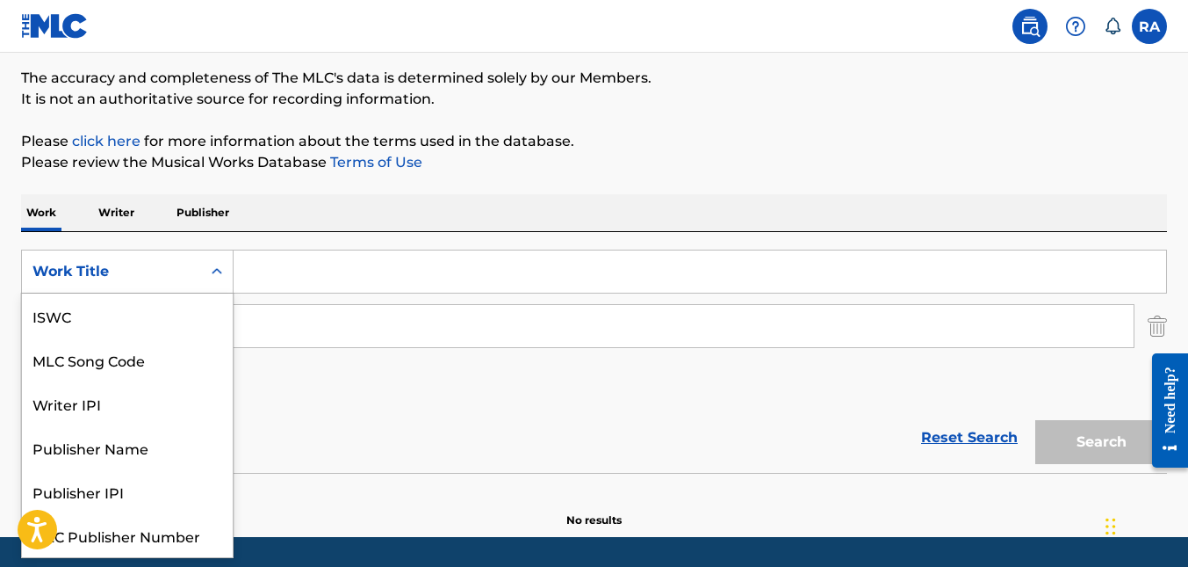
scroll to position [44, 0]
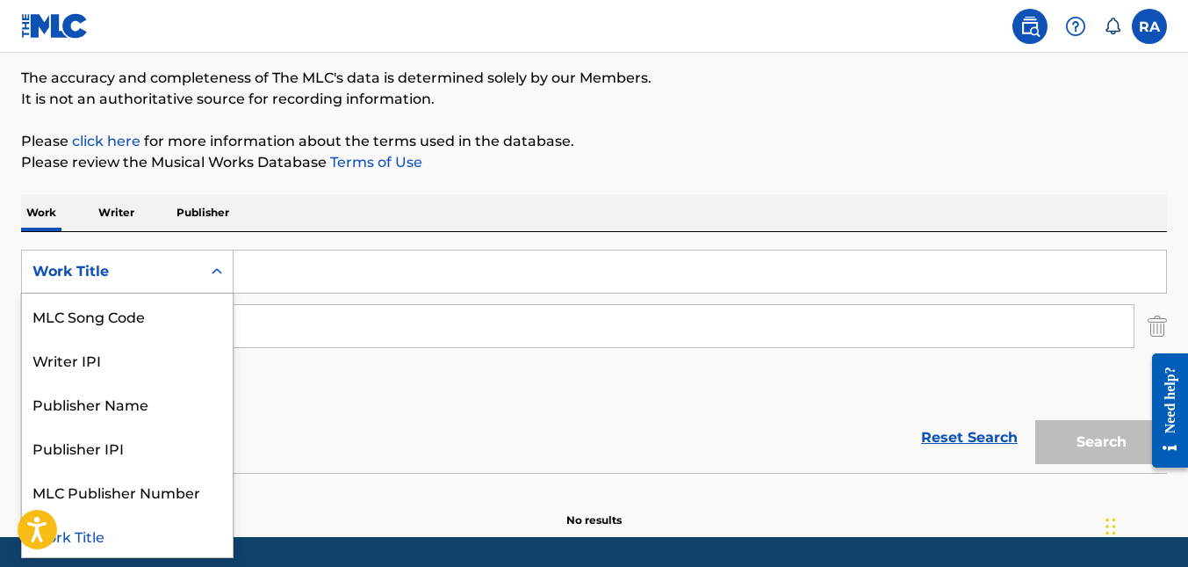
click at [131, 274] on div "Work Title" at bounding box center [111, 271] width 158 height 21
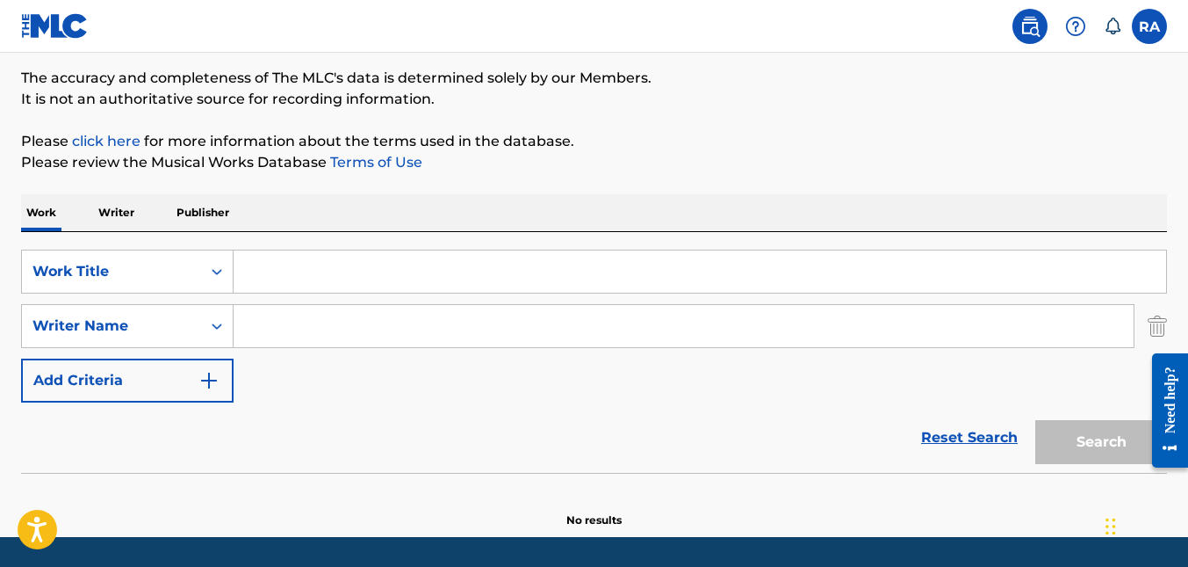
click at [314, 272] on input "Search Form" at bounding box center [700, 271] width 933 height 42
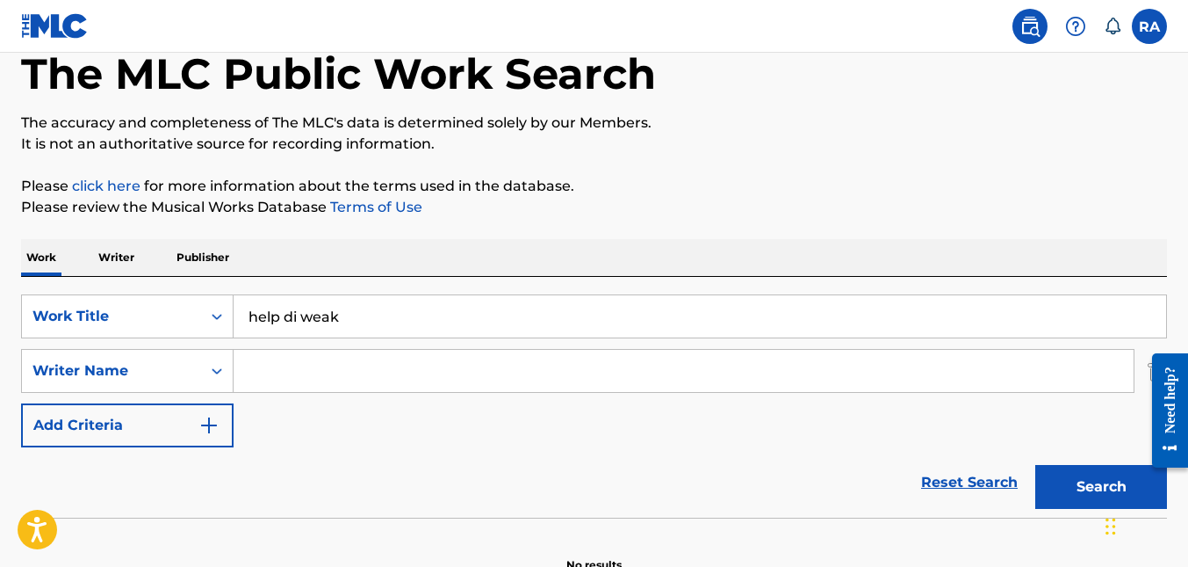
scroll to position [54, 0]
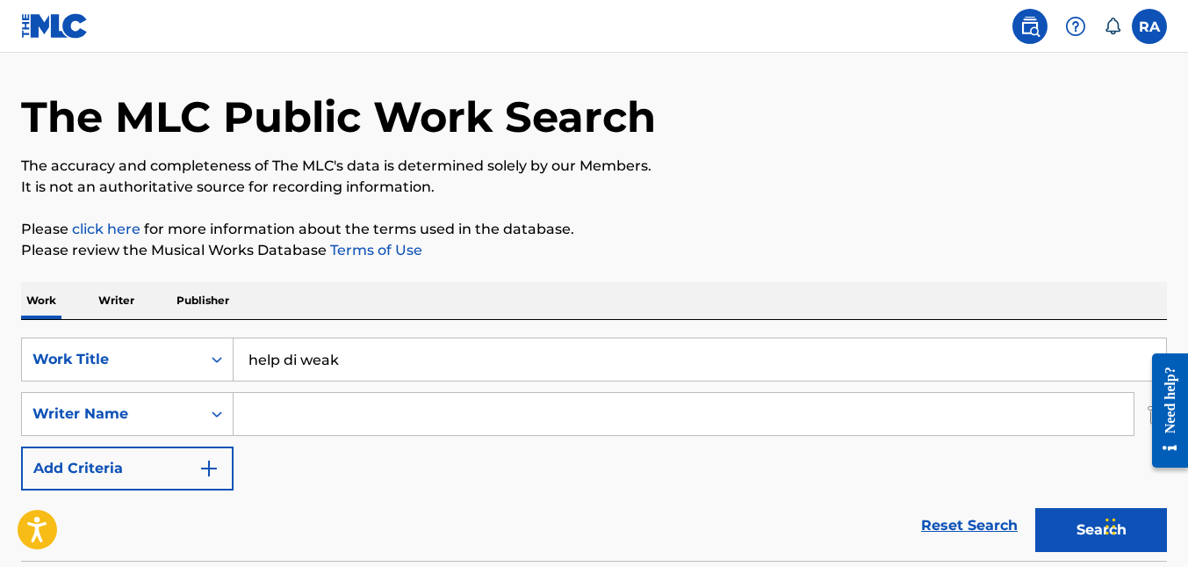
click at [368, 357] on input "help di weak" at bounding box center [700, 359] width 933 height 42
click at [288, 365] on input "help di weak" at bounding box center [700, 359] width 933 height 42
drag, startPoint x: 297, startPoint y: 362, endPoint x: 287, endPoint y: 362, distance: 9.7
click at [287, 362] on input "help di weak" at bounding box center [700, 359] width 933 height 42
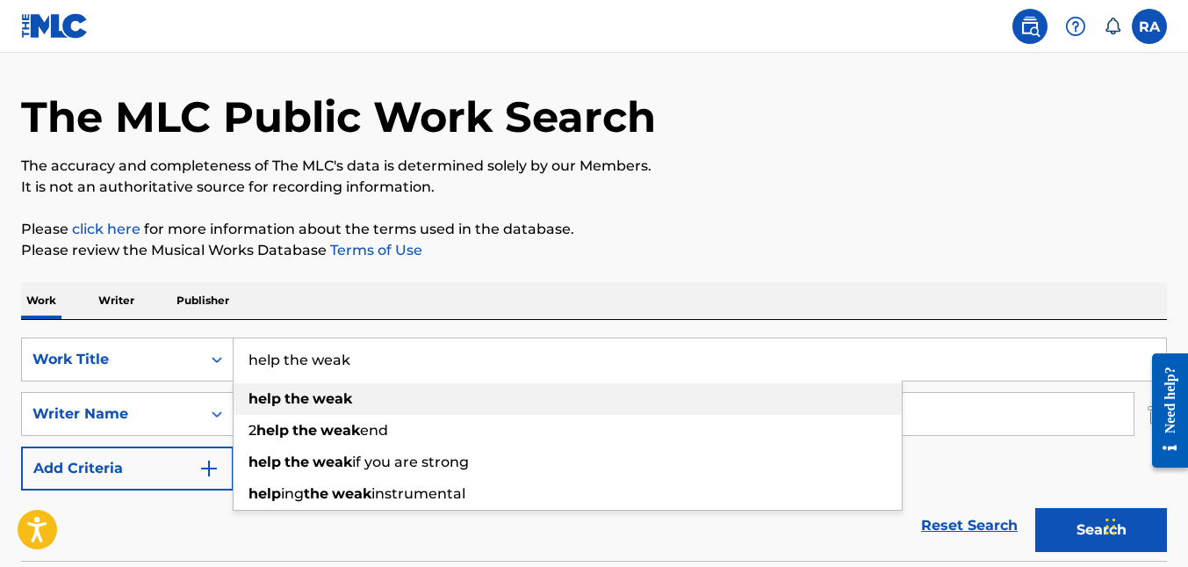
type input "help the weak"
click at [307, 394] on strong "the" at bounding box center [297, 398] width 25 height 17
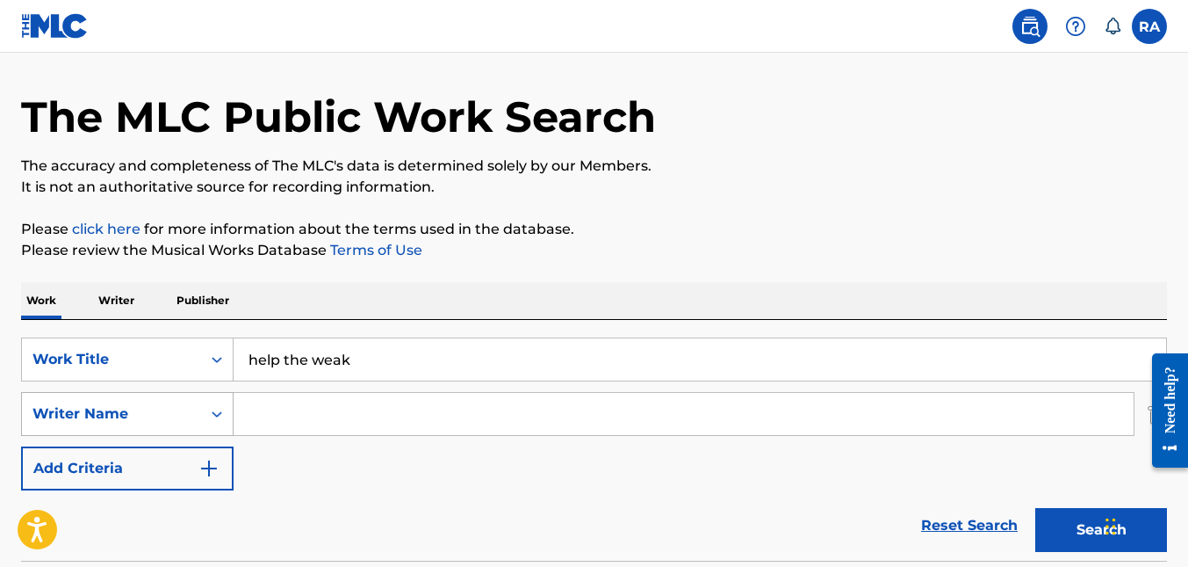
click at [188, 416] on div "Writer Name" at bounding box center [111, 413] width 158 height 21
click at [187, 411] on div "Writer Name" at bounding box center [111, 413] width 158 height 21
click at [285, 401] on input "Search Form" at bounding box center [684, 414] width 900 height 42
click at [208, 295] on p "Publisher" at bounding box center [202, 300] width 63 height 37
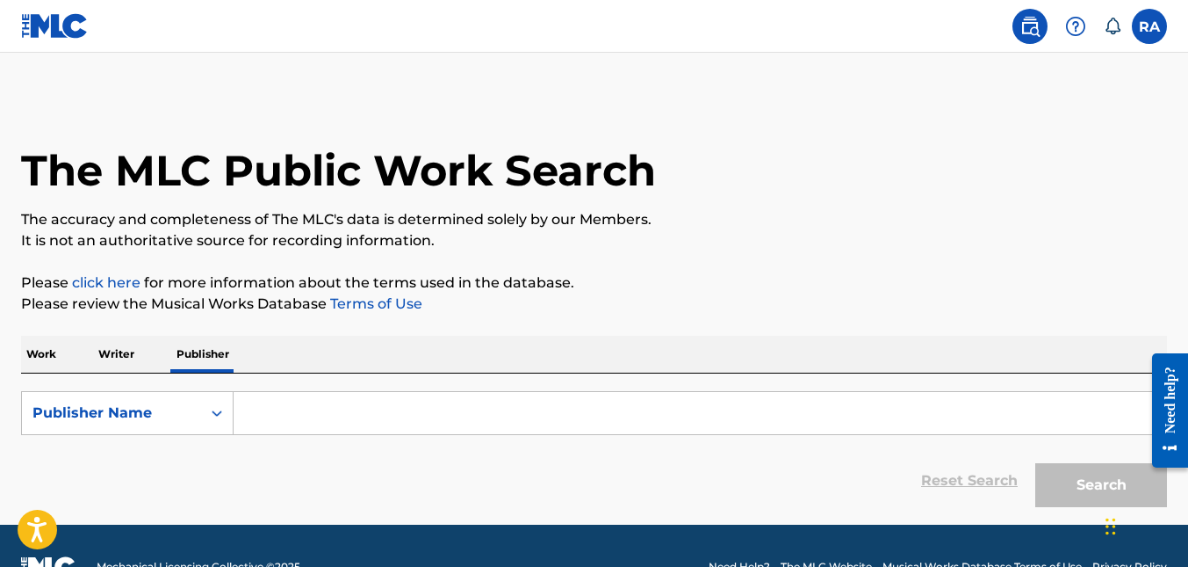
click at [117, 346] on p "Writer" at bounding box center [116, 354] width 47 height 37
click at [34, 352] on p "Work" at bounding box center [41, 354] width 40 height 37
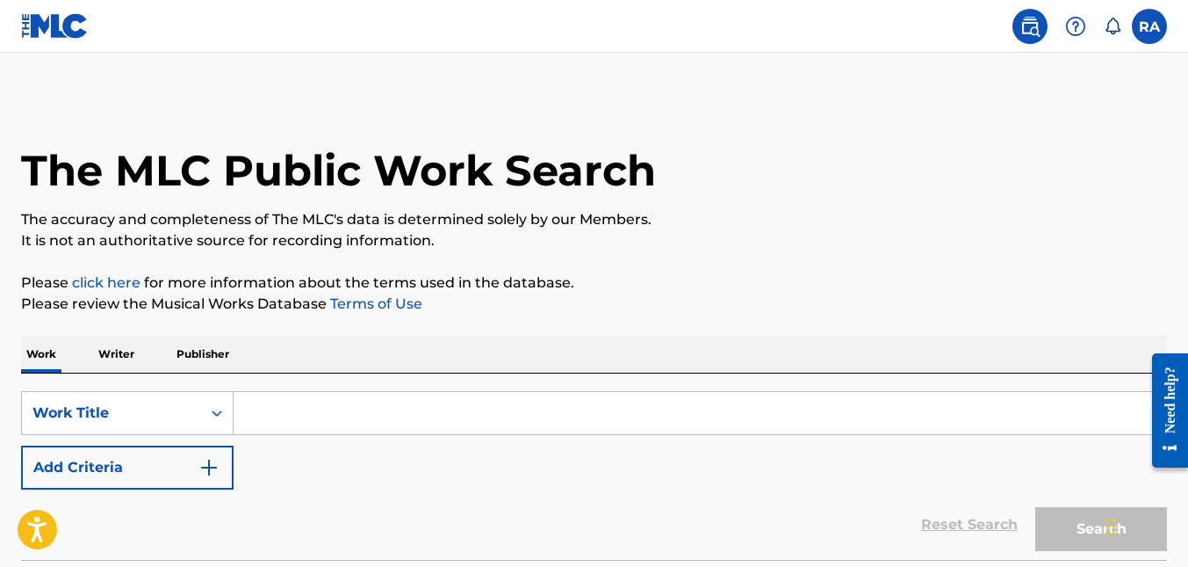
click at [254, 409] on input "Search Form" at bounding box center [700, 413] width 933 height 42
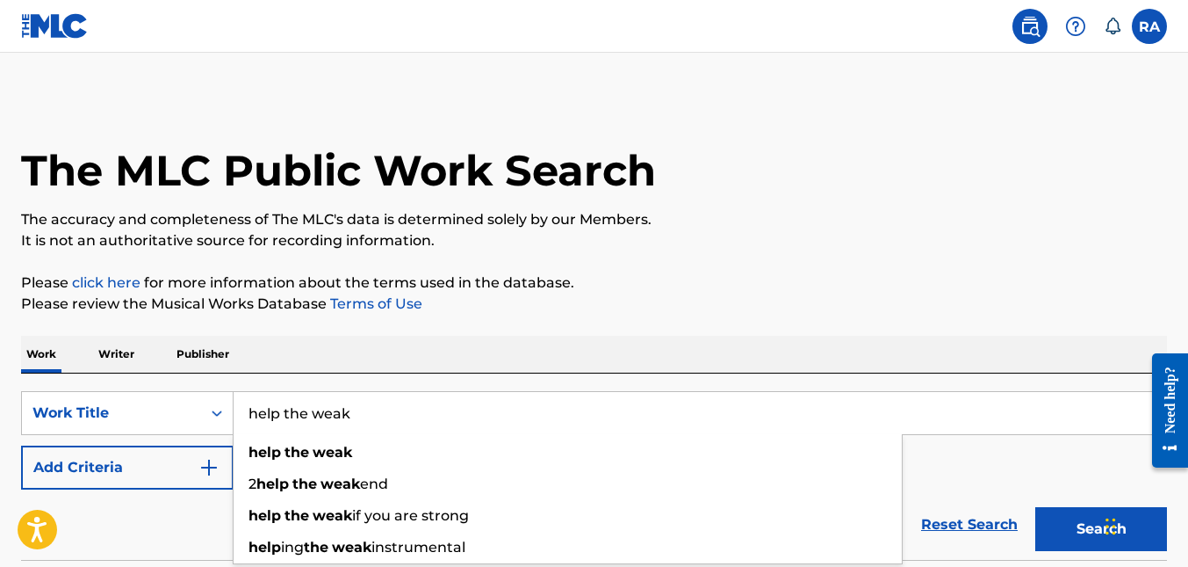
type input "help the weak"
click at [1036, 507] on button "Search" at bounding box center [1102, 529] width 132 height 44
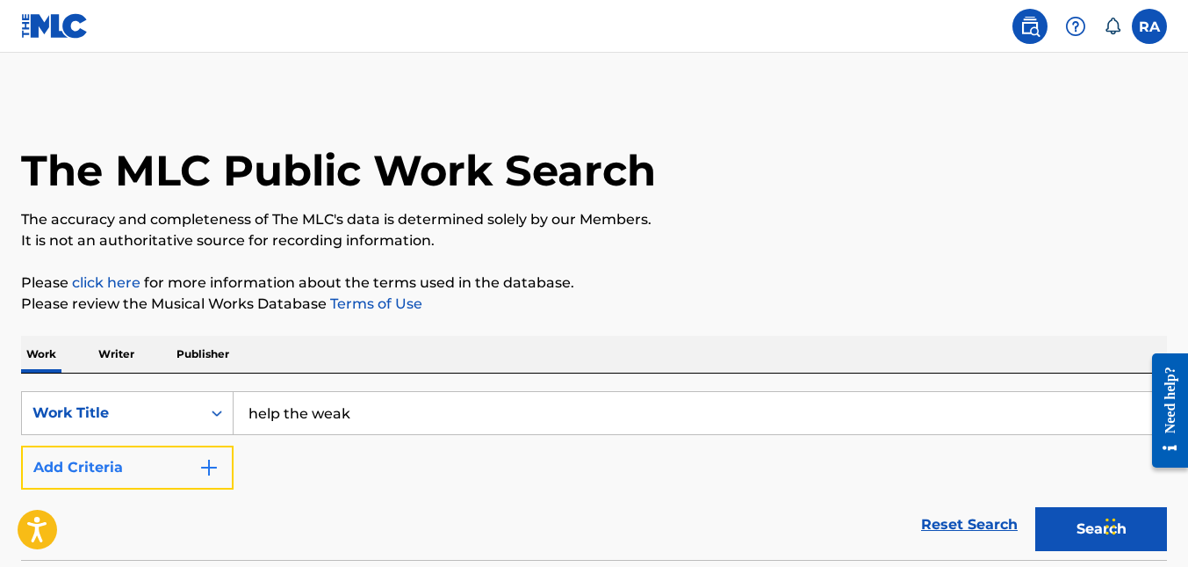
click at [209, 468] on img "Search Form" at bounding box center [209, 467] width 21 height 21
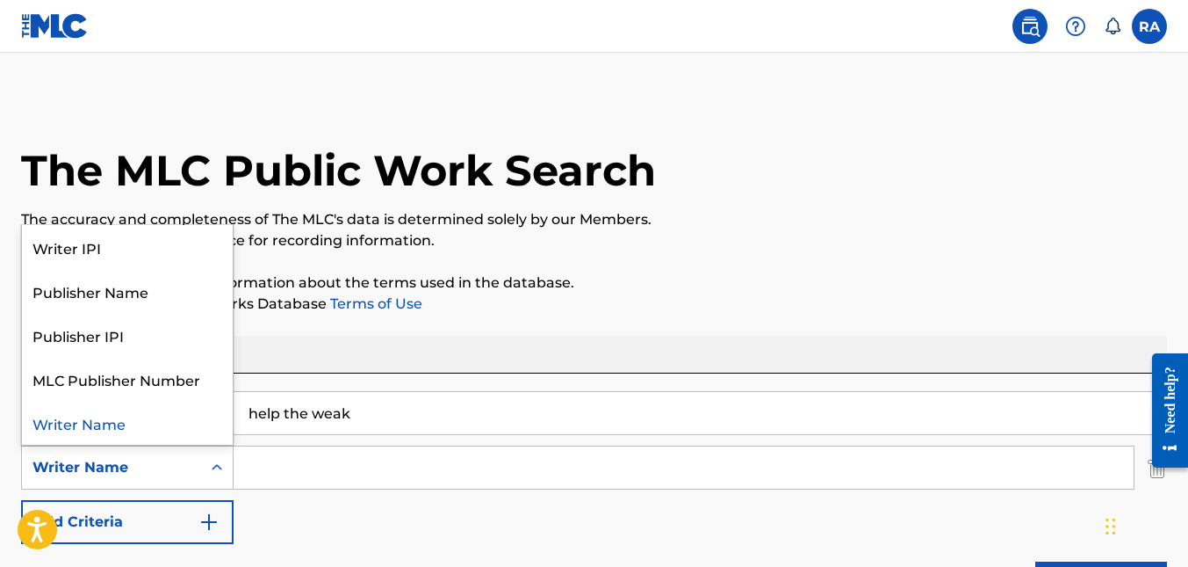
click at [150, 471] on div "Writer Name" at bounding box center [111, 467] width 158 height 21
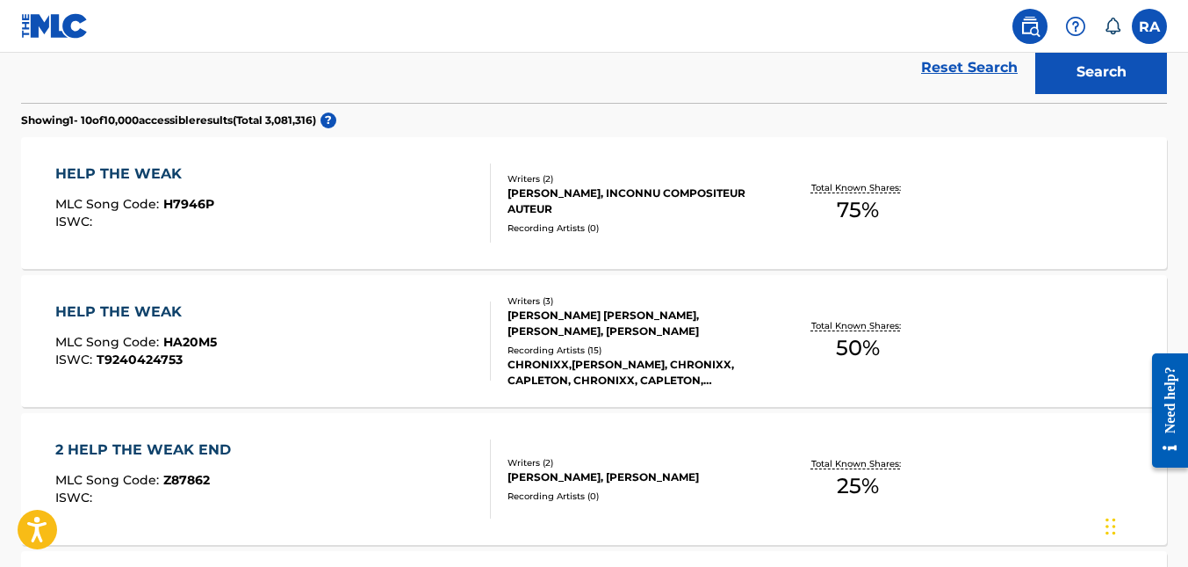
scroll to position [527, 0]
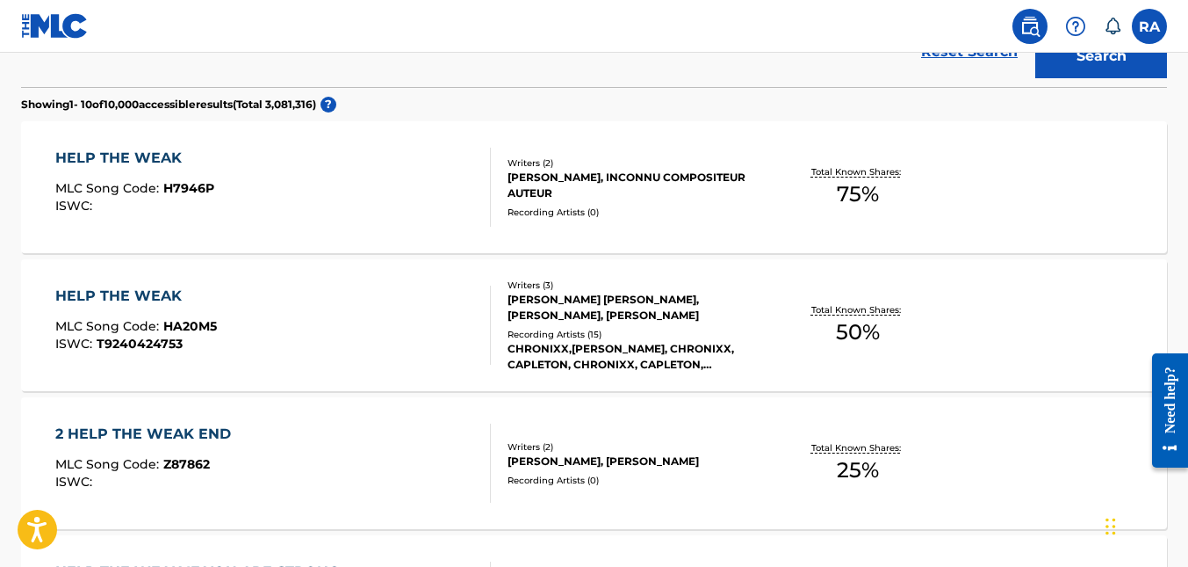
click at [560, 353] on div "CHRONIXX,CAPLETON, CHRONIXX, CAPLETON, CHRONIXX, CAPLETON, CHRONIXX|CAPLETON, C…" at bounding box center [636, 357] width 256 height 32
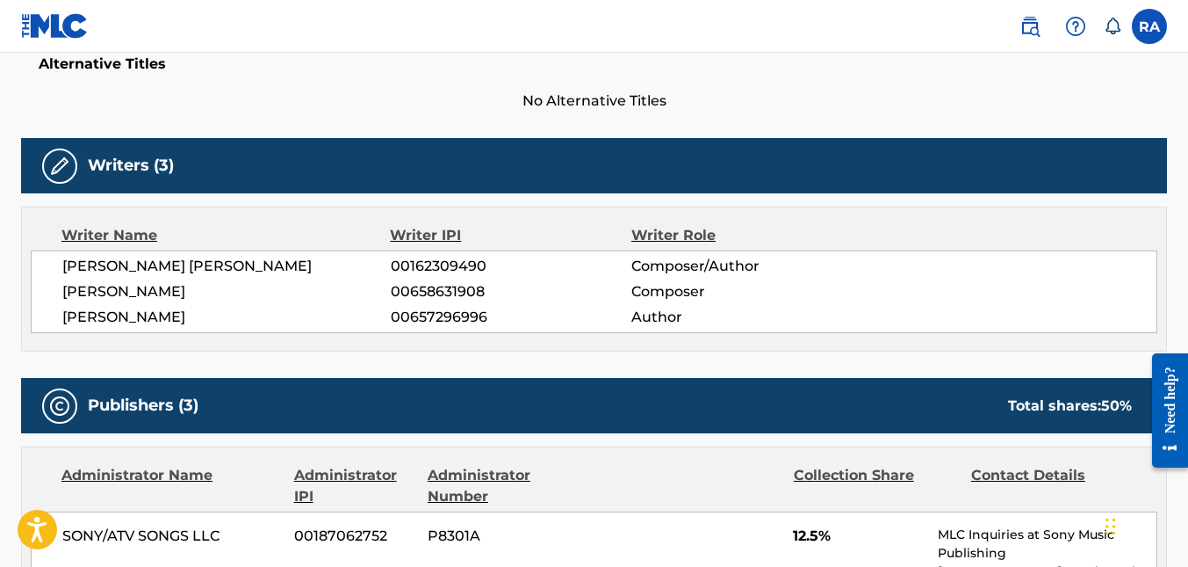
scroll to position [527, 0]
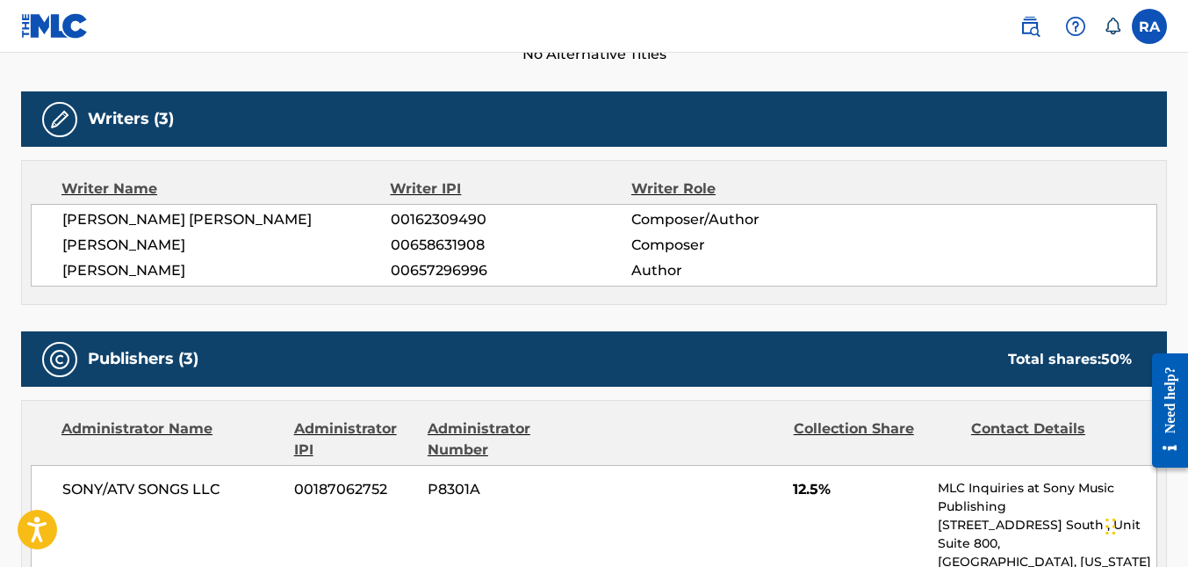
click at [172, 358] on h5 "Publishers (3)" at bounding box center [143, 359] width 111 height 20
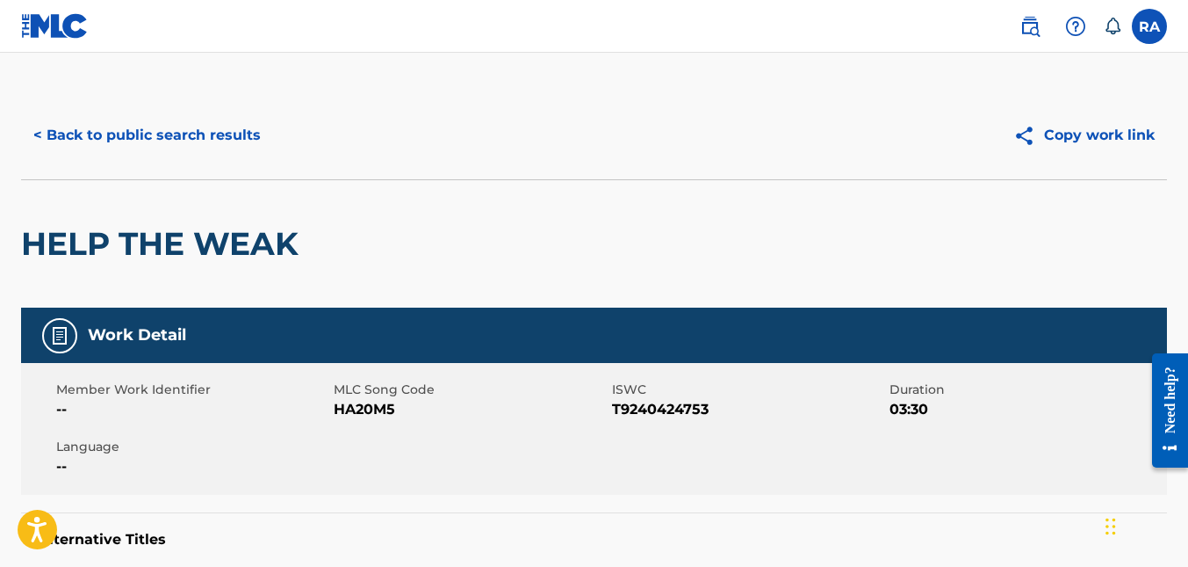
scroll to position [0, 0]
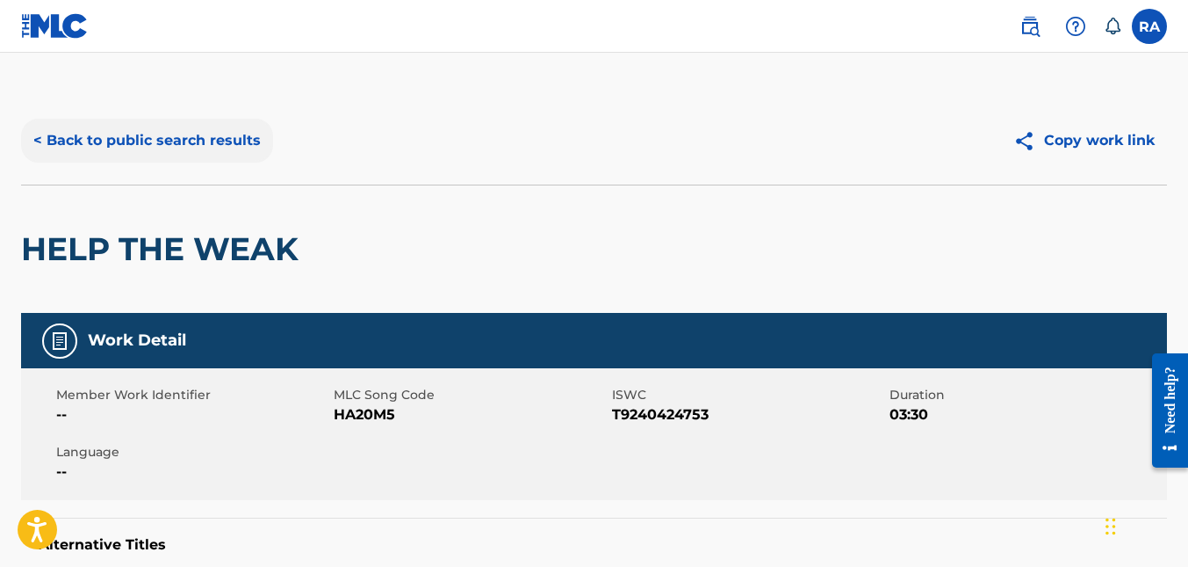
click at [161, 139] on button "< Back to public search results" at bounding box center [147, 141] width 252 height 44
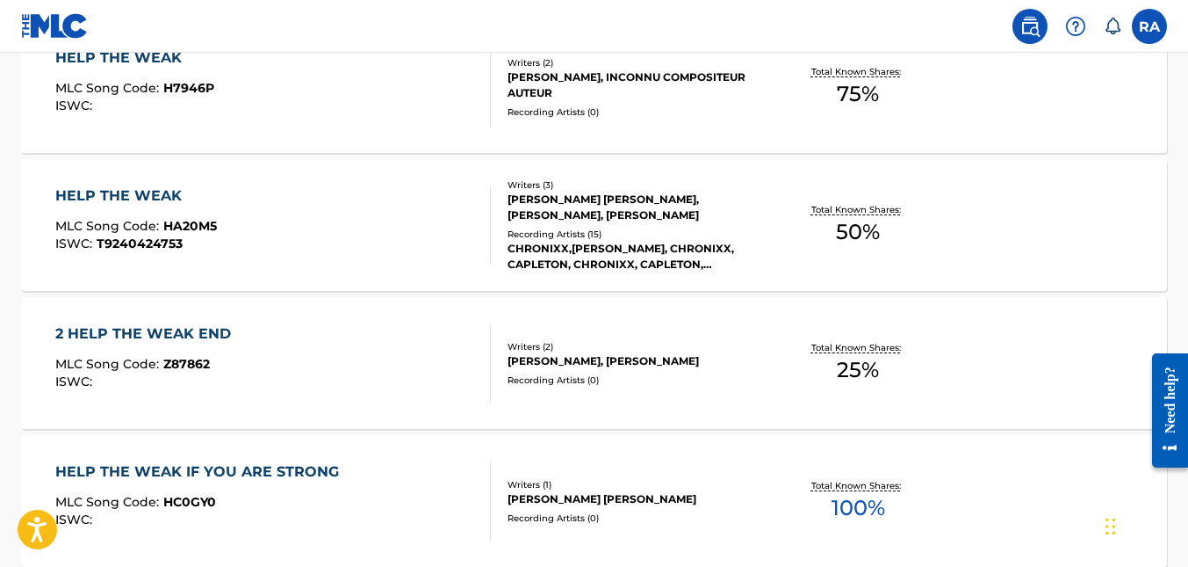
click at [854, 231] on span "50 %" at bounding box center [858, 232] width 44 height 32
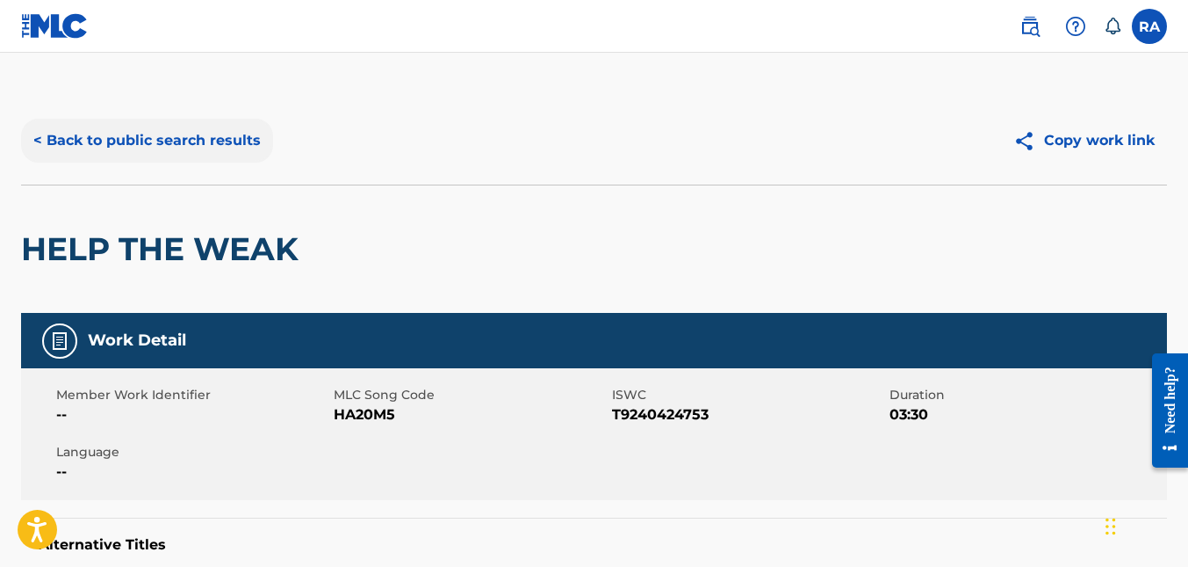
click at [155, 134] on button "< Back to public search results" at bounding box center [147, 141] width 252 height 44
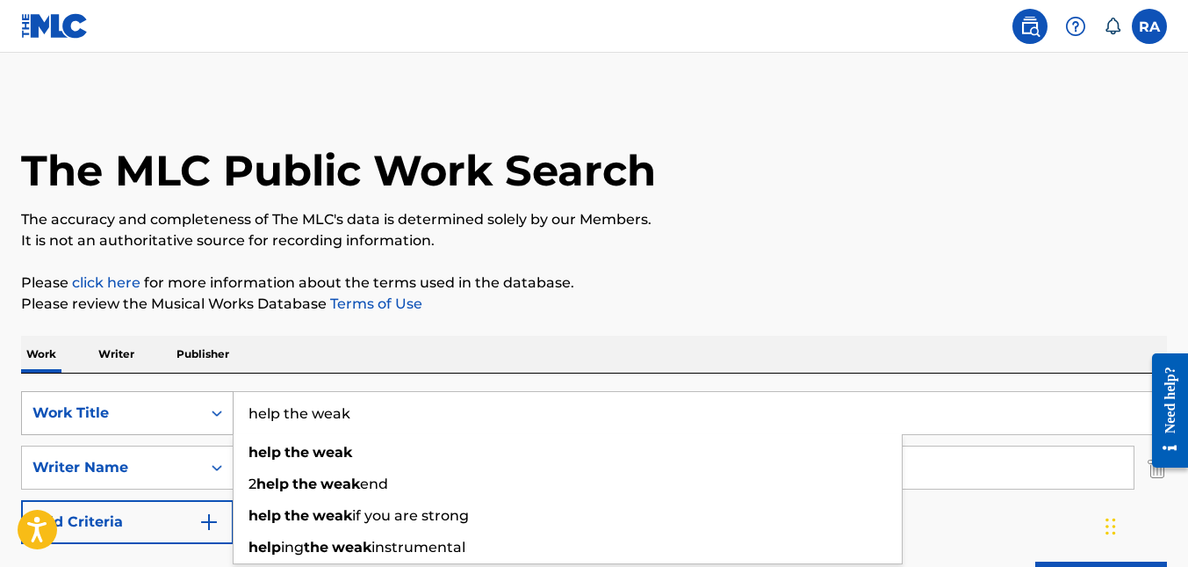
drag, startPoint x: 382, startPoint y: 415, endPoint x: 191, endPoint y: 400, distance: 191.2
click at [191, 400] on div "SearchWithCriteriab62f4439-2d33-4dc6-abb7-977ad1e230d9 Work Title help the weak…" at bounding box center [594, 413] width 1146 height 44
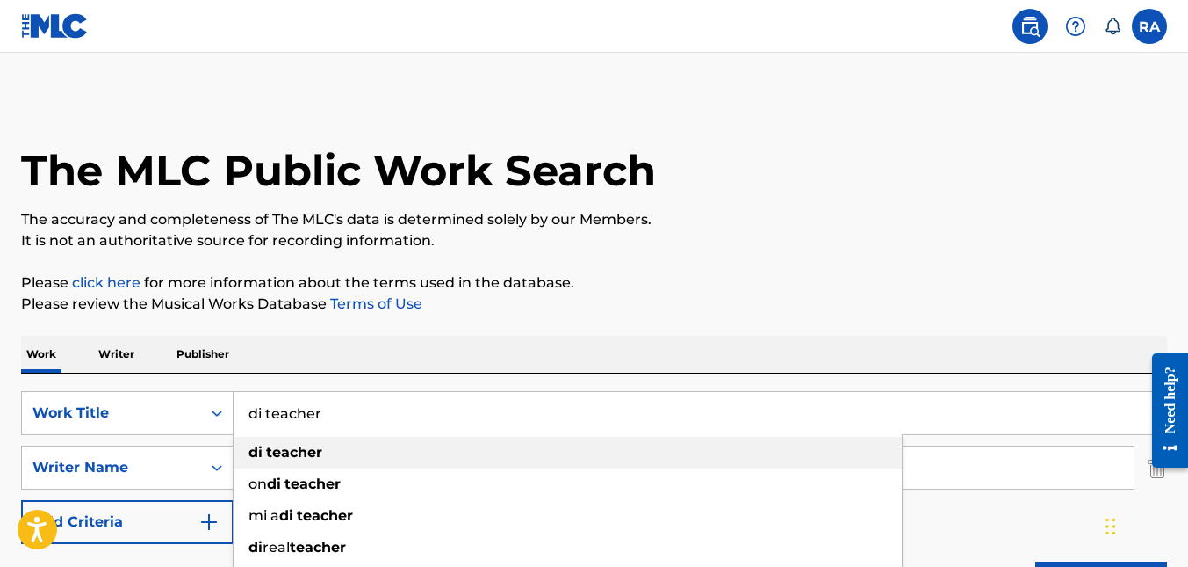
click at [269, 447] on strong "teacher" at bounding box center [294, 452] width 56 height 17
type input "di teacher"
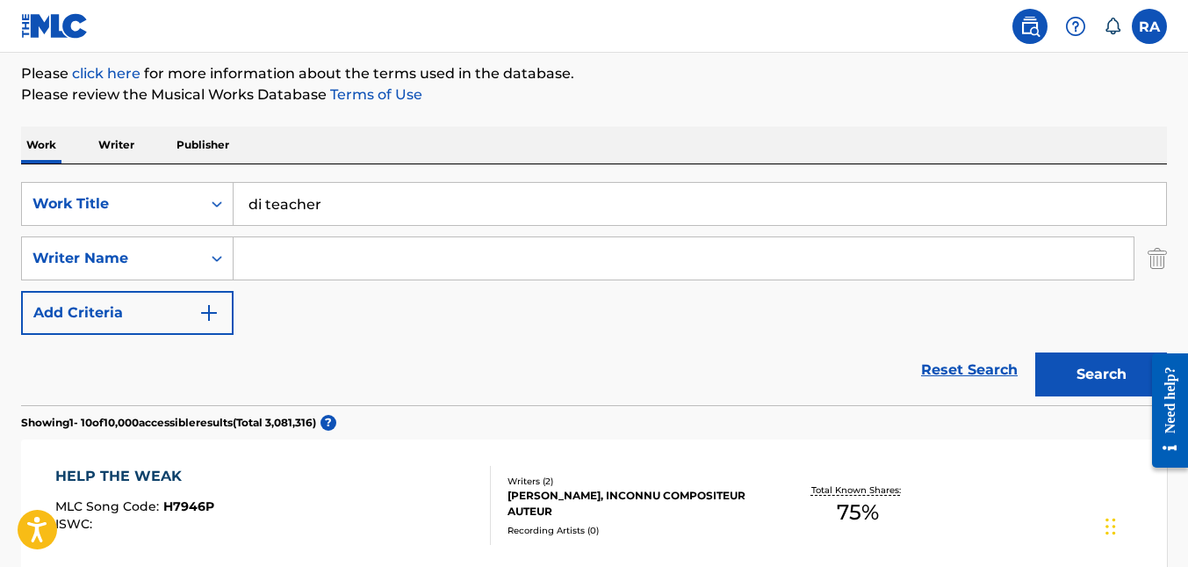
scroll to position [264, 0]
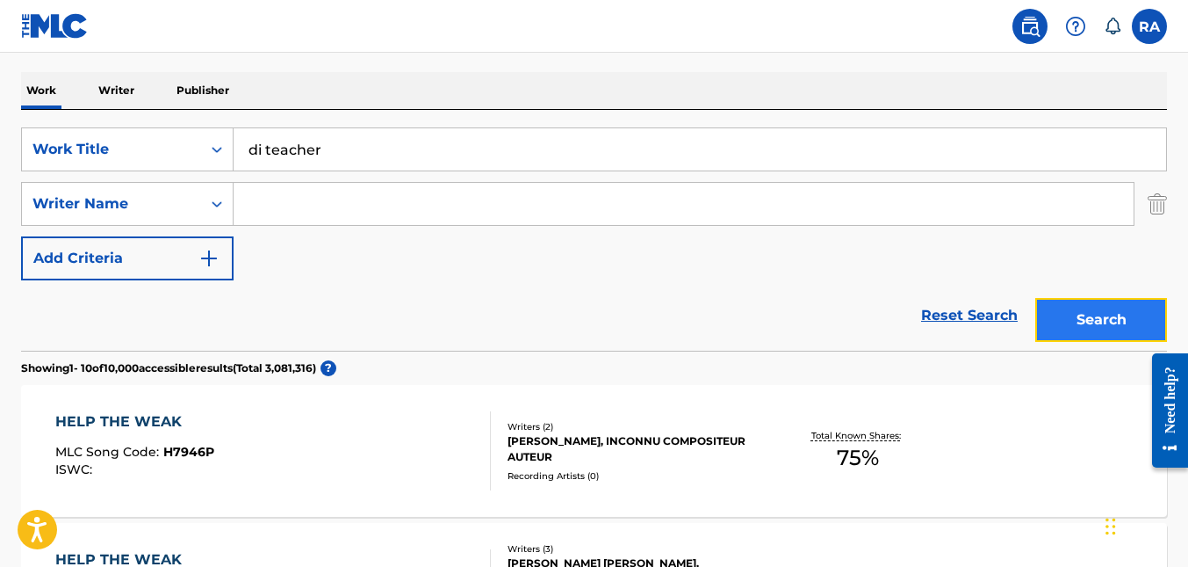
click at [1065, 321] on button "Search" at bounding box center [1102, 320] width 132 height 44
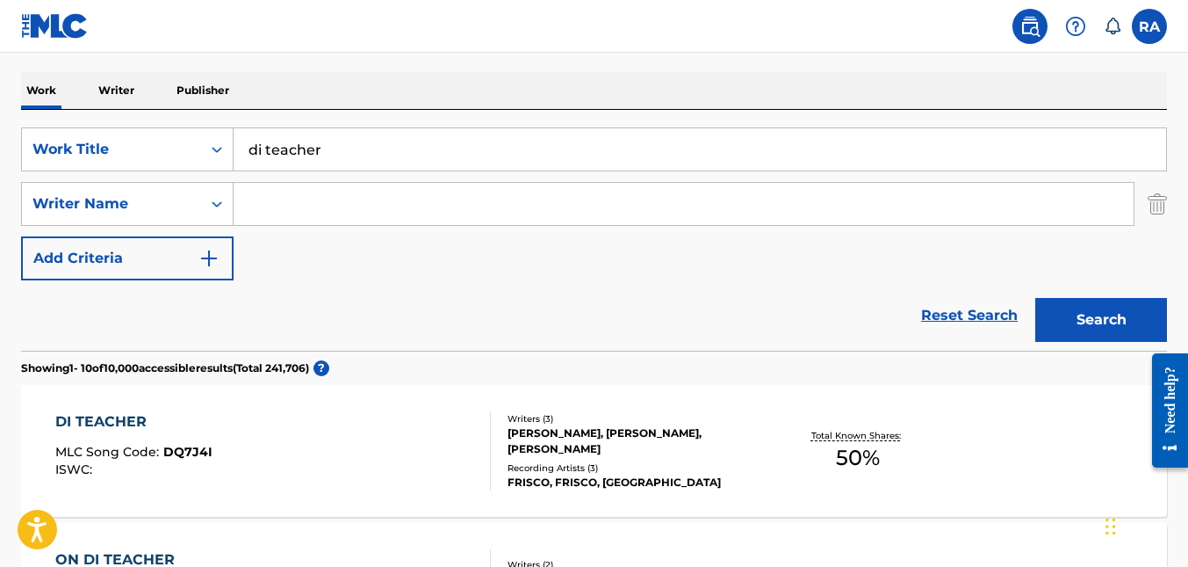
click at [863, 448] on span "50 %" at bounding box center [858, 458] width 44 height 32
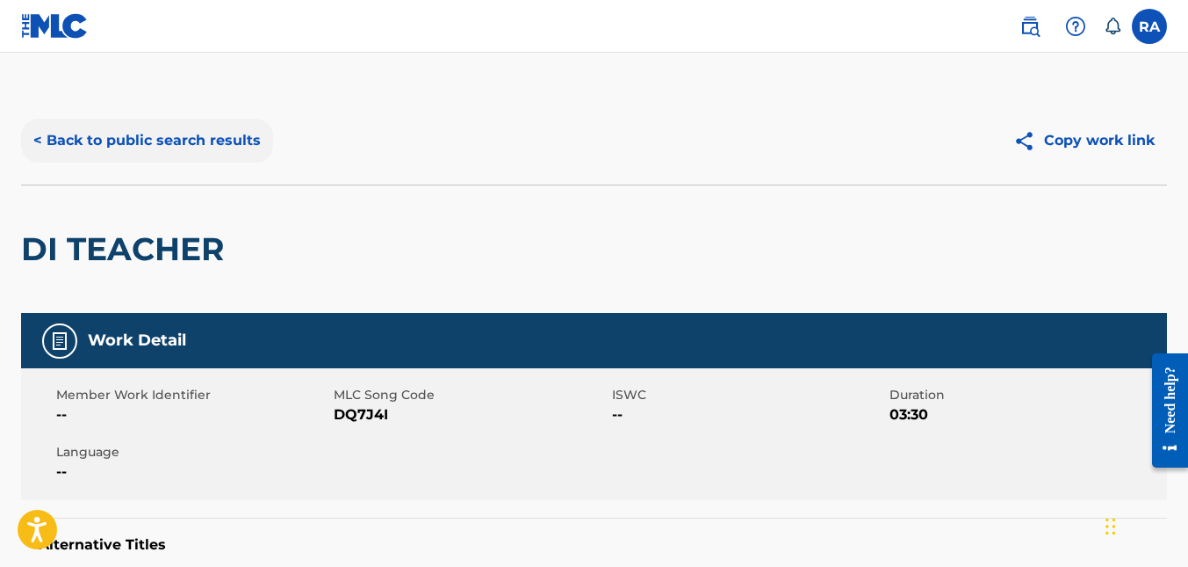
click at [170, 138] on button "< Back to public search results" at bounding box center [147, 141] width 252 height 44
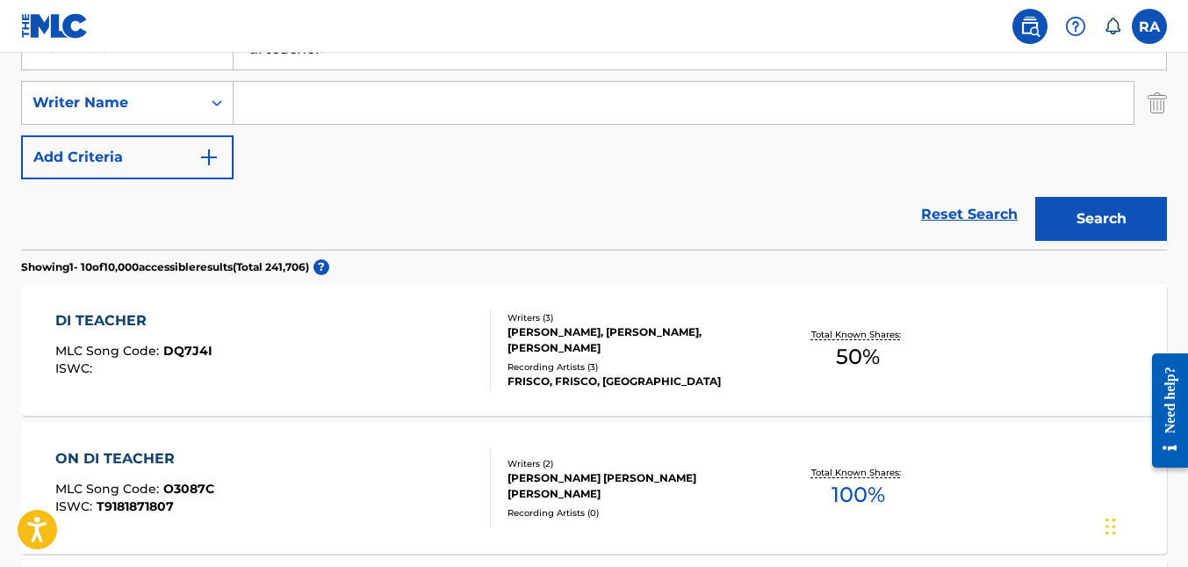
scroll to position [439, 0]
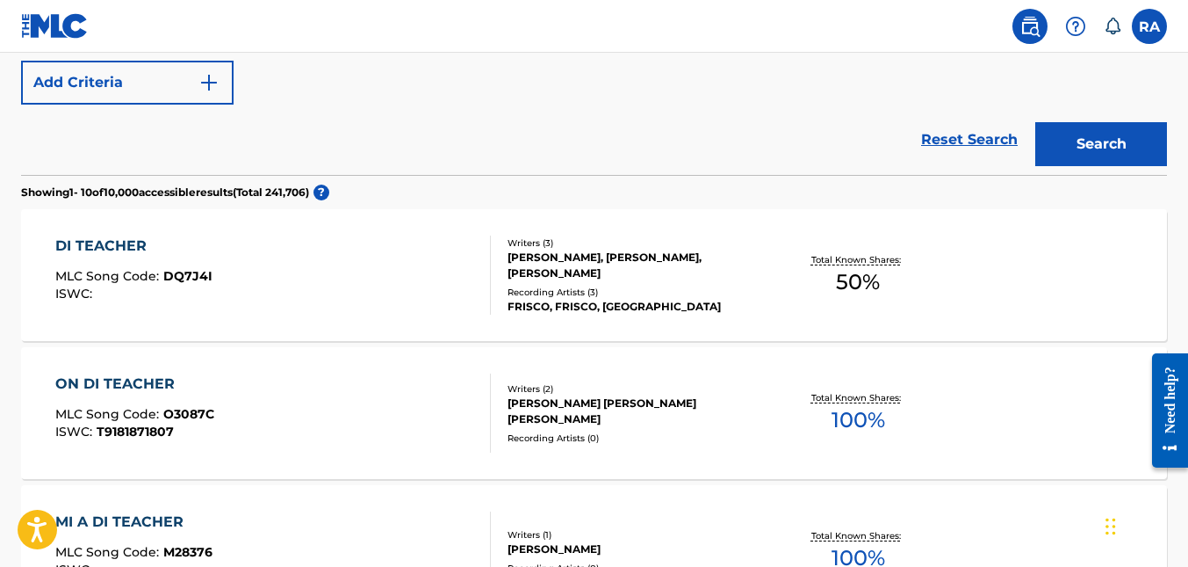
click at [552, 398] on div "ANDRE KIRK RHODEN, ROMAINE ODENE ANDERSON" at bounding box center [636, 411] width 256 height 32
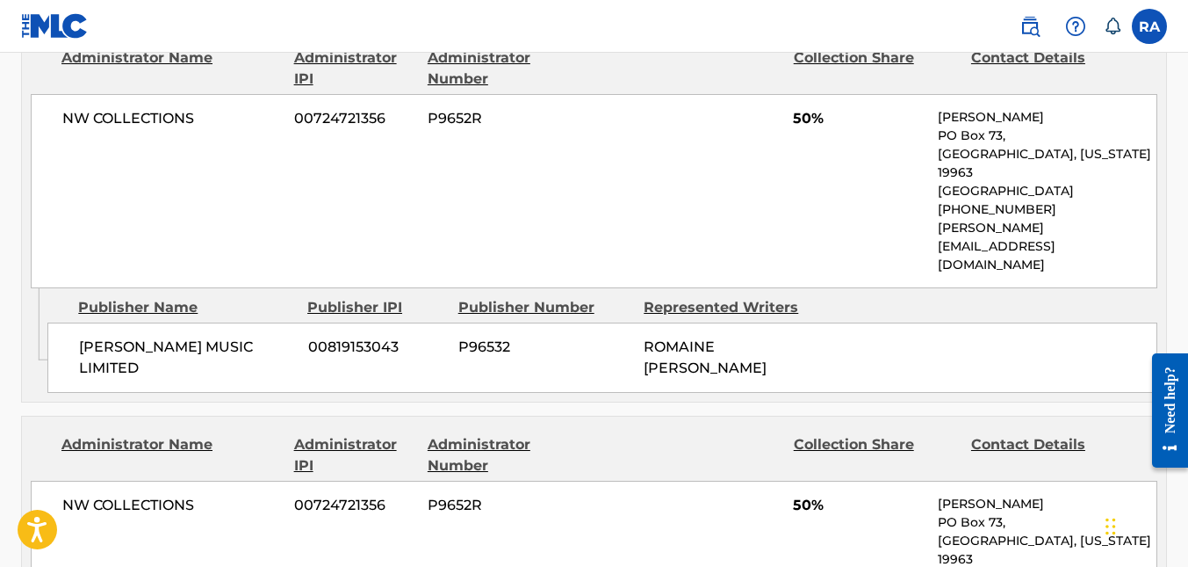
scroll to position [878, 0]
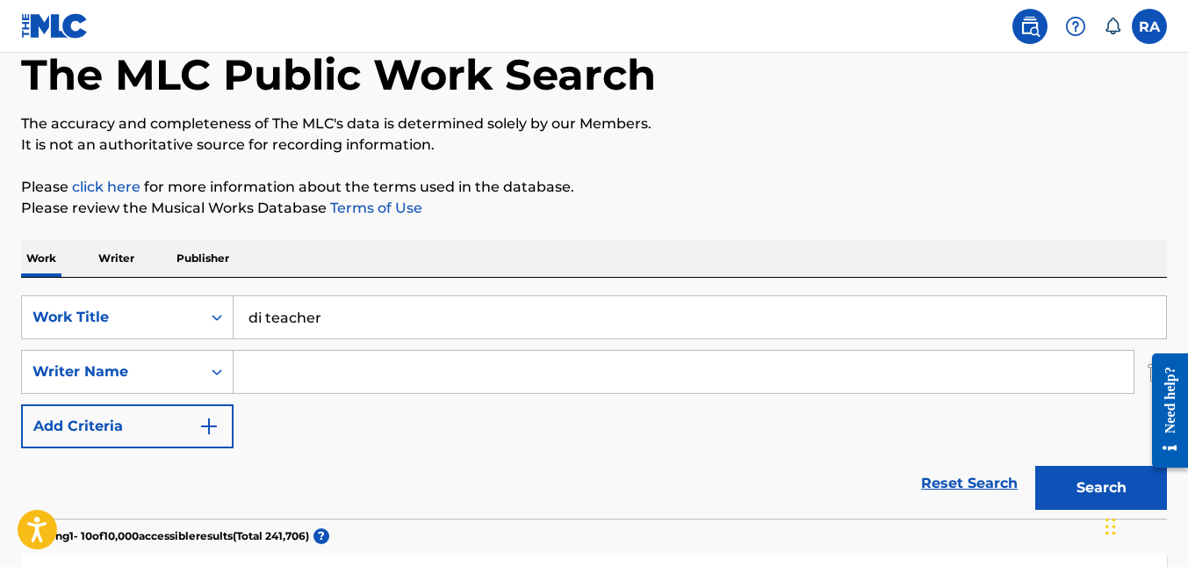
scroll to position [54, 0]
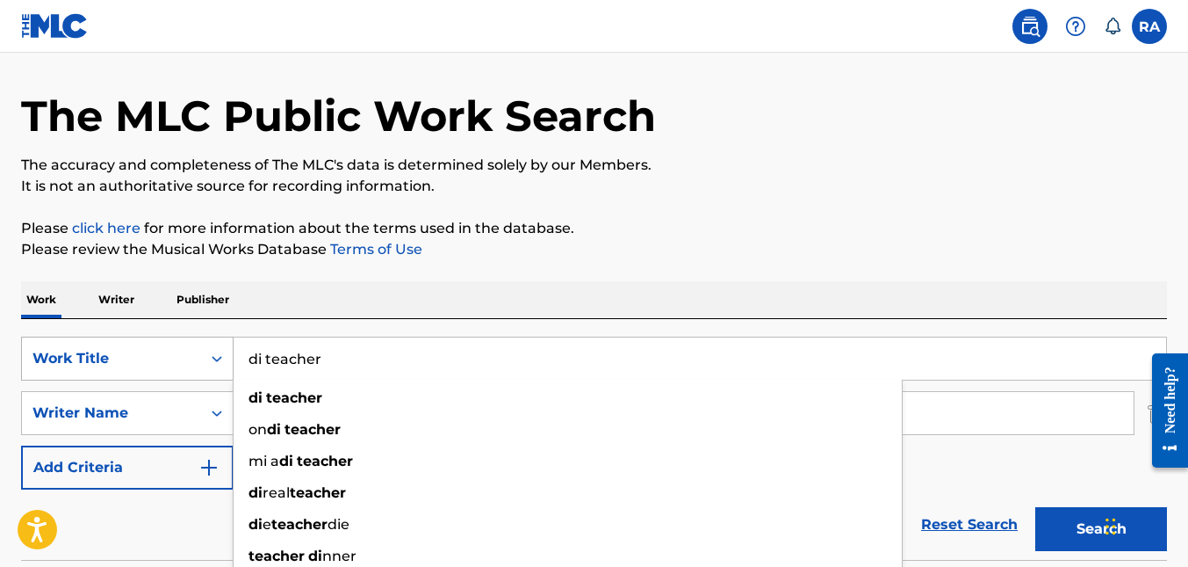
drag, startPoint x: 336, startPoint y: 365, endPoint x: 206, endPoint y: 350, distance: 131.0
click at [206, 350] on div "SearchWithCriteriab62f4439-2d33-4dc6-abb7-977ad1e230d9 Work Title di teacher di…" at bounding box center [594, 358] width 1146 height 44
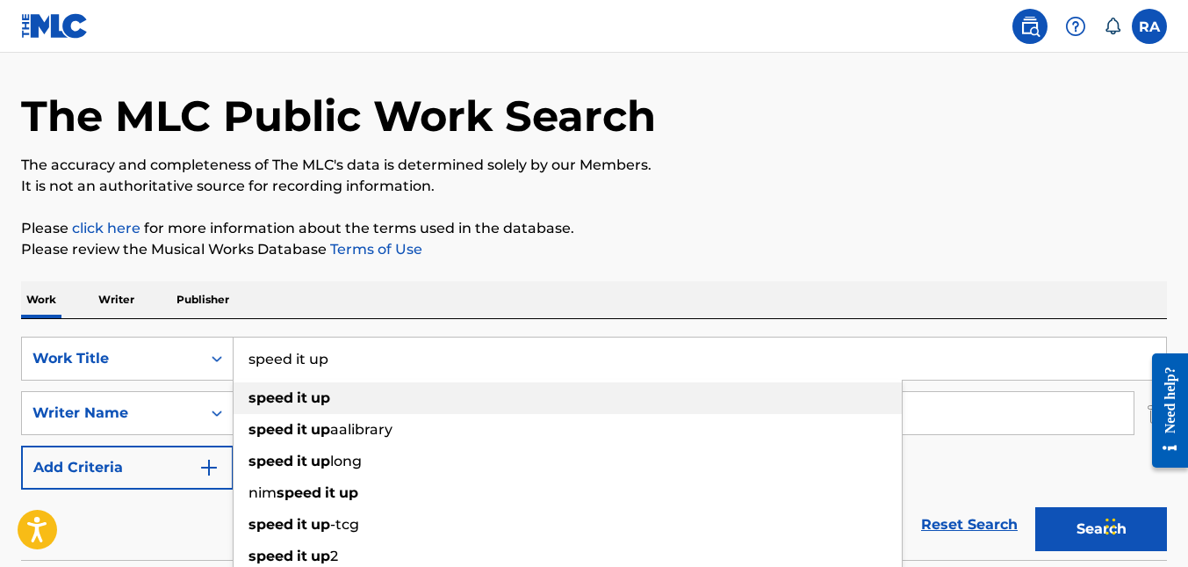
type input "speed it up"
click at [299, 399] on strong "it" at bounding box center [302, 397] width 11 height 17
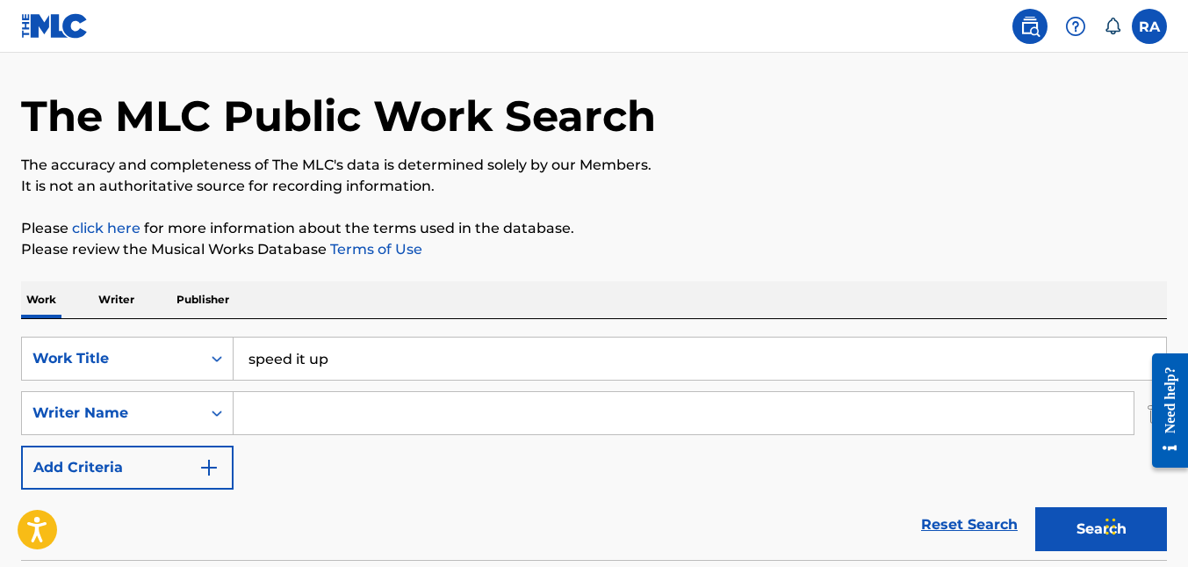
click at [288, 415] on input "Search Form" at bounding box center [684, 413] width 900 height 42
type input "jane macgizmo"
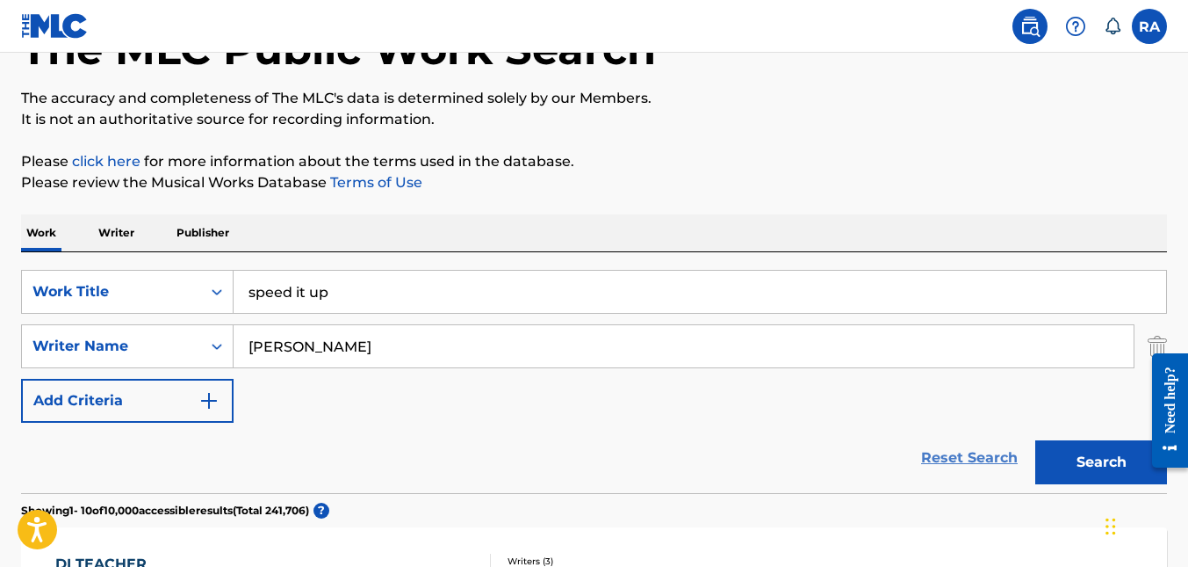
scroll to position [230, 0]
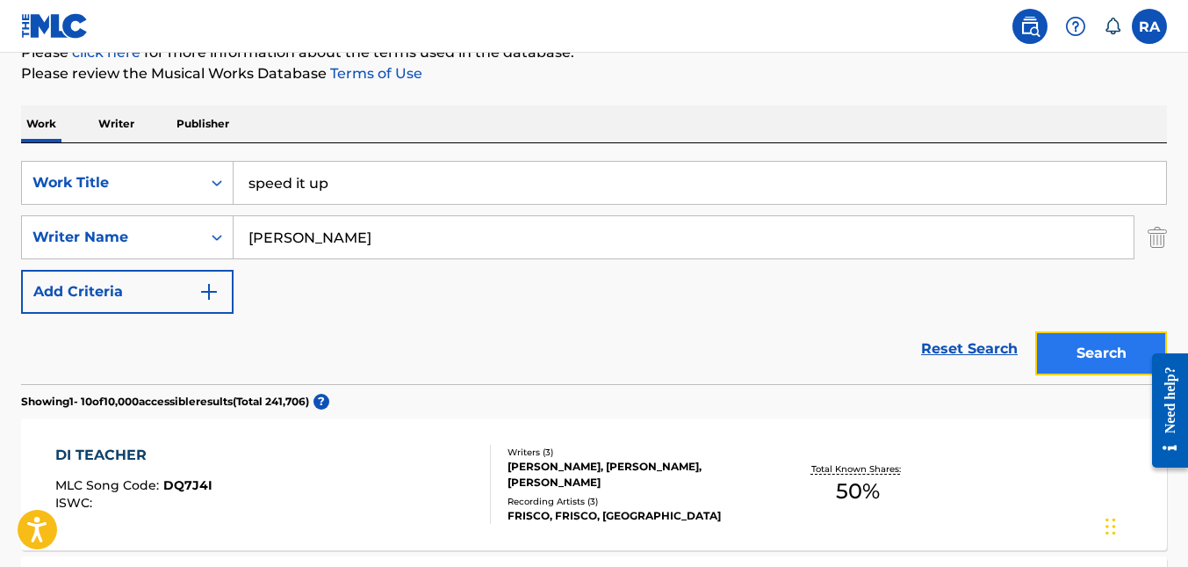
click at [1065, 353] on button "Search" at bounding box center [1102, 353] width 132 height 44
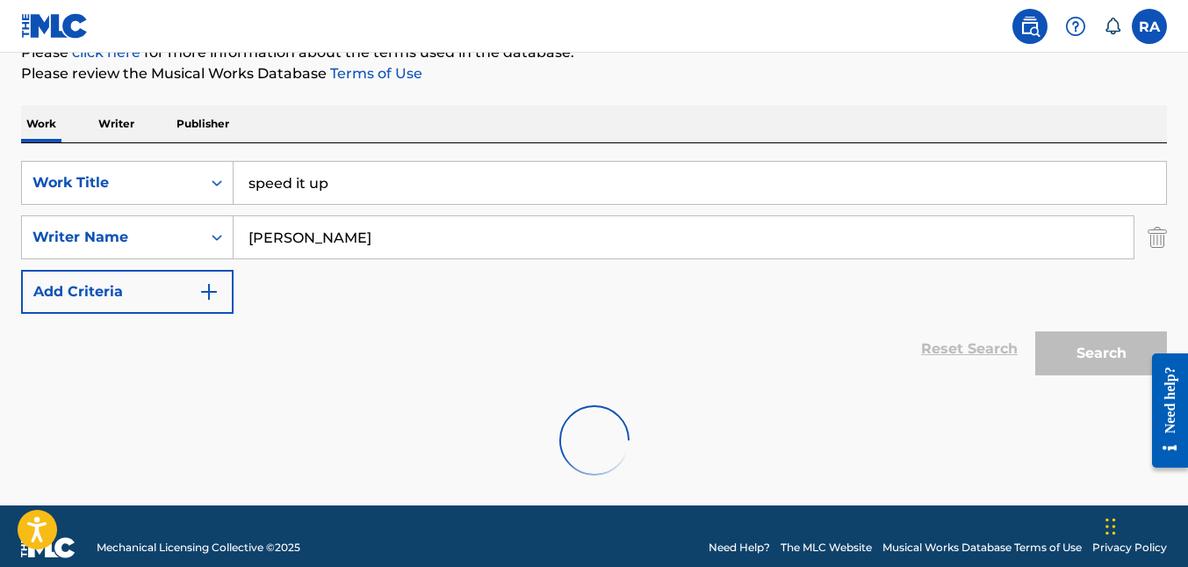
scroll to position [196, 0]
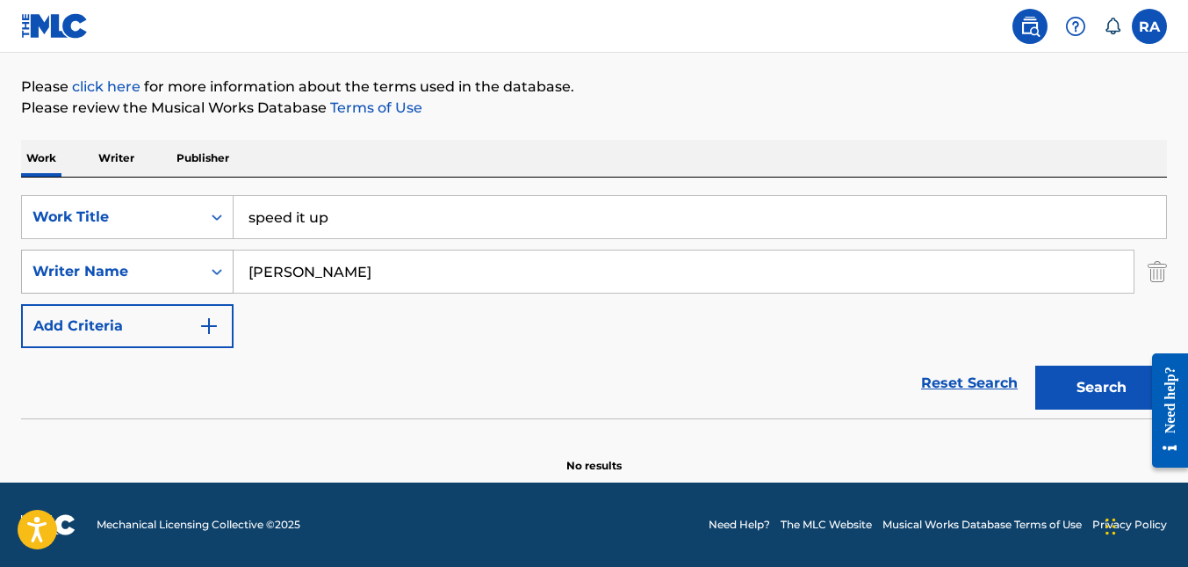
drag, startPoint x: 420, startPoint y: 269, endPoint x: 175, endPoint y: 270, distance: 245.1
click at [175, 270] on div "SearchWithCriteria02c1e19d-c8dd-4e5c-98b2-1b8af584e9a0 Writer Name jane macgizmo" at bounding box center [594, 271] width 1146 height 44
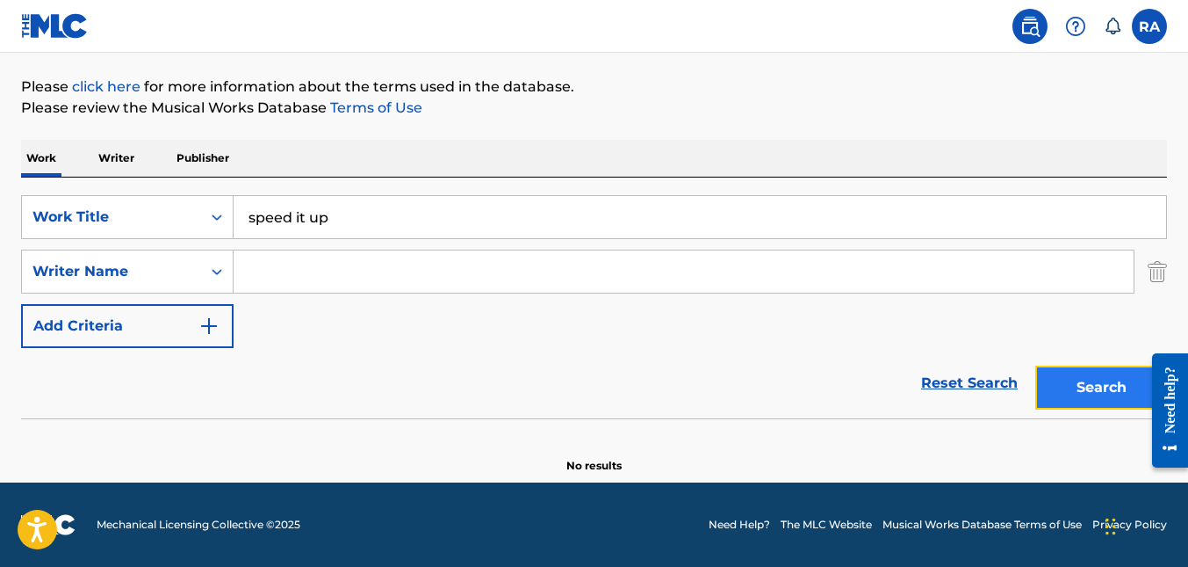
click at [1065, 371] on button "Search" at bounding box center [1102, 387] width 132 height 44
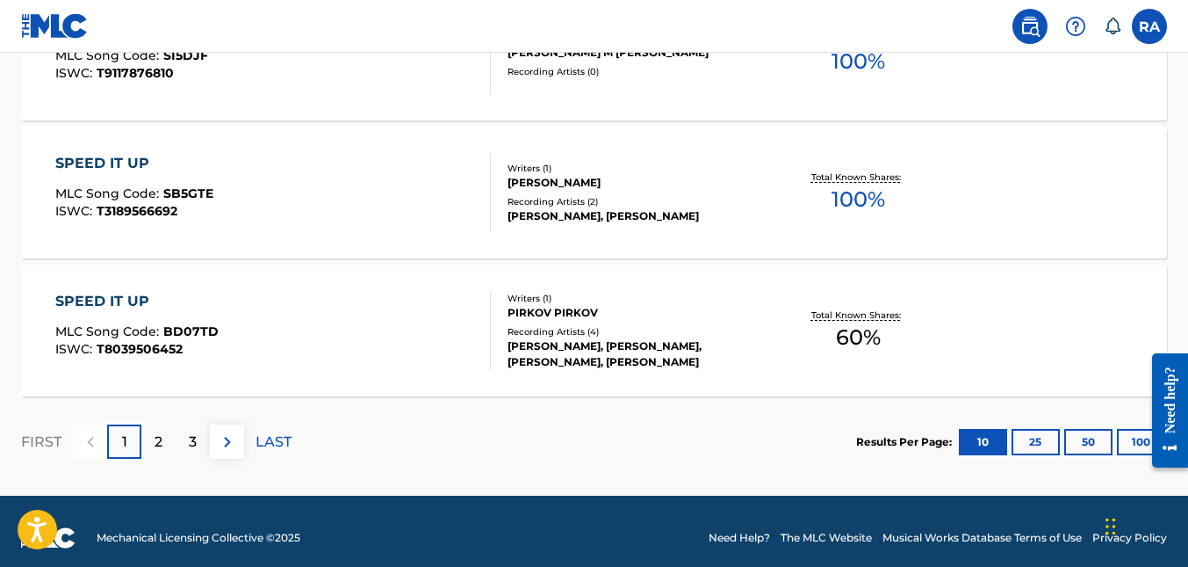
scroll to position [1638, 0]
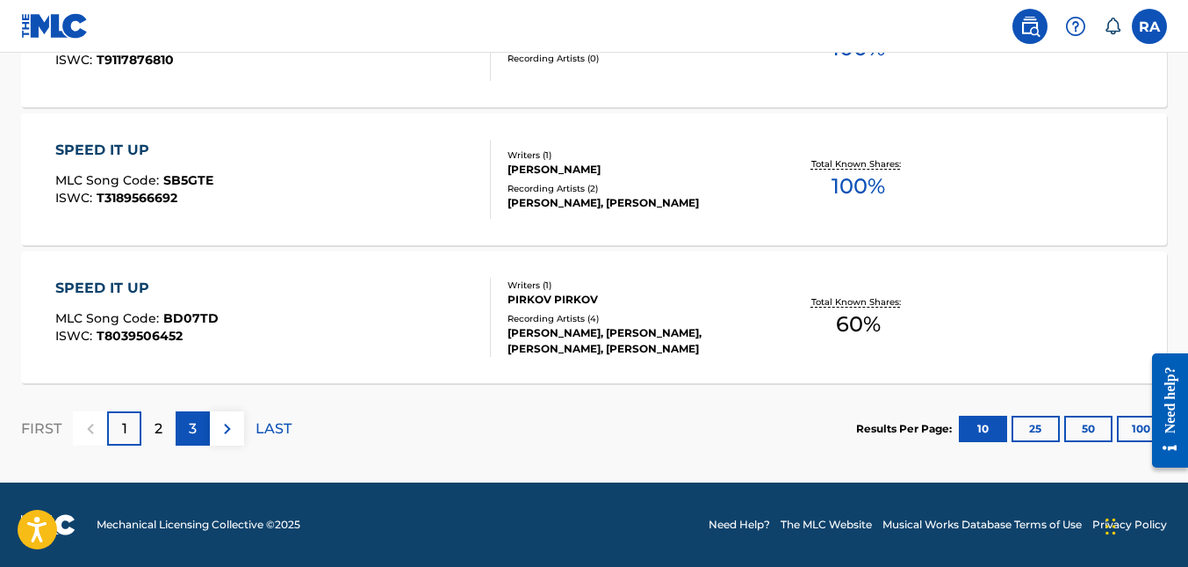
click at [182, 424] on div "3" at bounding box center [193, 428] width 34 height 34
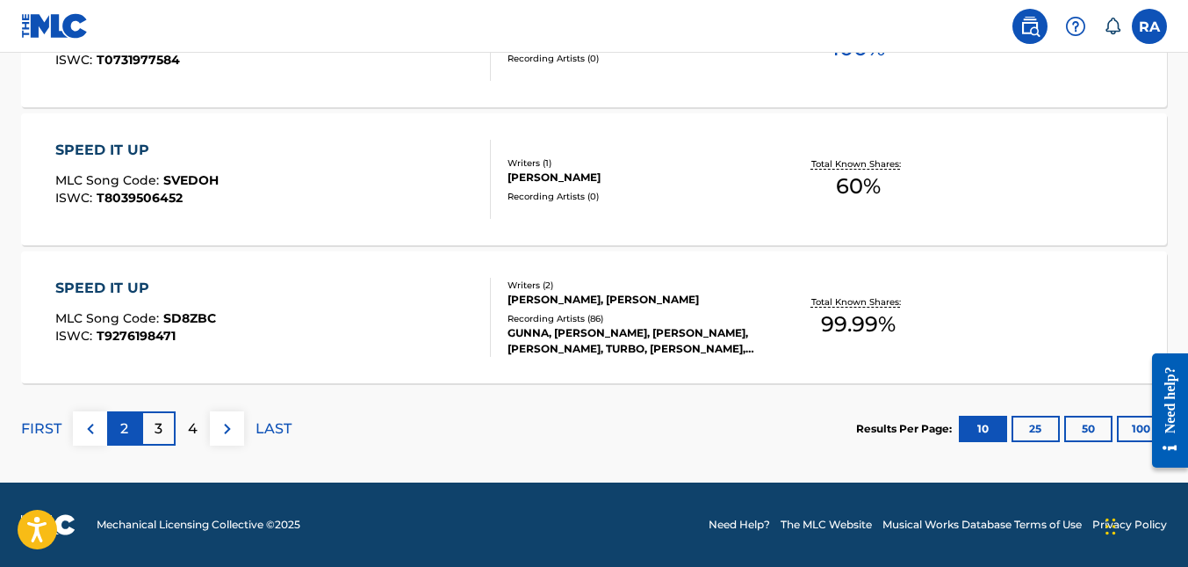
click at [130, 428] on div "2" at bounding box center [124, 428] width 34 height 34
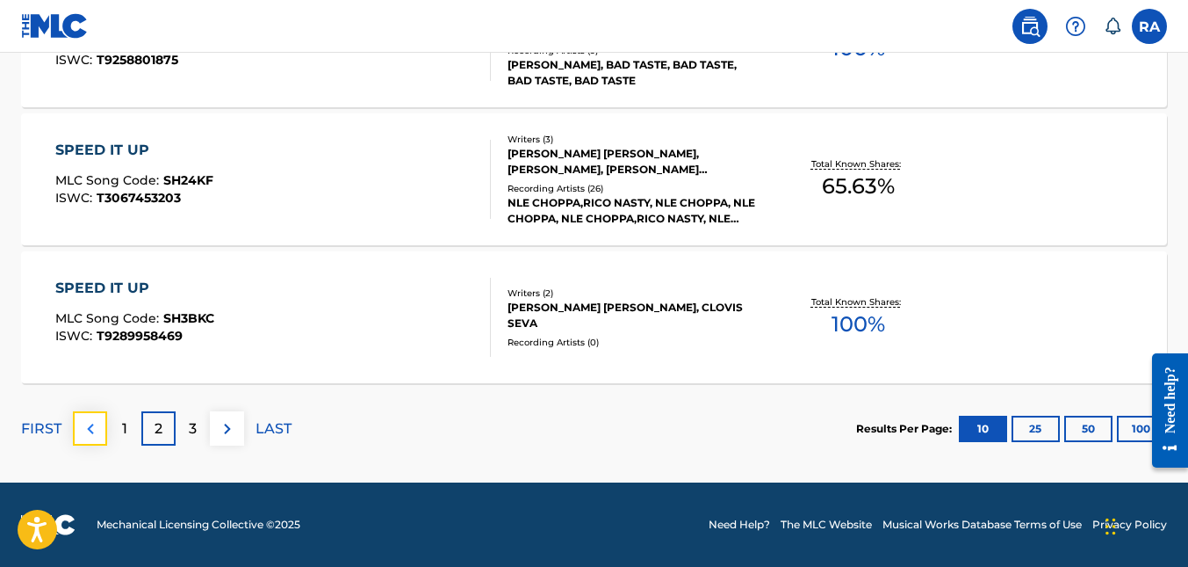
click at [102, 429] on button at bounding box center [90, 428] width 34 height 34
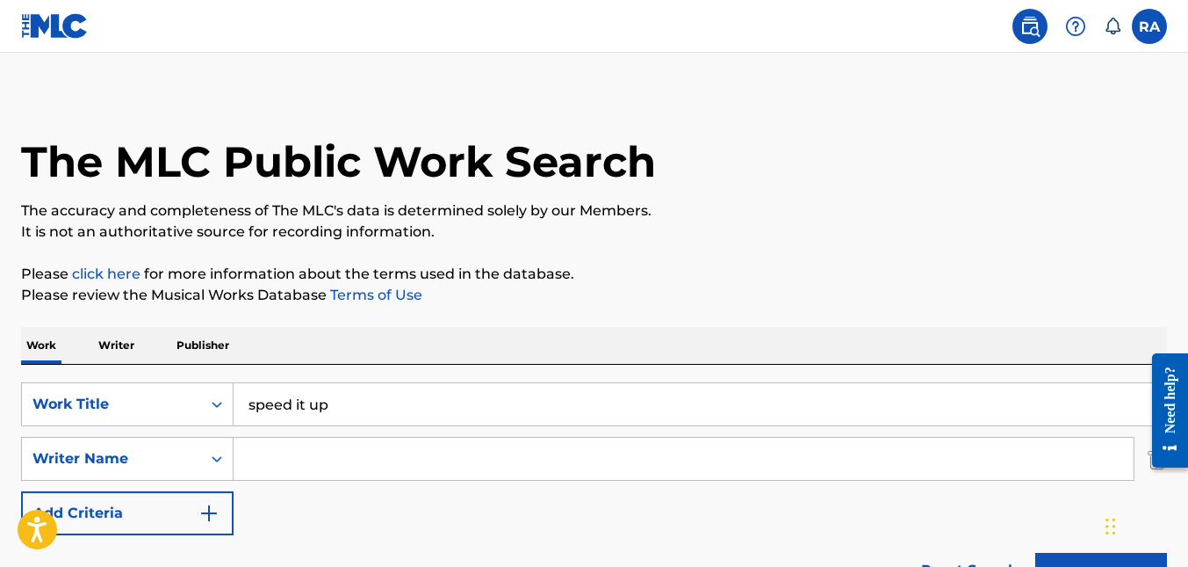
scroll to position [0, 0]
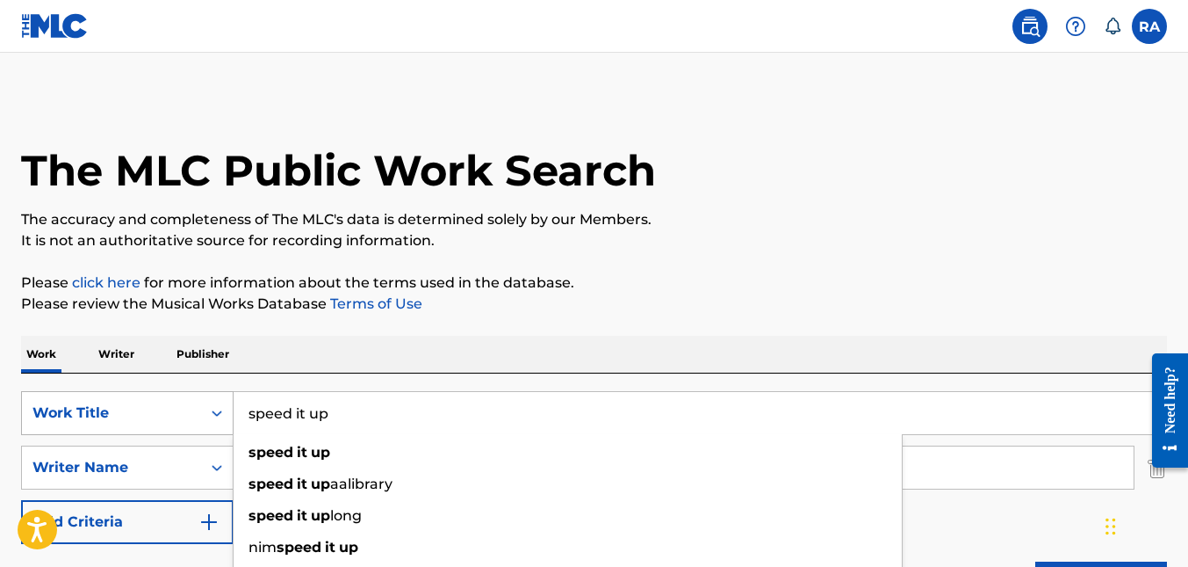
drag, startPoint x: 367, startPoint y: 410, endPoint x: 209, endPoint y: 398, distance: 158.6
click at [209, 398] on div "SearchWithCriteriab62f4439-2d33-4dc6-abb7-977ad1e230d9 Work Title speed it up s…" at bounding box center [594, 413] width 1146 height 44
type input "be so bad"
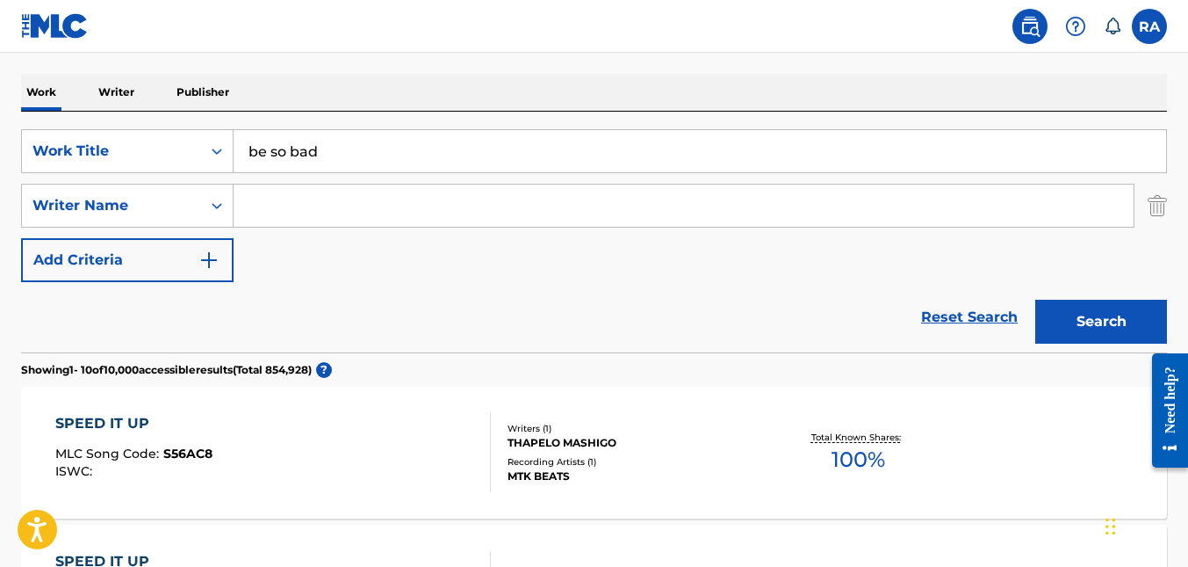
scroll to position [264, 0]
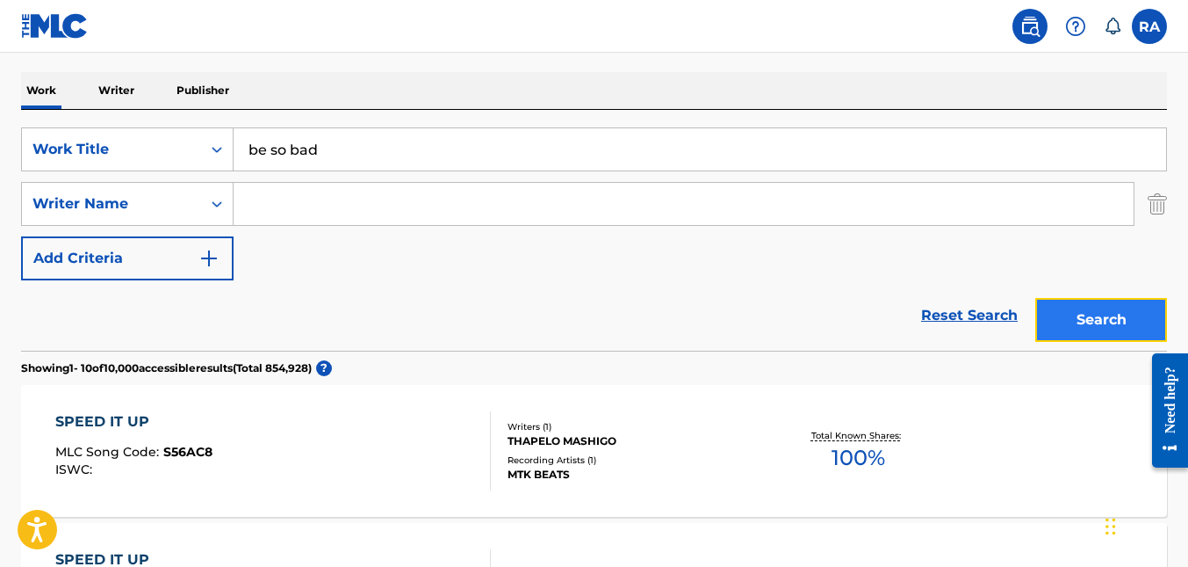
click at [1076, 333] on button "Search" at bounding box center [1102, 320] width 132 height 44
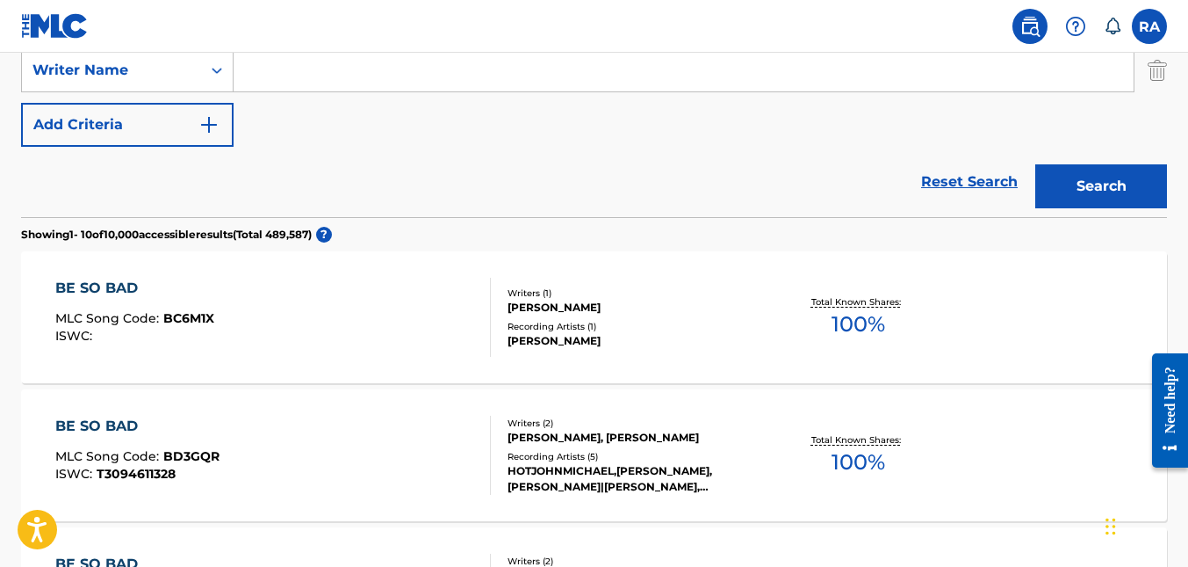
scroll to position [176, 0]
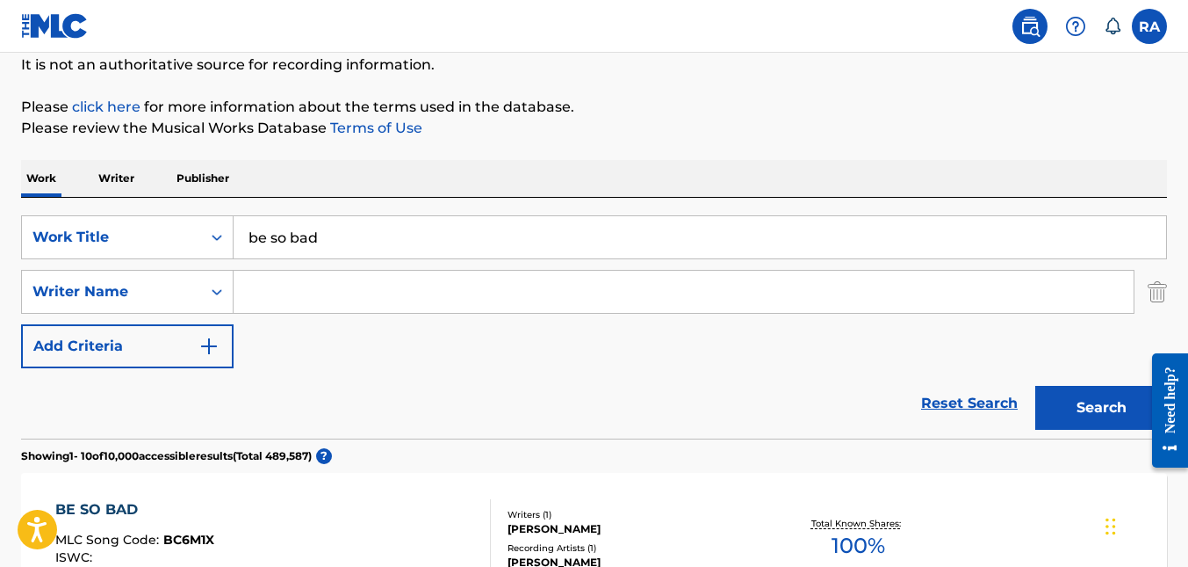
click at [283, 291] on input "Search Form" at bounding box center [684, 292] width 900 height 42
type input "jane macgizmo"
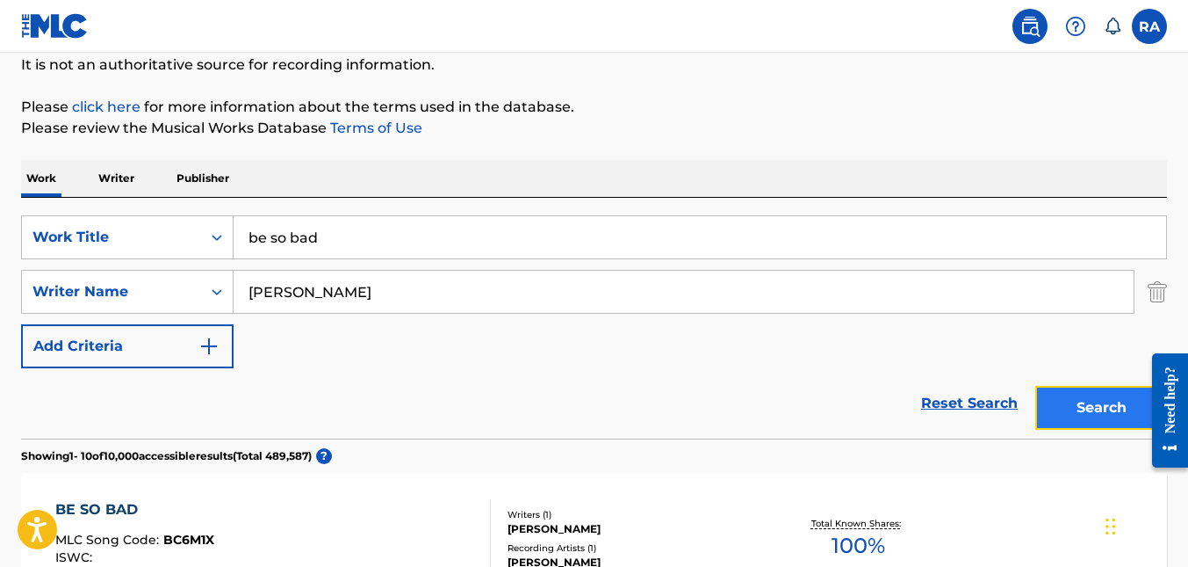
click at [1092, 405] on button "Search" at bounding box center [1102, 408] width 132 height 44
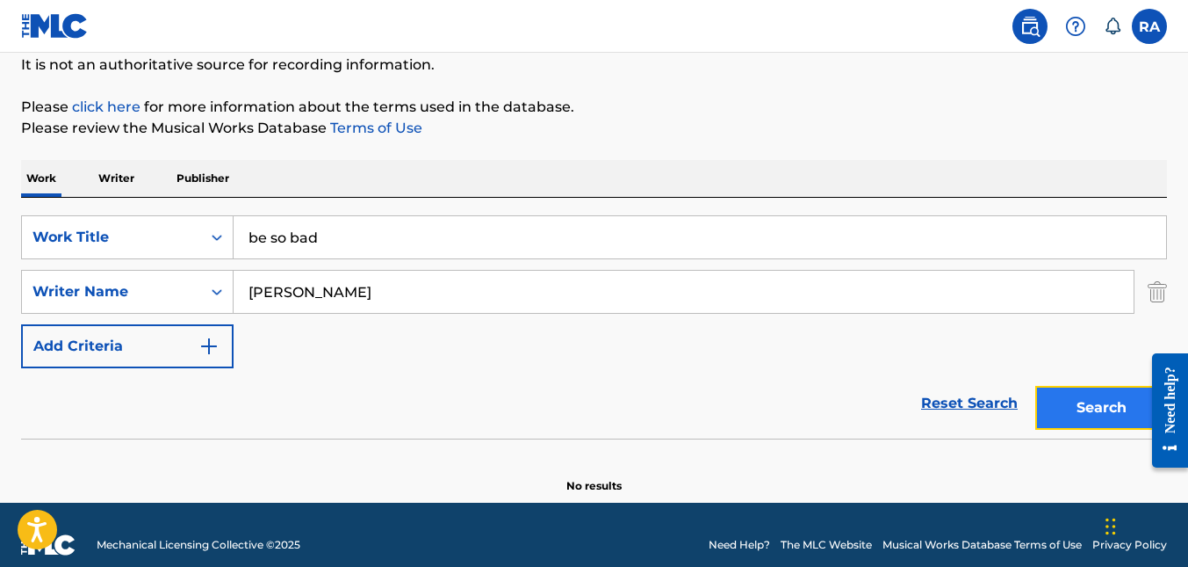
click at [1073, 409] on button "Search" at bounding box center [1102, 408] width 132 height 44
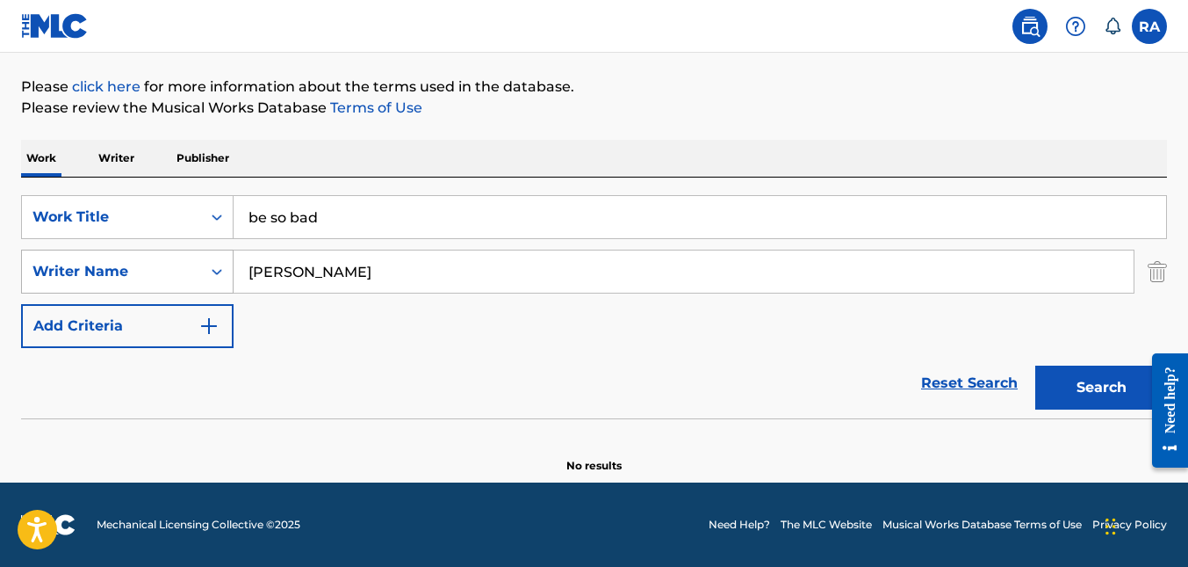
drag, startPoint x: 393, startPoint y: 269, endPoint x: 179, endPoint y: 273, distance: 213.5
click at [179, 273] on div "SearchWithCriteria02c1e19d-c8dd-4e5c-98b2-1b8af584e9a0 Writer Name jane macgizmo" at bounding box center [594, 271] width 1146 height 44
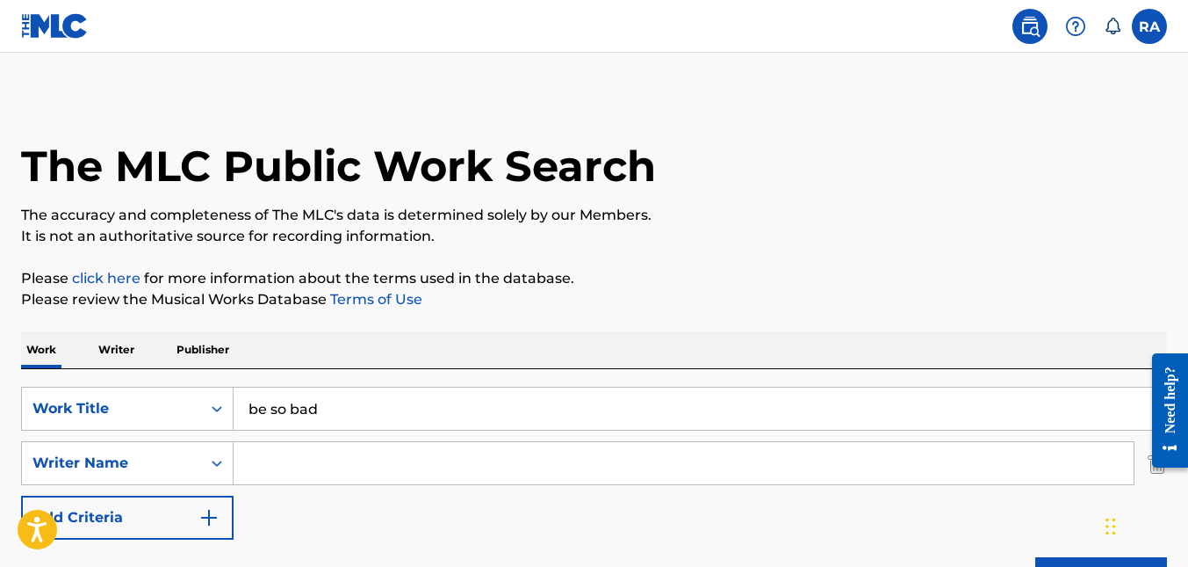
scroll to position [0, 0]
